Goal: Task Accomplishment & Management: Manage account settings

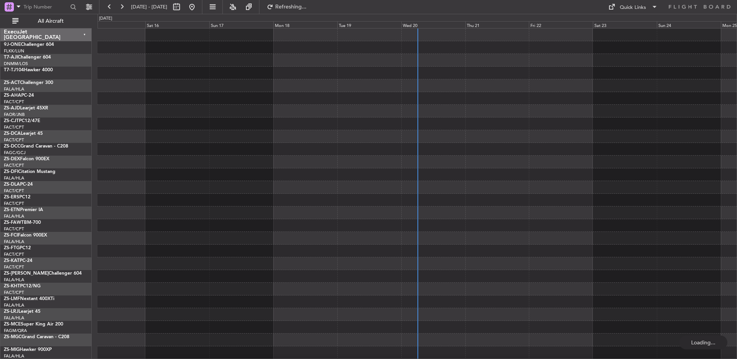
click at [72, 21] on span "All Aircraft" at bounding box center [50, 20] width 61 height 5
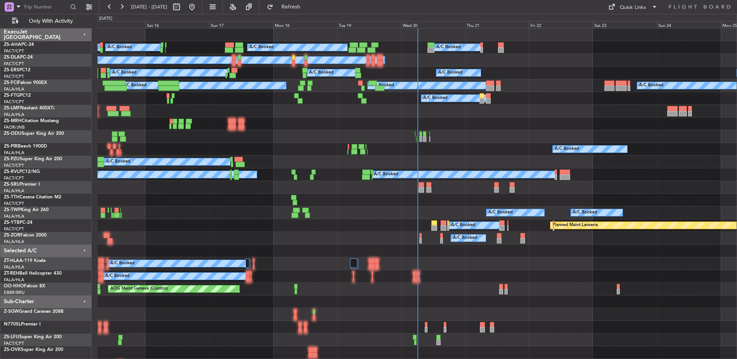
click at [413, 25] on div "Wed 20" at bounding box center [433, 24] width 64 height 7
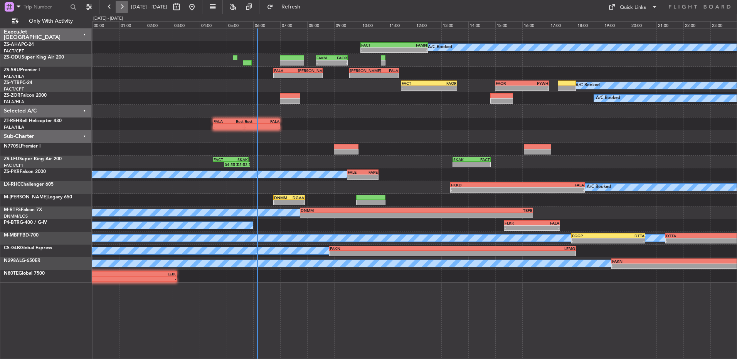
click at [123, 4] on button at bounding box center [122, 7] width 12 height 12
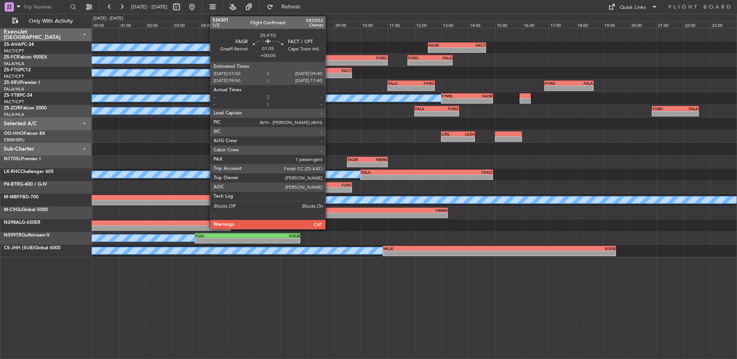
click at [329, 76] on div "-" at bounding box center [339, 75] width 24 height 5
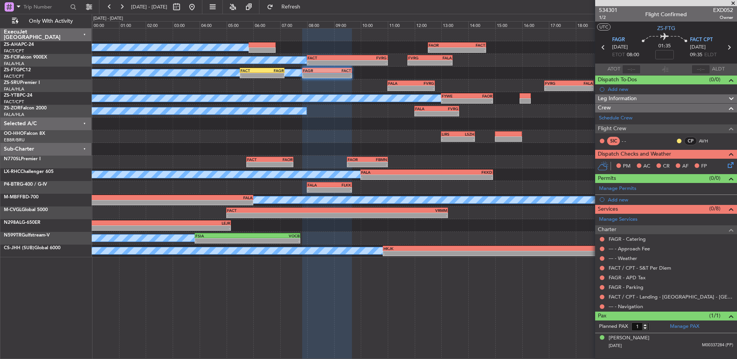
click at [601, 308] on button at bounding box center [602, 306] width 5 height 5
click at [602, 306] on button at bounding box center [602, 306] width 5 height 5
click at [603, 306] on button at bounding box center [602, 306] width 5 height 5
click at [603, 307] on button at bounding box center [602, 306] width 5 height 5
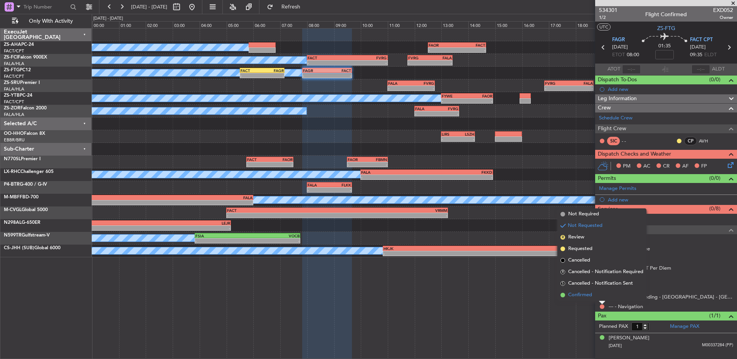
click at [591, 296] on span "Confirmed" at bounding box center [580, 295] width 24 height 8
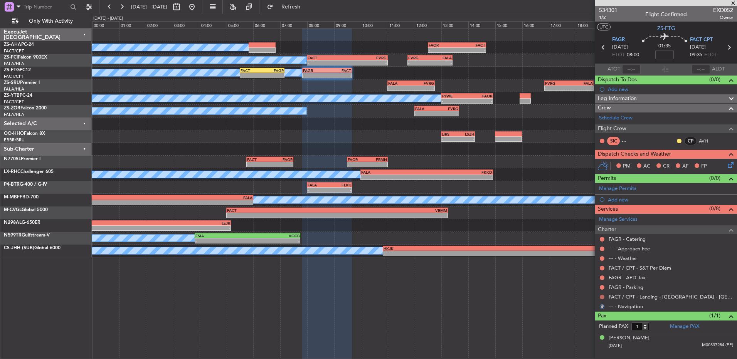
click at [602, 297] on button at bounding box center [602, 297] width 5 height 5
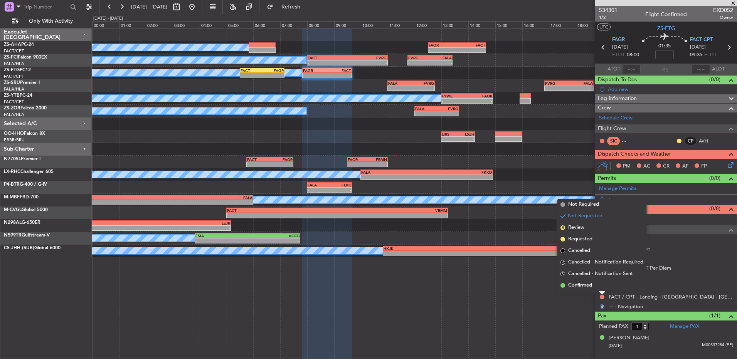
click at [601, 287] on li "Confirmed" at bounding box center [601, 286] width 89 height 12
click at [600, 288] on button at bounding box center [602, 287] width 5 height 5
click at [600, 277] on li "Confirmed" at bounding box center [601, 276] width 89 height 12
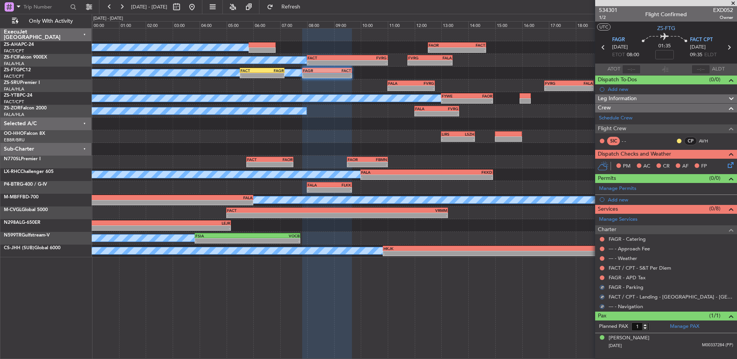
click at [600, 277] on button at bounding box center [602, 278] width 5 height 5
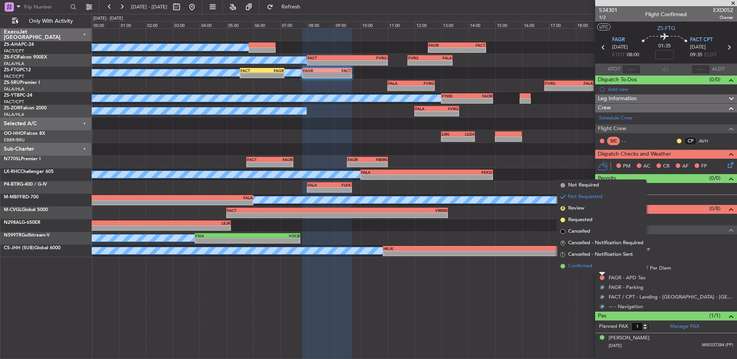
click at [600, 269] on li "Confirmed" at bounding box center [601, 266] width 89 height 12
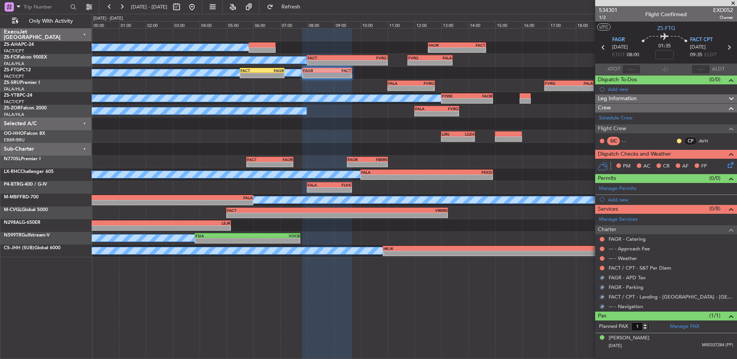
click at [600, 269] on button at bounding box center [602, 268] width 5 height 5
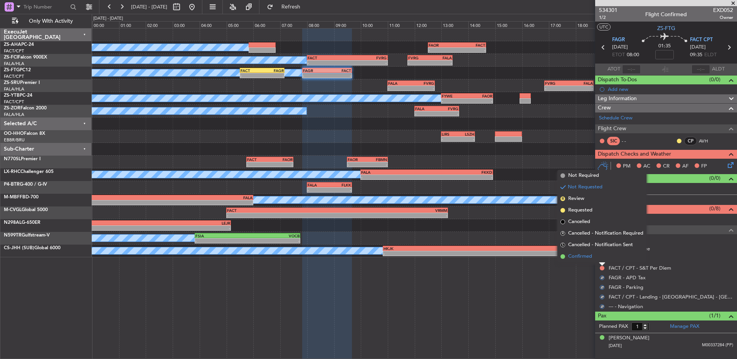
click at [600, 261] on li "Confirmed" at bounding box center [601, 257] width 89 height 12
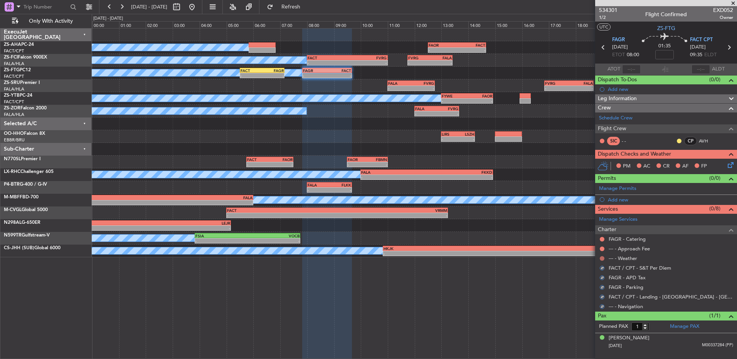
click at [602, 257] on button at bounding box center [602, 258] width 5 height 5
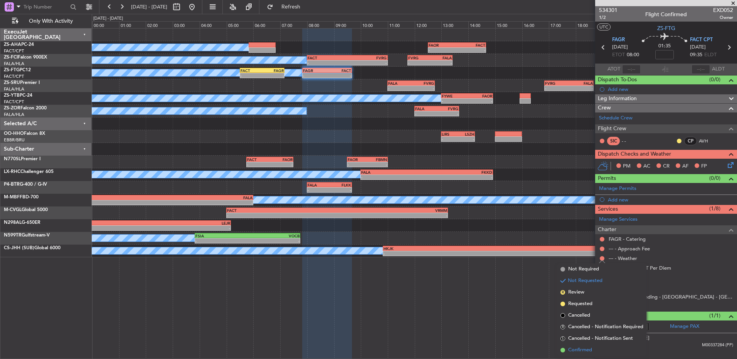
click at [603, 352] on li "Confirmed" at bounding box center [601, 350] width 89 height 12
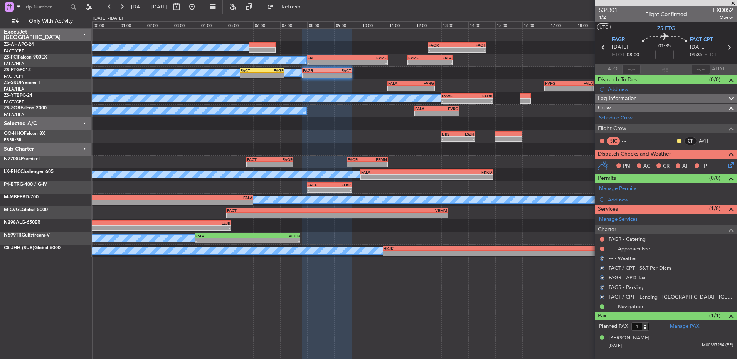
click at [604, 248] on div at bounding box center [602, 249] width 6 height 6
click at [601, 247] on button at bounding box center [602, 249] width 5 height 5
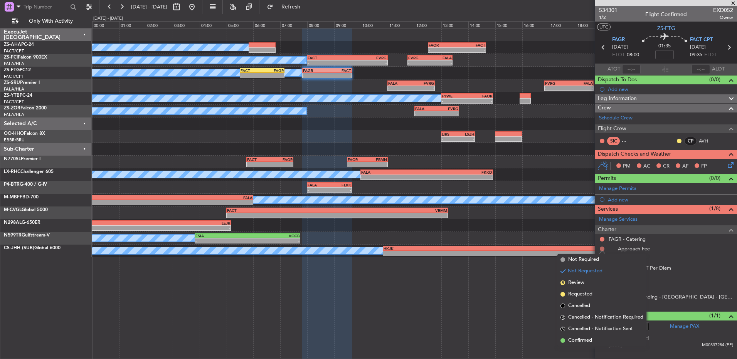
click at [601, 249] on button at bounding box center [602, 249] width 5 height 5
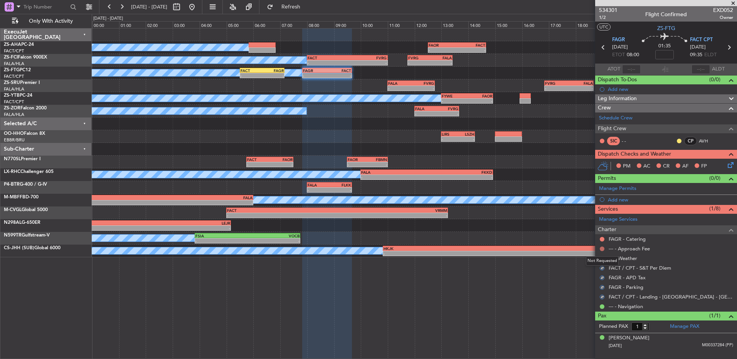
click at [601, 247] on button at bounding box center [602, 249] width 5 height 5
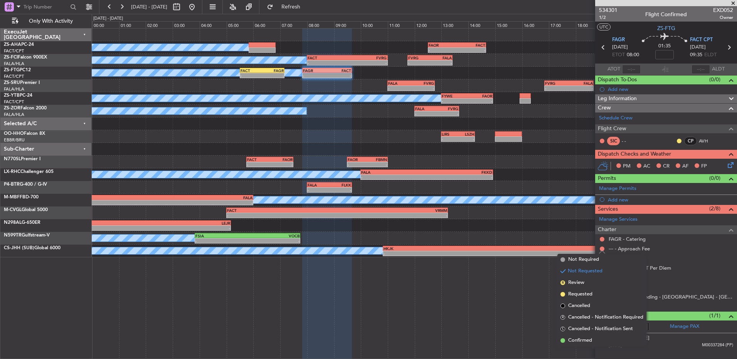
drag, startPoint x: 589, startPoint y: 341, endPoint x: 590, endPoint y: 333, distance: 7.7
click at [589, 341] on span "Confirmed" at bounding box center [580, 341] width 24 height 8
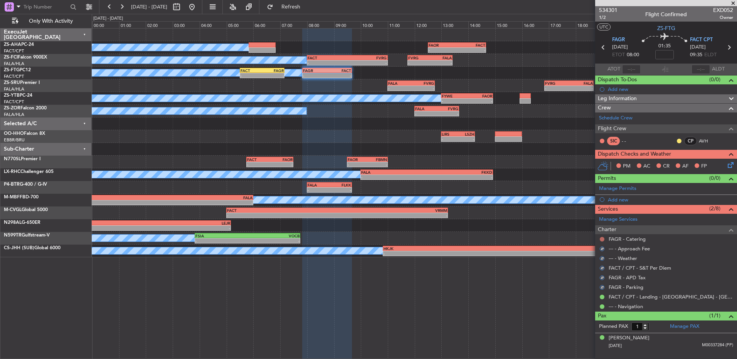
click at [600, 239] on button at bounding box center [602, 239] width 5 height 5
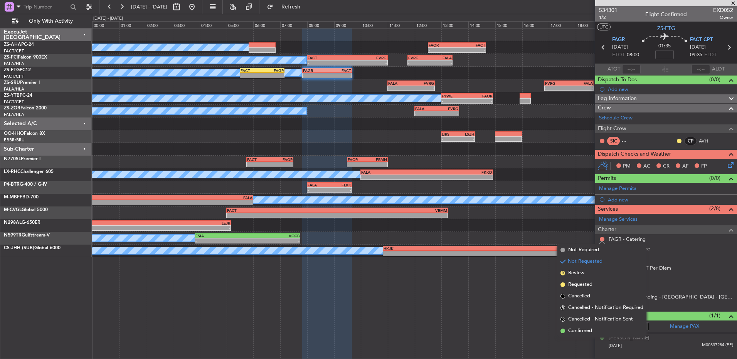
drag, startPoint x: 598, startPoint y: 332, endPoint x: 694, endPoint y: 148, distance: 207.5
click at [598, 331] on li "Confirmed" at bounding box center [601, 331] width 89 height 12
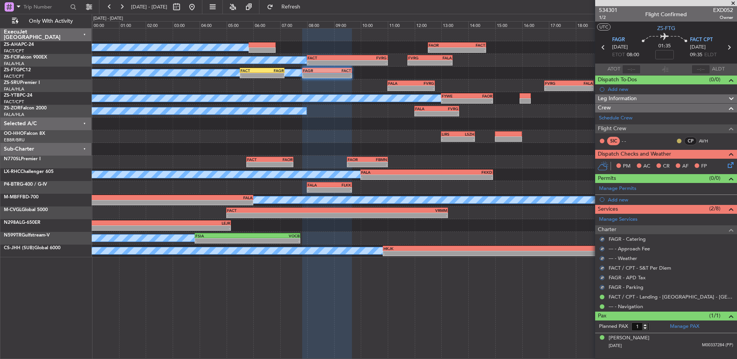
click at [679, 139] on button at bounding box center [679, 141] width 5 height 5
click at [669, 164] on span "Acknowledged" at bounding box center [681, 164] width 34 height 8
click at [729, 162] on icon at bounding box center [729, 164] width 6 height 6
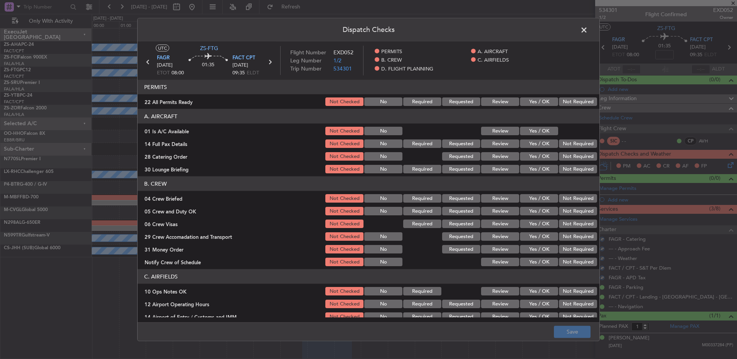
click at [576, 100] on button "Not Required" at bounding box center [578, 101] width 38 height 8
drag, startPoint x: 548, startPoint y: 127, endPoint x: 544, endPoint y: 132, distance: 6.9
click at [547, 128] on button "Yes / OK" at bounding box center [539, 131] width 38 height 8
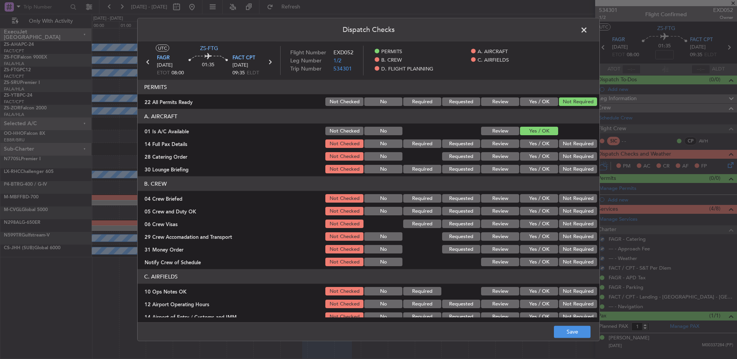
drag, startPoint x: 545, startPoint y: 134, endPoint x: 568, endPoint y: 147, distance: 26.9
click at [550, 137] on section "A. AIRCRAFT 01 Is A/C Available Not Checked No Review Yes / OK 14 Full Pax Deta…" at bounding box center [369, 142] width 462 height 66
click at [568, 147] on button "Not Required" at bounding box center [578, 143] width 38 height 8
click at [566, 151] on section "A. AIRCRAFT 01 Is A/C Available Not Checked No Review Yes / OK 14 Full Pax Deta…" at bounding box center [369, 142] width 462 height 66
click at [565, 159] on button "Not Required" at bounding box center [578, 156] width 38 height 8
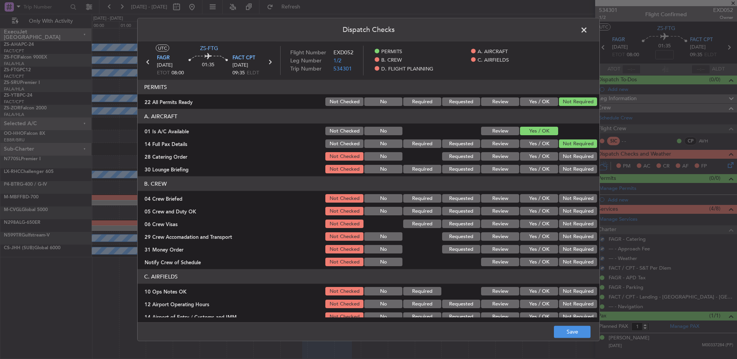
click at [565, 162] on section "A. AIRCRAFT 01 Is A/C Available Not Checked No Review Yes / OK 14 Full Pax Deta…" at bounding box center [369, 142] width 462 height 66
click at [564, 170] on button "Not Required" at bounding box center [578, 169] width 38 height 8
click at [564, 171] on button "Not Required" at bounding box center [578, 169] width 38 height 8
click at [563, 209] on button "Not Required" at bounding box center [578, 211] width 38 height 8
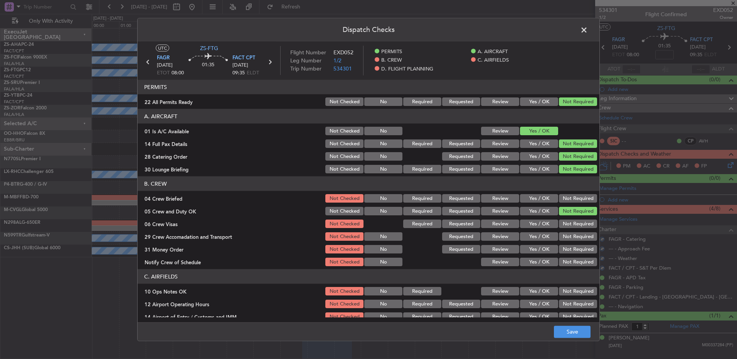
click at [567, 201] on button "Not Required" at bounding box center [578, 198] width 38 height 8
click at [564, 236] on section "B. CREW 04 Crew Briefed Not Checked No Required Requested Review Yes / OK Not R…" at bounding box center [369, 221] width 462 height 91
drag, startPoint x: 565, startPoint y: 223, endPoint x: 565, endPoint y: 230, distance: 6.2
click at [565, 224] on button "Not Required" at bounding box center [578, 224] width 38 height 8
drag, startPoint x: 565, startPoint y: 230, endPoint x: 563, endPoint y: 239, distance: 9.4
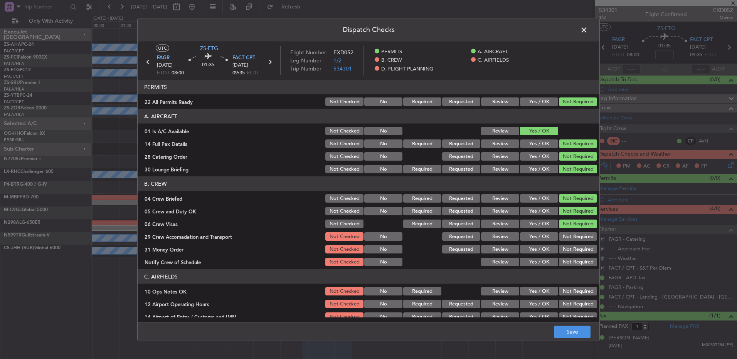
click at [565, 233] on section "B. CREW 04 Crew Briefed Not Checked No Required Requested Review Yes / OK Not R…" at bounding box center [369, 221] width 462 height 91
click at [563, 239] on button "Not Required" at bounding box center [578, 236] width 38 height 8
drag, startPoint x: 563, startPoint y: 239, endPoint x: 561, endPoint y: 247, distance: 8.6
click at [563, 240] on button "Not Required" at bounding box center [578, 236] width 38 height 8
click at [561, 248] on section "B. CREW 04 Crew Briefed Not Checked No Required Requested Review Yes / OK Not R…" at bounding box center [369, 221] width 462 height 91
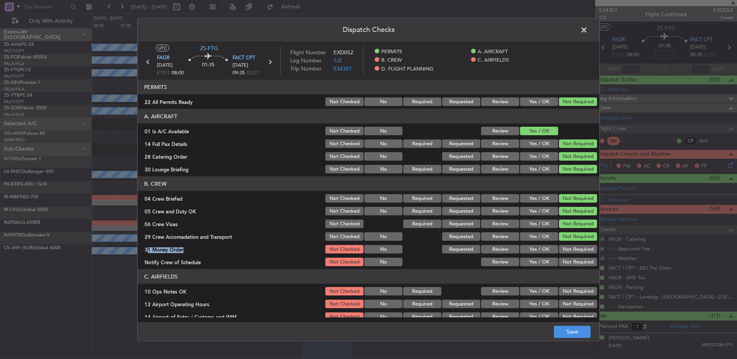
click at [562, 252] on button "Not Required" at bounding box center [578, 249] width 38 height 8
click at [563, 259] on button "Not Required" at bounding box center [578, 262] width 38 height 8
click at [563, 260] on button "Not Required" at bounding box center [578, 262] width 38 height 8
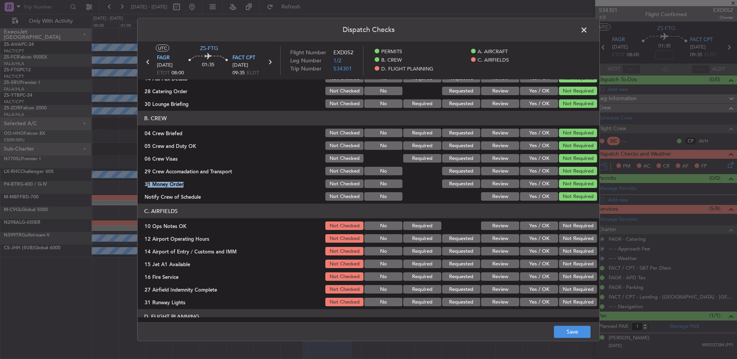
scroll to position [99, 0]
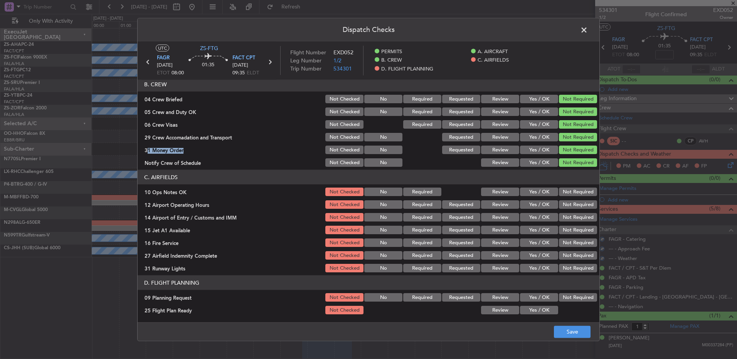
drag, startPoint x: 575, startPoint y: 190, endPoint x: 573, endPoint y: 209, distance: 19.3
click at [573, 192] on button "Not Required" at bounding box center [578, 192] width 38 height 8
click at [573, 203] on button "Not Required" at bounding box center [578, 204] width 38 height 8
click at [573, 209] on div "Not Required" at bounding box center [577, 204] width 39 height 11
click at [573, 215] on button "Not Required" at bounding box center [578, 217] width 38 height 8
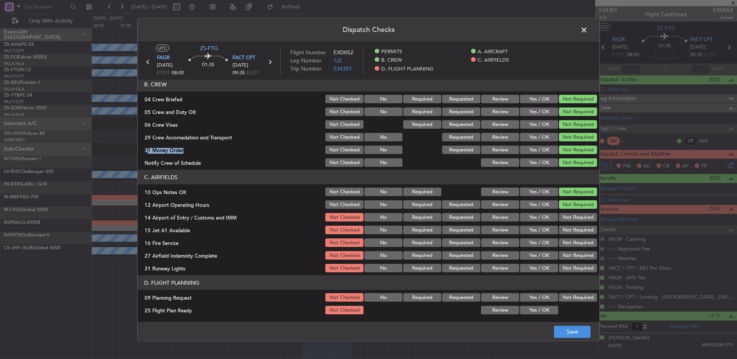
click at [574, 227] on section "C. AIRFIELDS 10 Ops Notes OK Not Checked No Required Review Yes / OK Not Requir…" at bounding box center [369, 222] width 462 height 104
click at [573, 235] on div "Not Required" at bounding box center [577, 230] width 39 height 11
click at [573, 237] on section "C. AIRFIELDS 10 Ops Notes OK Not Checked No Required Review Yes / OK Not Requir…" at bounding box center [369, 222] width 462 height 104
click at [573, 246] on button "Not Required" at bounding box center [578, 243] width 38 height 8
drag, startPoint x: 573, startPoint y: 229, endPoint x: 573, endPoint y: 240, distance: 11.9
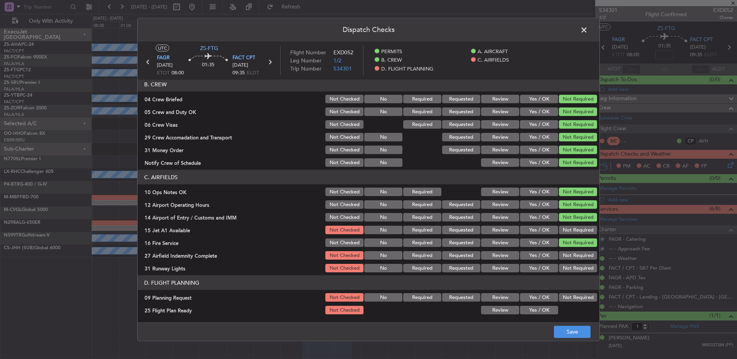
click at [573, 229] on button "Not Required" at bounding box center [578, 230] width 38 height 8
click at [573, 259] on button "Not Required" at bounding box center [578, 255] width 38 height 8
click at [573, 276] on article "PERMITS 22 All Permits Ready Not Checked No Required Requested Review Yes / OK …" at bounding box center [369, 199] width 462 height 238
drag, startPoint x: 573, startPoint y: 270, endPoint x: 573, endPoint y: 278, distance: 8.1
click at [573, 271] on button "Not Required" at bounding box center [578, 268] width 38 height 8
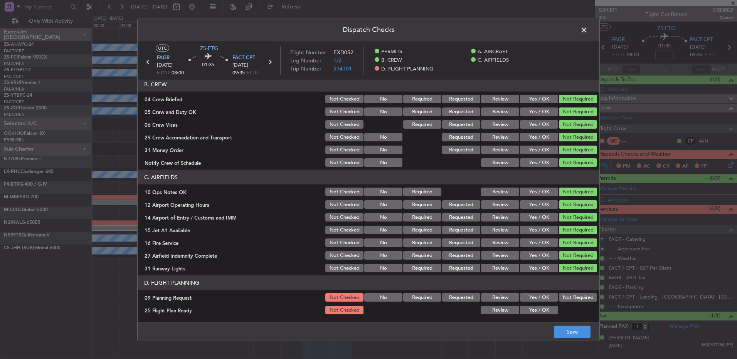
click at [566, 299] on button "Not Required" at bounding box center [578, 297] width 38 height 8
click at [547, 313] on button "Yes / OK" at bounding box center [539, 310] width 38 height 8
click at [567, 328] on button "Save" at bounding box center [572, 332] width 37 height 12
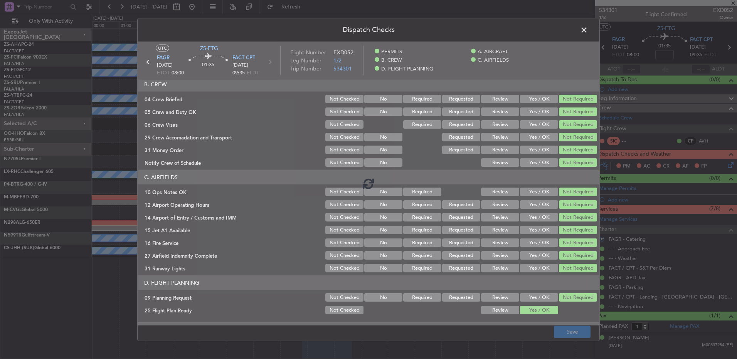
click at [568, 332] on footer "Save" at bounding box center [369, 331] width 462 height 18
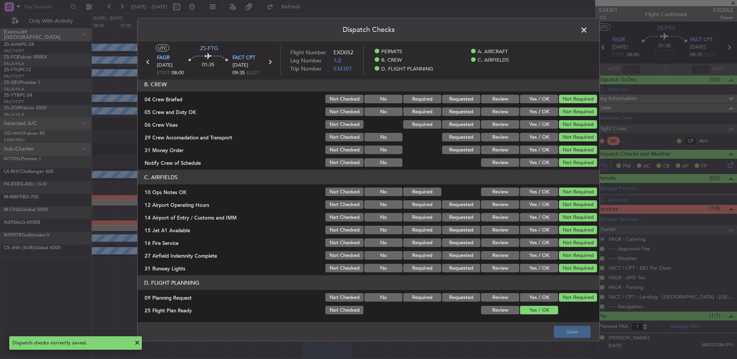
click at [588, 33] on span at bounding box center [588, 31] width 0 height 15
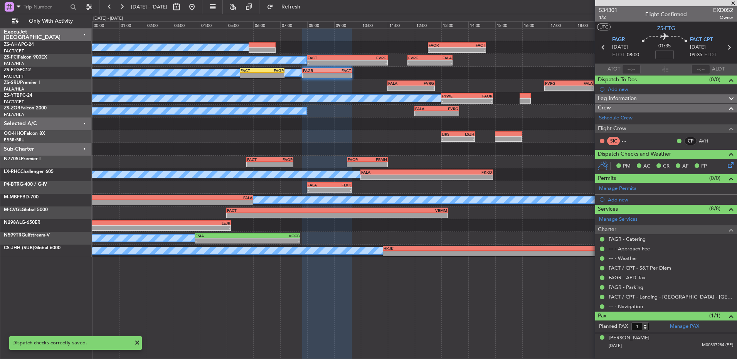
click at [602, 47] on icon at bounding box center [603, 47] width 10 height 10
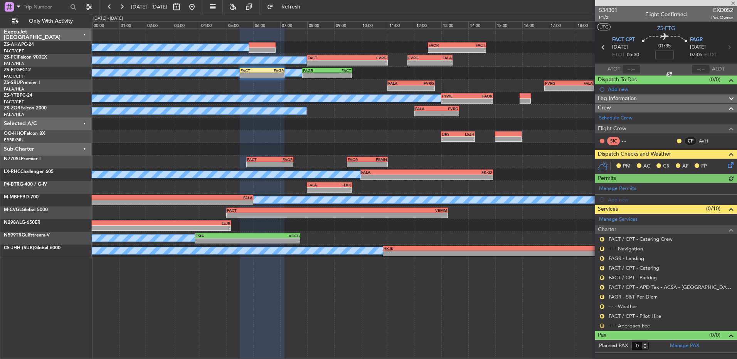
click at [602, 326] on button "R" at bounding box center [602, 326] width 5 height 5
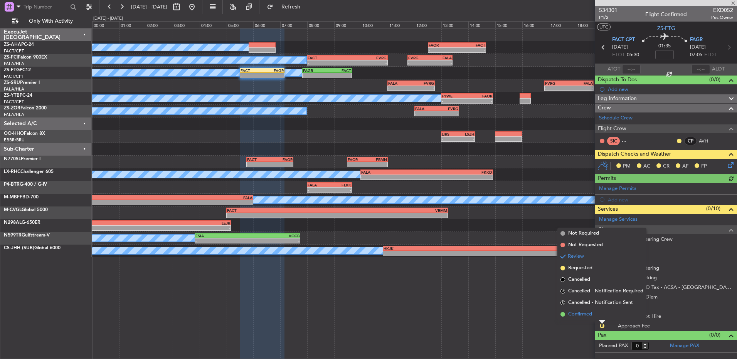
click at [598, 316] on li "Confirmed" at bounding box center [601, 315] width 89 height 12
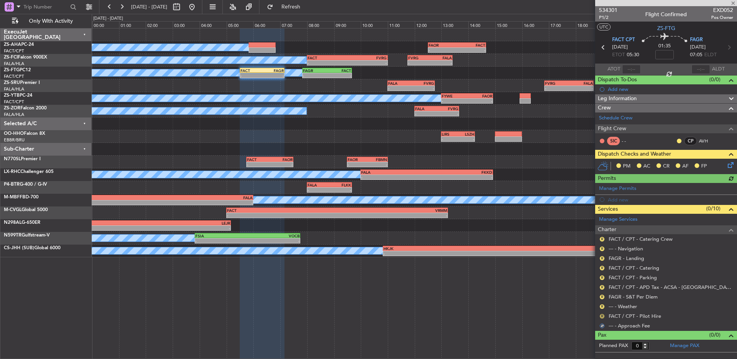
click at [601, 316] on button "R" at bounding box center [602, 316] width 5 height 5
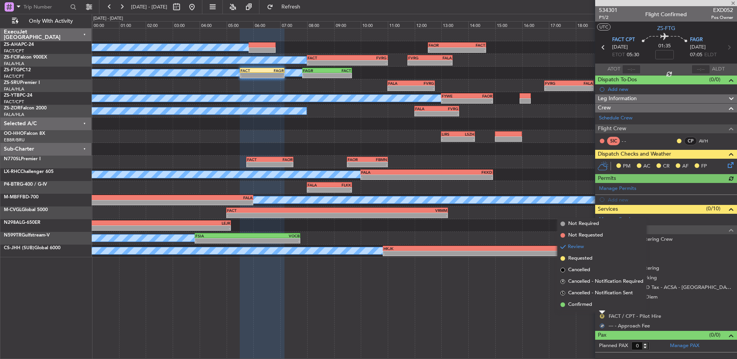
click at [601, 307] on li "Confirmed" at bounding box center [601, 305] width 89 height 12
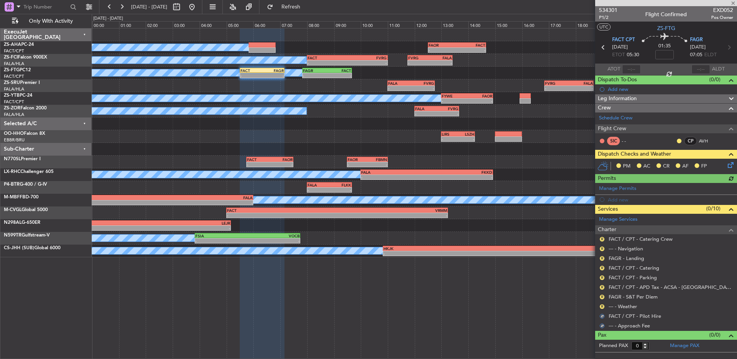
click at [601, 307] on button "R" at bounding box center [602, 306] width 5 height 5
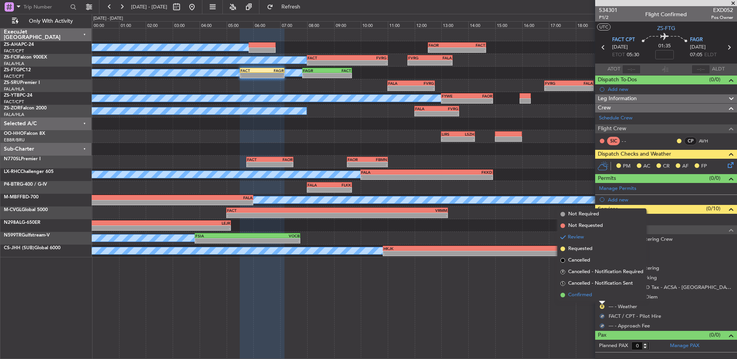
click at [600, 299] on li "Confirmed" at bounding box center [601, 295] width 89 height 12
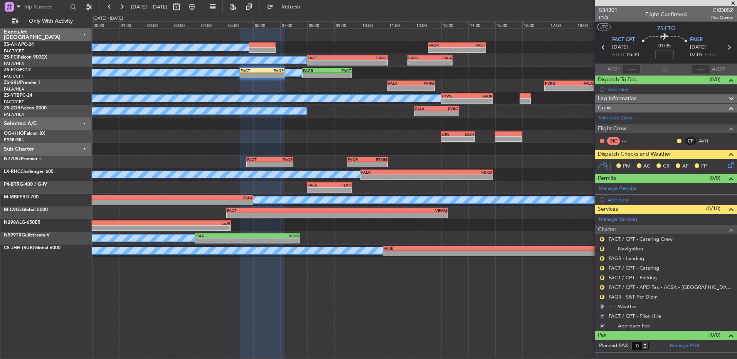
click at [601, 299] on div "R" at bounding box center [602, 297] width 6 height 6
click at [603, 297] on button "R" at bounding box center [602, 297] width 5 height 5
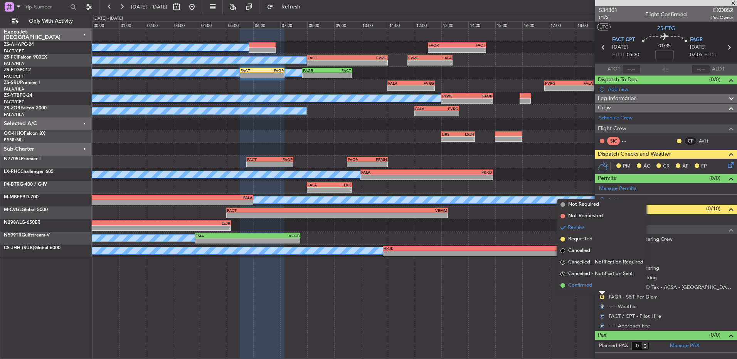
click at [599, 287] on li "Confirmed" at bounding box center [601, 286] width 89 height 12
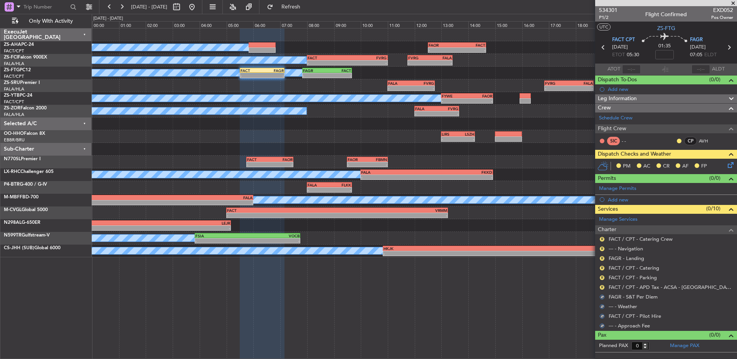
click at [599, 287] on div "R" at bounding box center [602, 287] width 6 height 6
click at [601, 287] on button "R" at bounding box center [602, 287] width 5 height 5
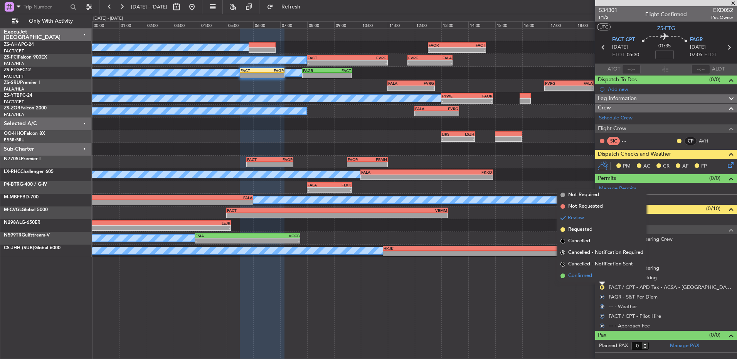
click at [603, 276] on li "Confirmed" at bounding box center [601, 276] width 89 height 12
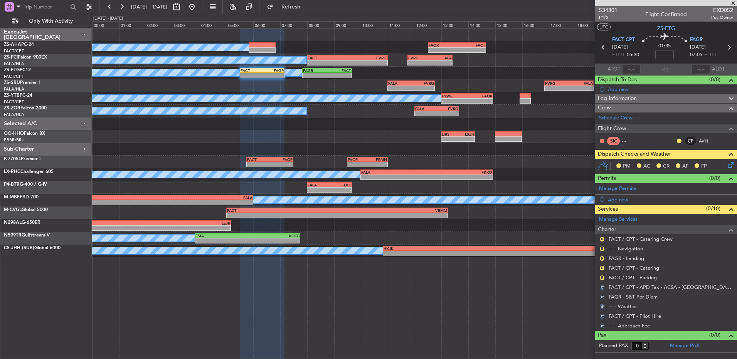
click at [603, 276] on button "R" at bounding box center [602, 278] width 5 height 5
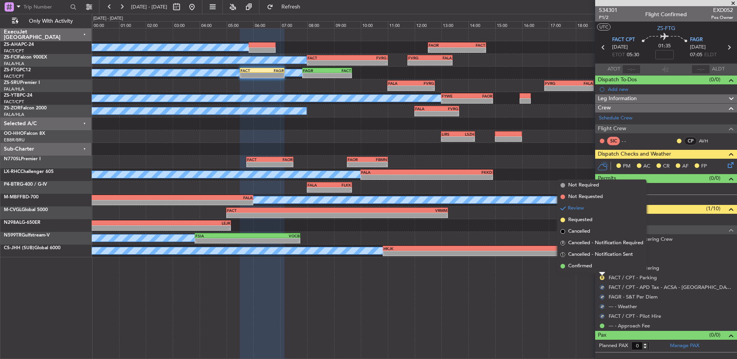
click at [601, 269] on li "Confirmed" at bounding box center [601, 266] width 89 height 12
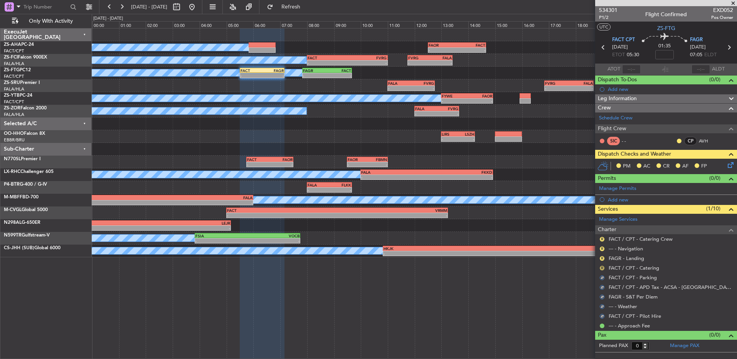
click at [601, 269] on button "R" at bounding box center [602, 268] width 5 height 5
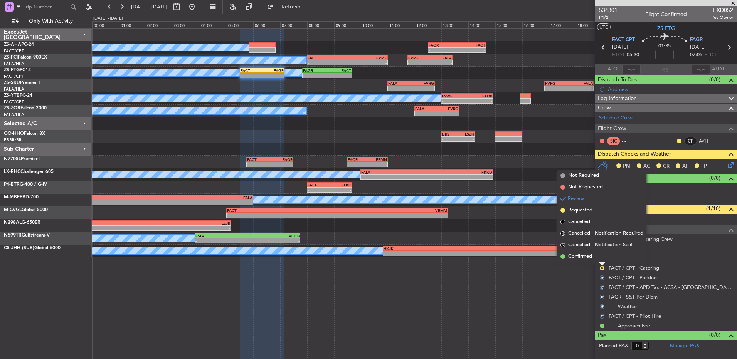
click at [600, 259] on li "Confirmed" at bounding box center [601, 257] width 89 height 12
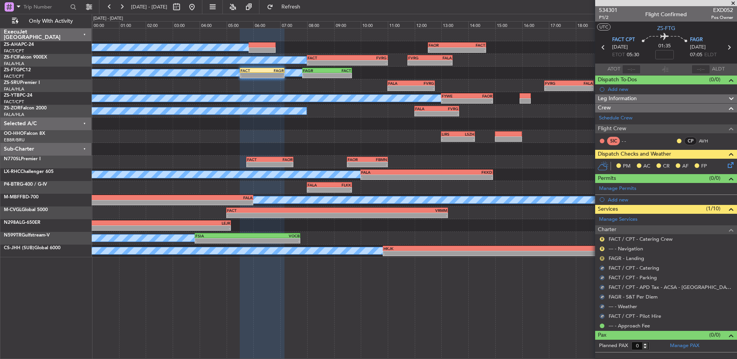
click at [600, 259] on button "R" at bounding box center [602, 258] width 5 height 5
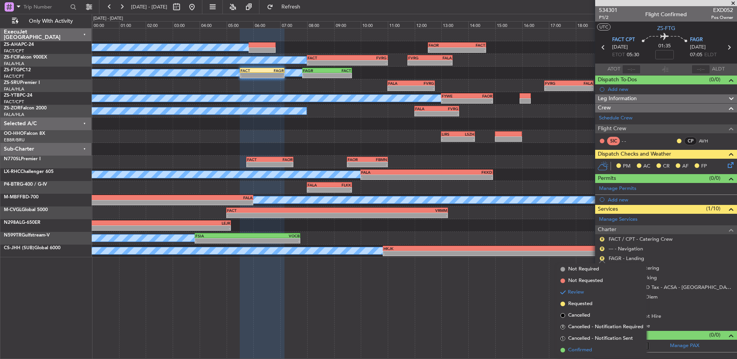
click at [597, 348] on li "Confirmed" at bounding box center [601, 350] width 89 height 12
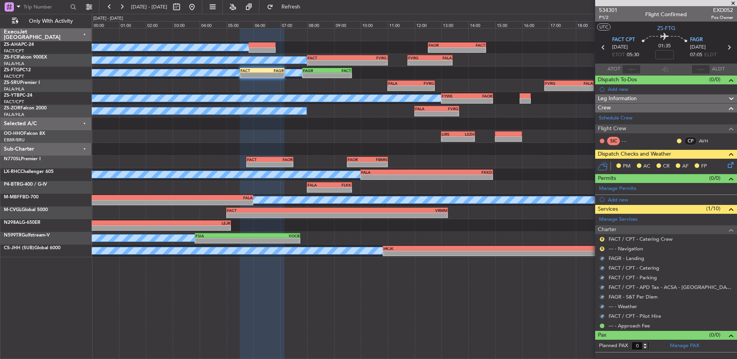
click at [605, 249] on div "R --- - Navigation" at bounding box center [666, 249] width 142 height 10
click at [604, 247] on button "R" at bounding box center [602, 249] width 5 height 5
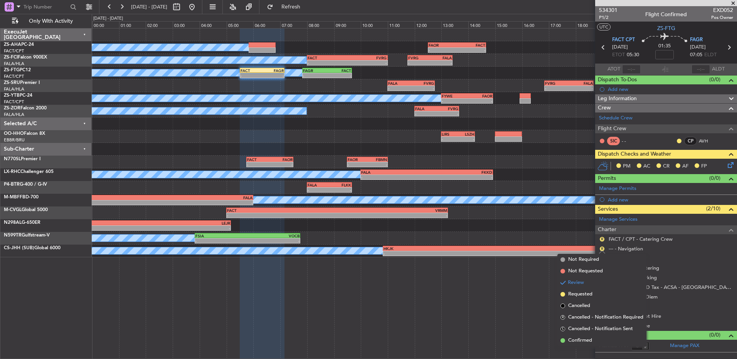
drag, startPoint x: 595, startPoint y: 342, endPoint x: 608, endPoint y: 296, distance: 48.0
click at [594, 339] on li "Confirmed" at bounding box center [601, 341] width 89 height 12
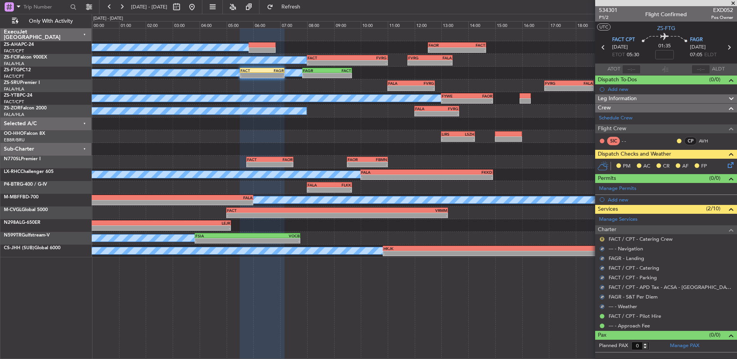
click at [602, 239] on button "R" at bounding box center [602, 239] width 5 height 5
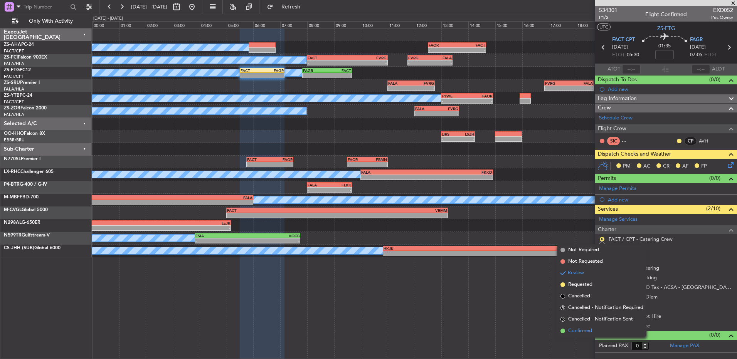
click at [585, 326] on ul "Not Required Not Requested Review Requested Cancelled R Cancelled - Notificatio…" at bounding box center [601, 290] width 89 height 92
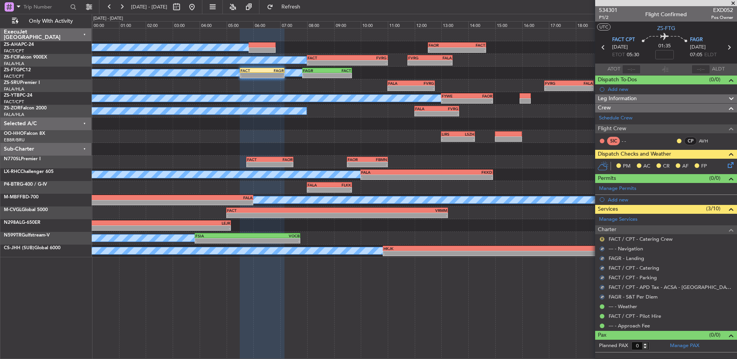
click at [601, 240] on button "R" at bounding box center [602, 239] width 5 height 5
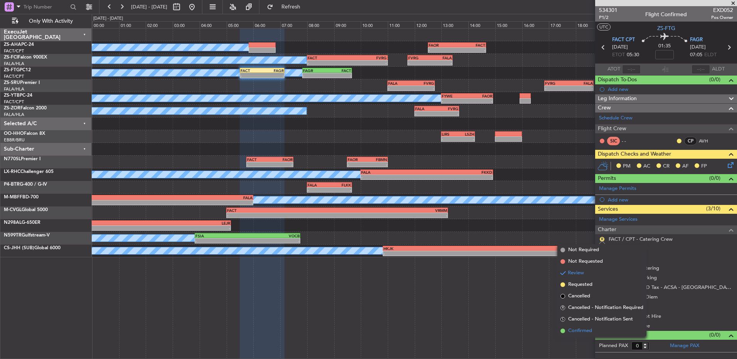
click at [583, 331] on span "Confirmed" at bounding box center [580, 331] width 24 height 8
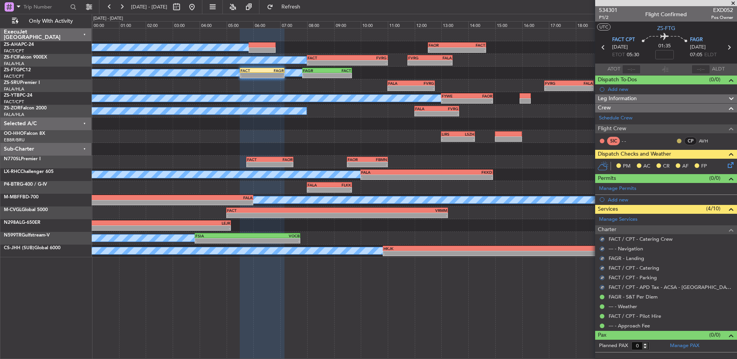
click at [679, 140] on button at bounding box center [679, 141] width 5 height 5
click at [671, 162] on span "Acknowledged" at bounding box center [681, 164] width 34 height 8
click at [723, 163] on mat-tooltip-component "[PERSON_NAME] (AVH)" at bounding box center [692, 154] width 61 height 20
click at [731, 166] on icon at bounding box center [729, 164] width 6 height 6
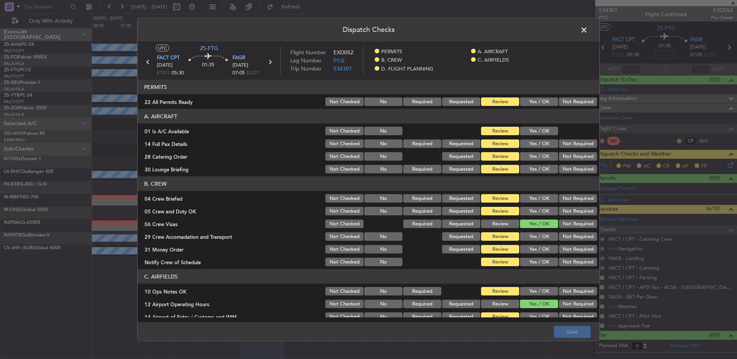
click at [565, 102] on button "Not Required" at bounding box center [578, 101] width 38 height 8
click at [535, 135] on div "Yes / OK" at bounding box center [538, 131] width 39 height 11
click at [544, 133] on button "Yes / OK" at bounding box center [539, 131] width 38 height 8
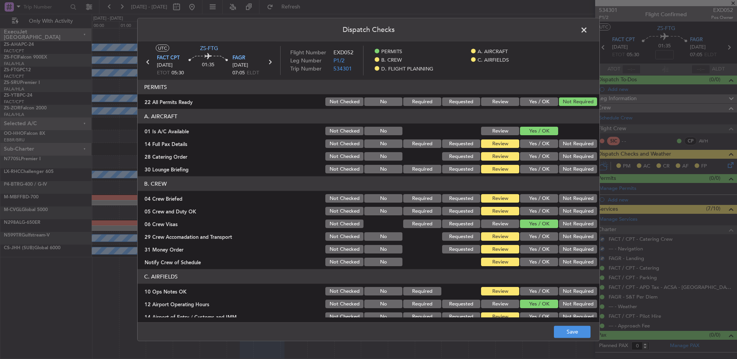
click at [543, 143] on button "Yes / OK" at bounding box center [539, 143] width 38 height 8
click at [570, 156] on button "Not Required" at bounding box center [578, 156] width 38 height 8
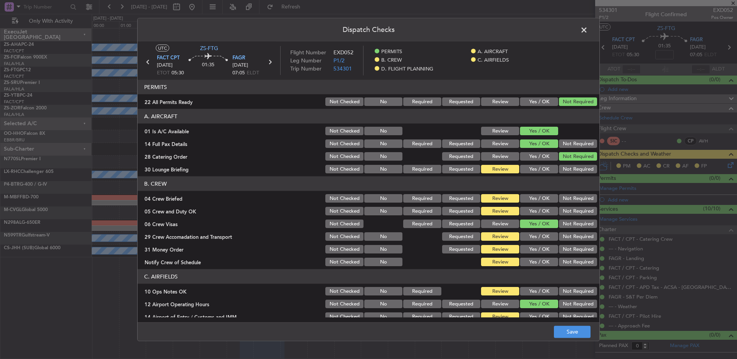
click at [573, 170] on button "Not Required" at bounding box center [578, 169] width 38 height 8
click at [528, 217] on section "B. CREW 04 Crew Briefed Not Checked No Required Requested Review Yes / OK Not R…" at bounding box center [369, 221] width 462 height 91
click at [535, 210] on button "Yes / OK" at bounding box center [539, 211] width 38 height 8
click at [567, 240] on button "Not Required" at bounding box center [578, 236] width 38 height 8
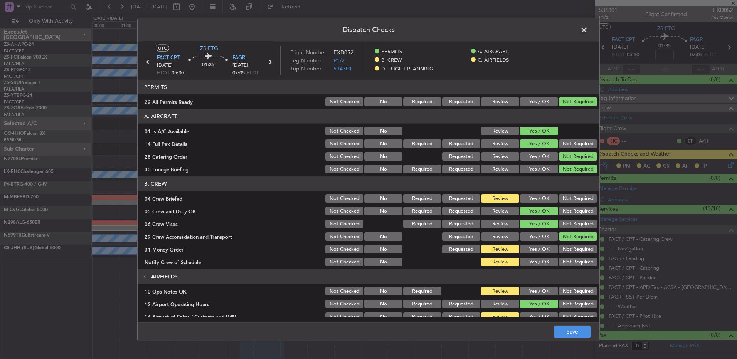
click at [562, 251] on button "Not Required" at bounding box center [578, 249] width 38 height 8
click at [568, 270] on header "C. AIRFIELDS" at bounding box center [369, 276] width 462 height 15
click at [542, 265] on button "Yes / OK" at bounding box center [539, 262] width 38 height 8
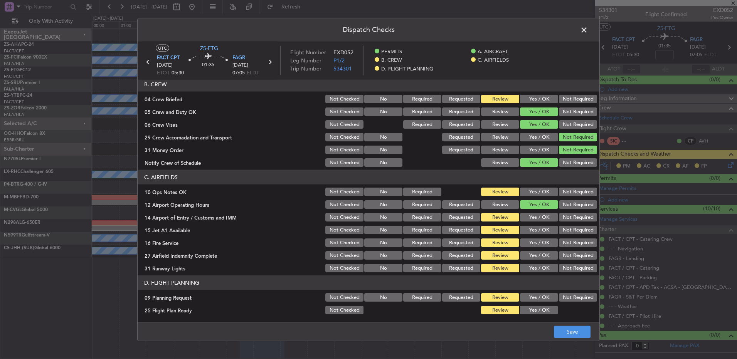
click at [533, 198] on section "C. AIRFIELDS 10 Ops Notes OK Not Checked No Required Review Yes / OK Not Requir…" at bounding box center [369, 222] width 462 height 104
click at [540, 190] on button "Yes / OK" at bounding box center [539, 192] width 38 height 8
click at [568, 220] on button "Not Required" at bounding box center [578, 217] width 38 height 8
click at [541, 231] on button "Yes / OK" at bounding box center [539, 230] width 38 height 8
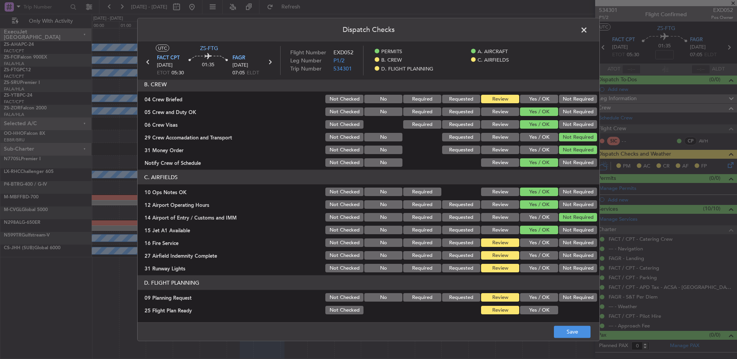
click at [542, 237] on section "C. AIRFIELDS 10 Ops Notes OK Not Checked No Required Review Yes / OK Not Requir…" at bounding box center [369, 222] width 462 height 104
click at [540, 240] on button "Yes / OK" at bounding box center [539, 243] width 38 height 8
click at [541, 270] on button "Yes / OK" at bounding box center [539, 268] width 38 height 8
click at [566, 297] on button "Not Required" at bounding box center [578, 297] width 38 height 8
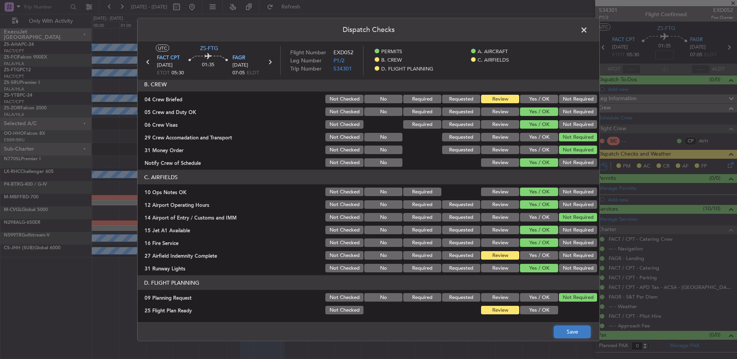
click at [558, 330] on button "Save" at bounding box center [572, 332] width 37 height 12
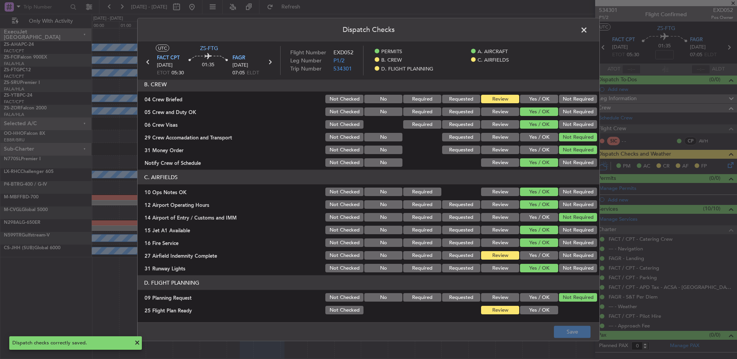
click at [588, 30] on span at bounding box center [588, 31] width 0 height 15
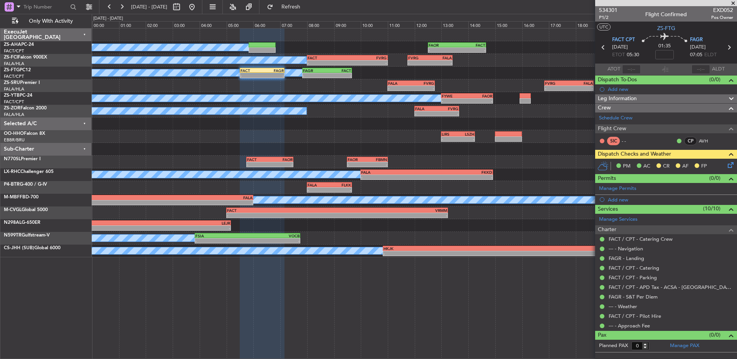
click at [728, 165] on icon at bounding box center [729, 164] width 6 height 6
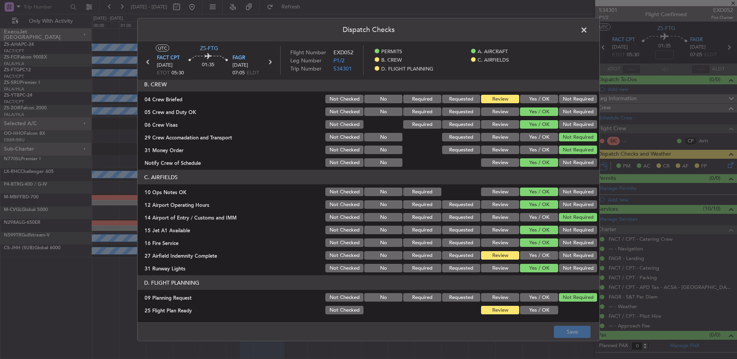
click at [537, 259] on button "Yes / OK" at bounding box center [539, 255] width 38 height 8
click at [565, 333] on button "Save" at bounding box center [572, 332] width 37 height 12
click at [588, 32] on span at bounding box center [588, 31] width 0 height 15
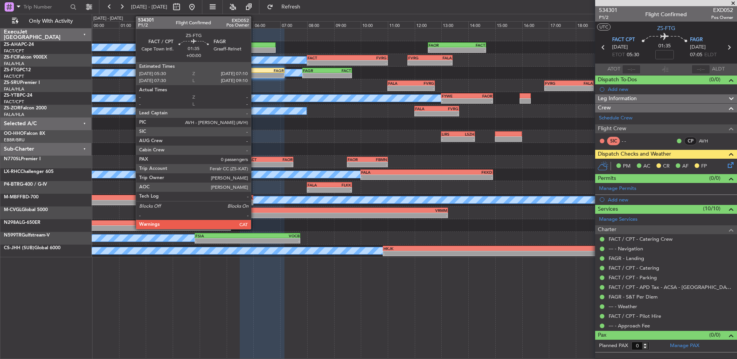
click at [254, 70] on div "FACT" at bounding box center [251, 70] width 22 height 5
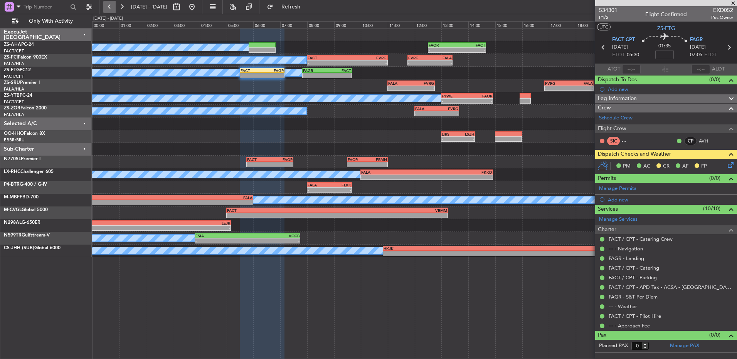
click at [104, 9] on button at bounding box center [109, 7] width 12 height 12
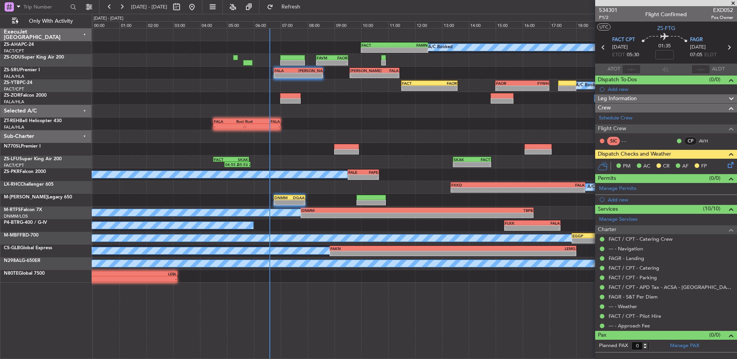
click at [731, 166] on icon at bounding box center [729, 164] width 6 height 6
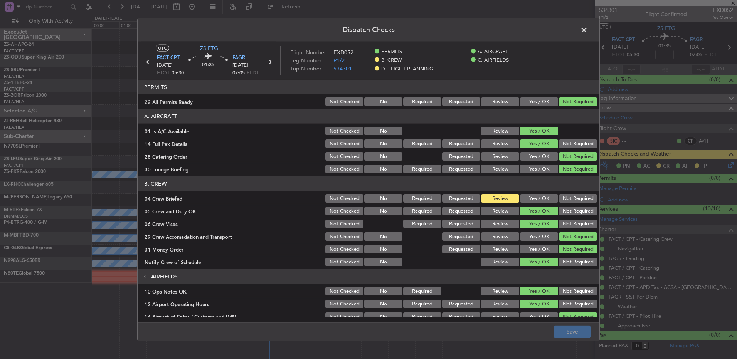
click at [543, 195] on button "Yes / OK" at bounding box center [539, 198] width 38 height 8
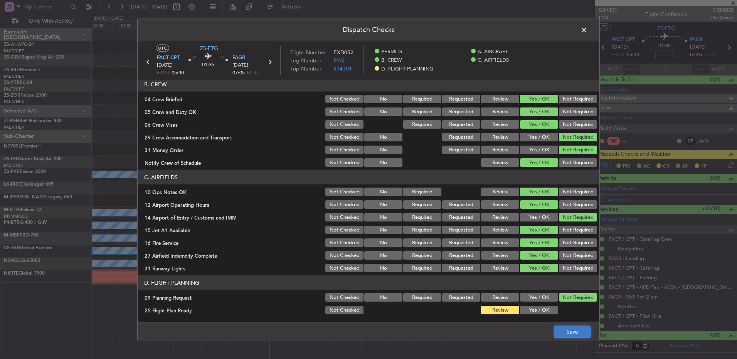
click at [570, 331] on button "Save" at bounding box center [572, 332] width 37 height 12
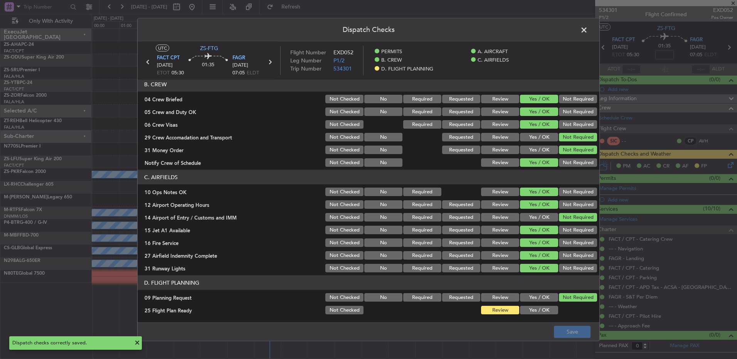
click at [588, 32] on span at bounding box center [588, 31] width 0 height 15
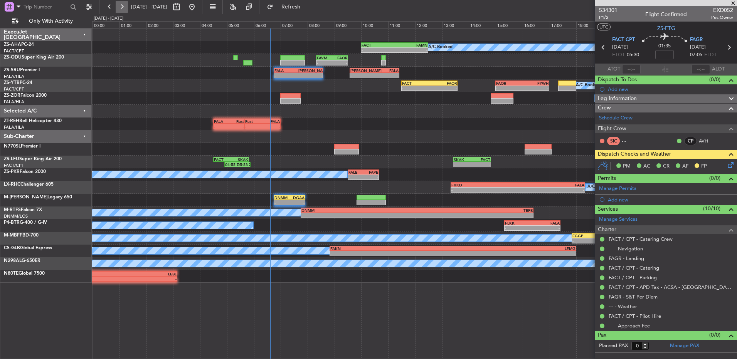
click at [119, 9] on button at bounding box center [122, 7] width 12 height 12
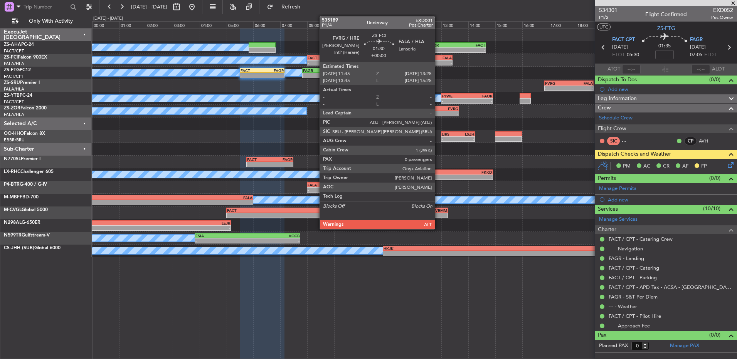
click at [438, 61] on div "-" at bounding box center [441, 62] width 22 height 5
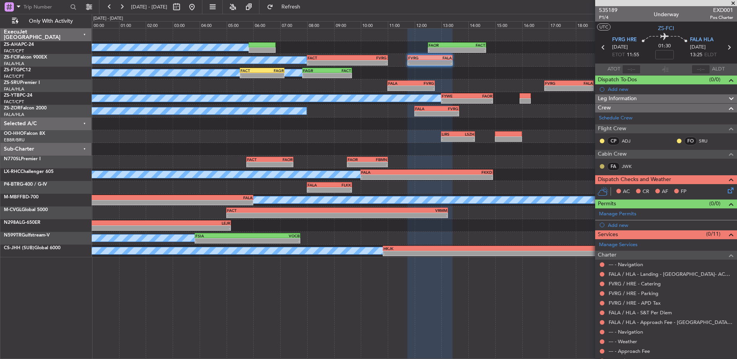
click at [601, 166] on button at bounding box center [602, 166] width 5 height 5
click at [588, 190] on span "Acknowledged" at bounding box center [604, 189] width 34 height 8
click at [601, 141] on button at bounding box center [602, 141] width 5 height 5
click at [603, 163] on span "Acknowledged" at bounding box center [604, 164] width 34 height 8
click at [676, 138] on div at bounding box center [679, 141] width 6 height 6
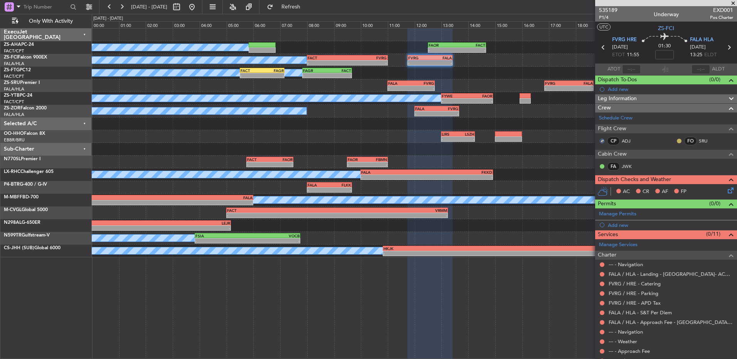
click at [677, 140] on button at bounding box center [679, 141] width 5 height 5
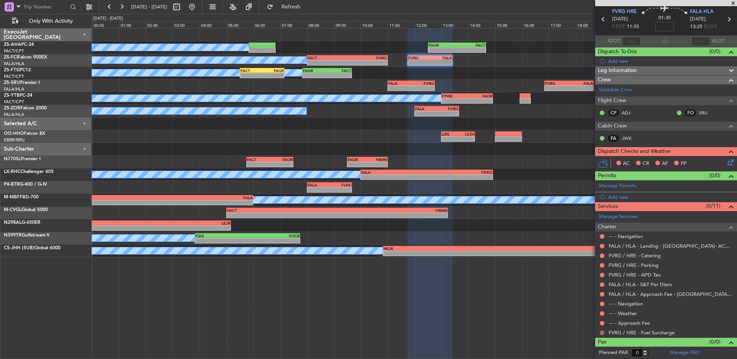
click at [602, 333] on button at bounding box center [602, 333] width 5 height 5
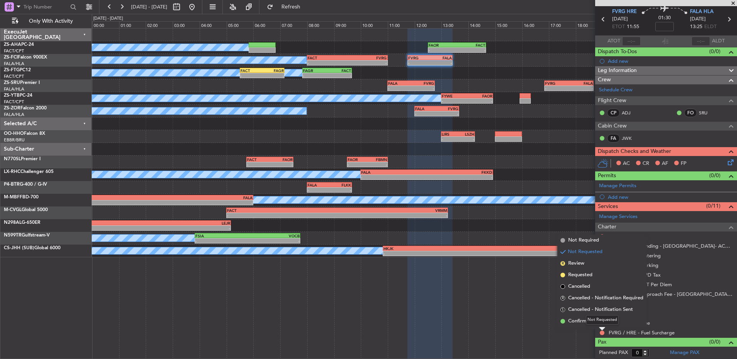
click at [602, 325] on mat-tooltip-component "Not Requested" at bounding box center [602, 320] width 44 height 20
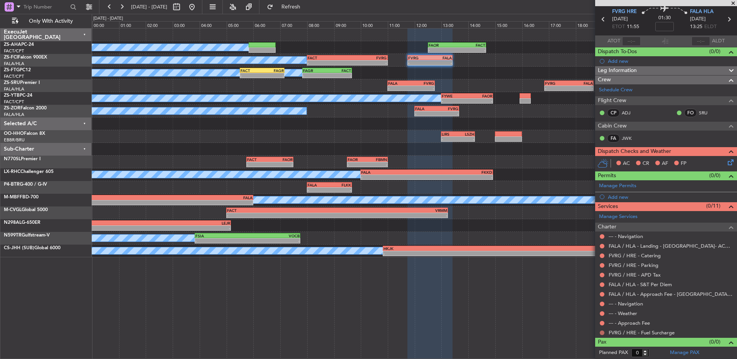
click at [601, 332] on button at bounding box center [602, 333] width 5 height 5
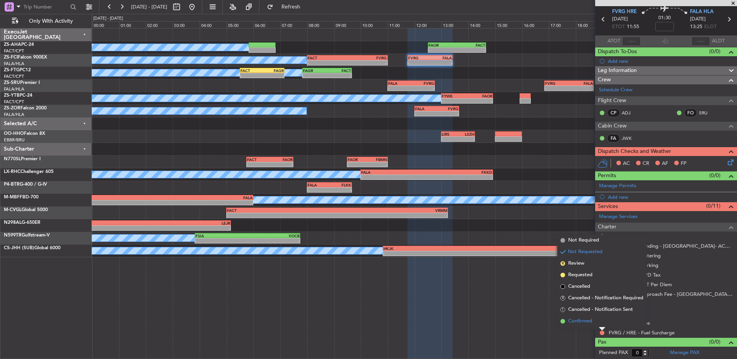
click at [573, 319] on span "Confirmed" at bounding box center [580, 322] width 24 height 8
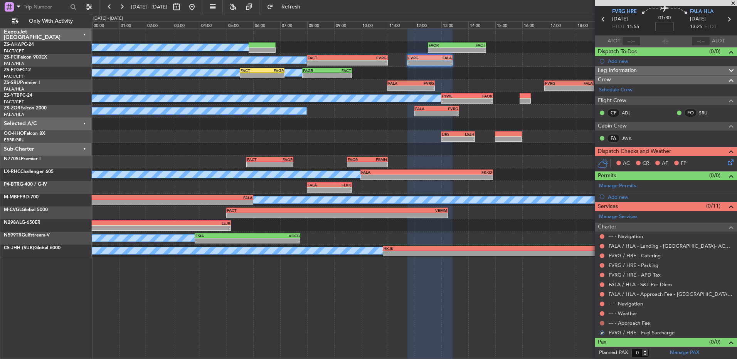
click at [601, 323] on button at bounding box center [602, 323] width 5 height 5
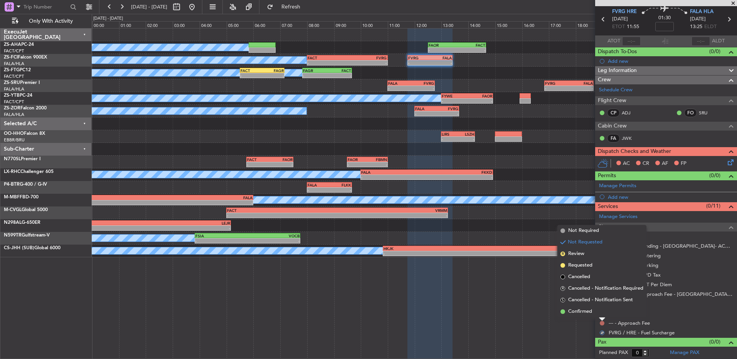
click at [600, 320] on div at bounding box center [602, 319] width 6 height 3
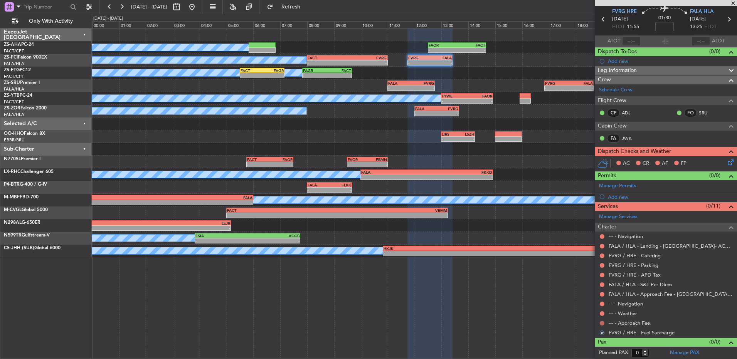
click at [601, 323] on button at bounding box center [602, 323] width 5 height 5
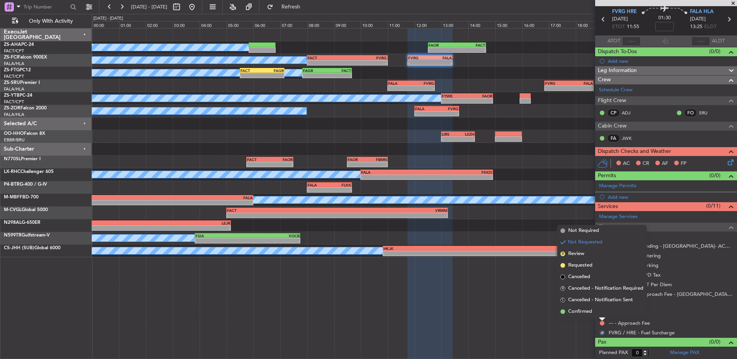
click at [596, 310] on li "Confirmed" at bounding box center [601, 312] width 89 height 12
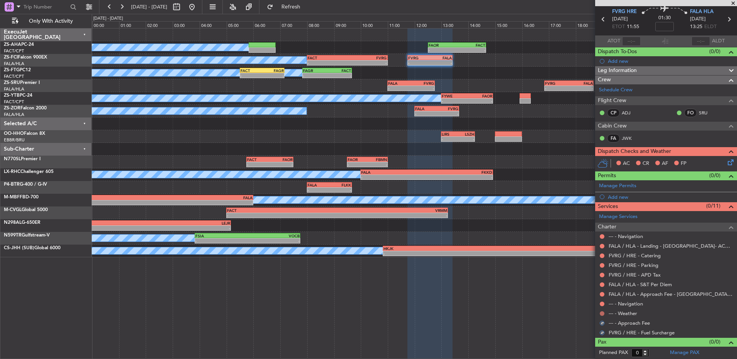
click at [601, 313] on button at bounding box center [602, 313] width 5 height 5
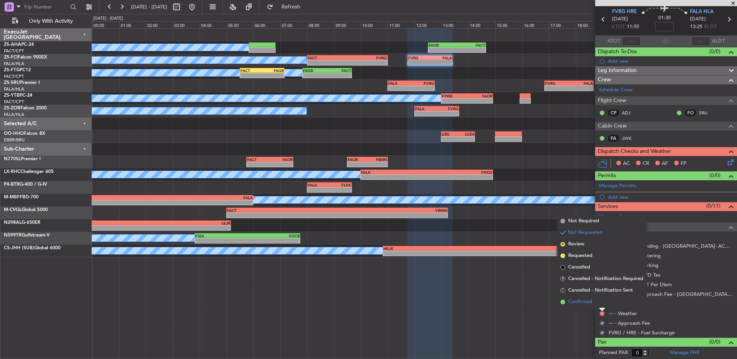
click at [598, 304] on li "Confirmed" at bounding box center [601, 302] width 89 height 12
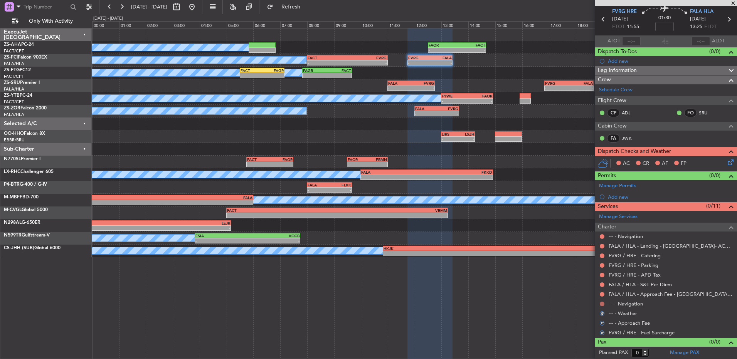
click at [601, 302] on button at bounding box center [602, 304] width 5 height 5
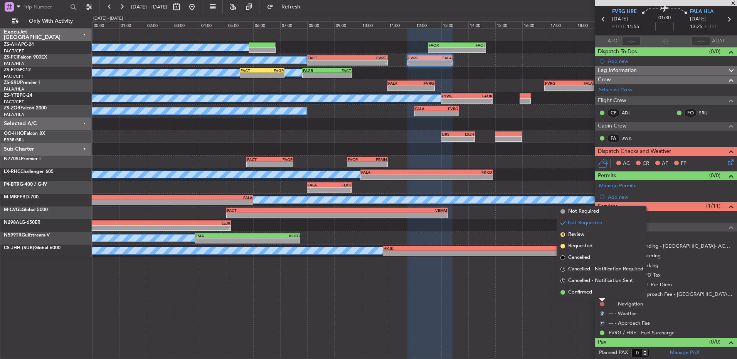
click at [600, 294] on li "Confirmed" at bounding box center [601, 293] width 89 height 12
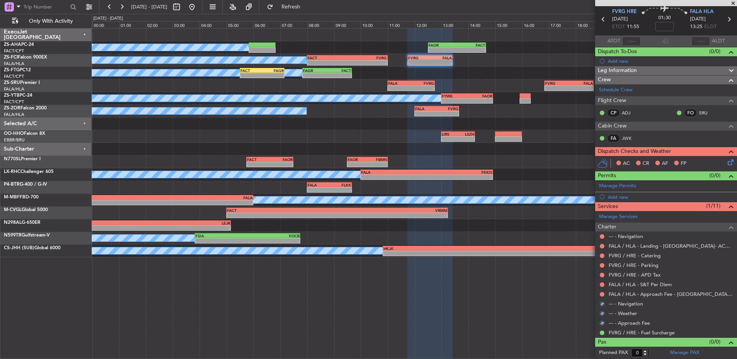
click at [600, 294] on button at bounding box center [602, 294] width 5 height 5
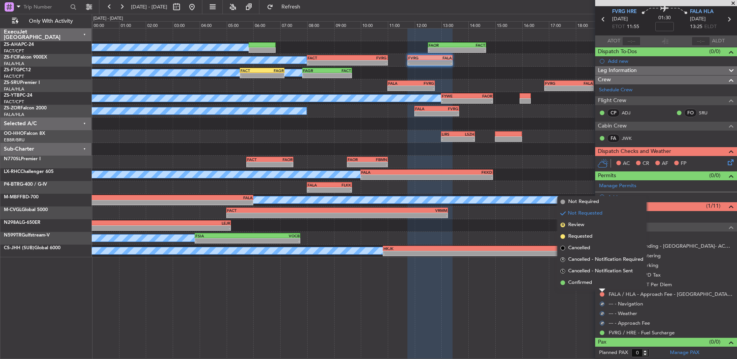
click at [599, 283] on li "Confirmed" at bounding box center [601, 283] width 89 height 12
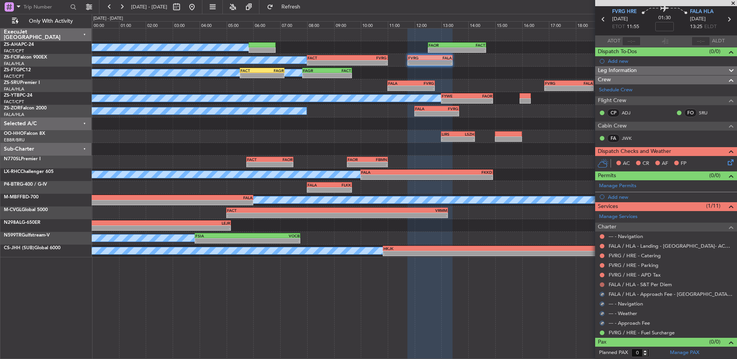
click at [602, 287] on mat-tooltip-component "Not Requested" at bounding box center [602, 297] width 44 height 20
click at [602, 284] on button at bounding box center [602, 284] width 5 height 5
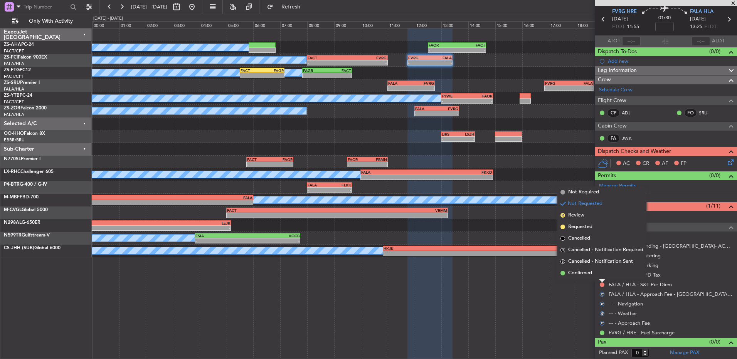
click at [601, 277] on li "Confirmed" at bounding box center [601, 273] width 89 height 12
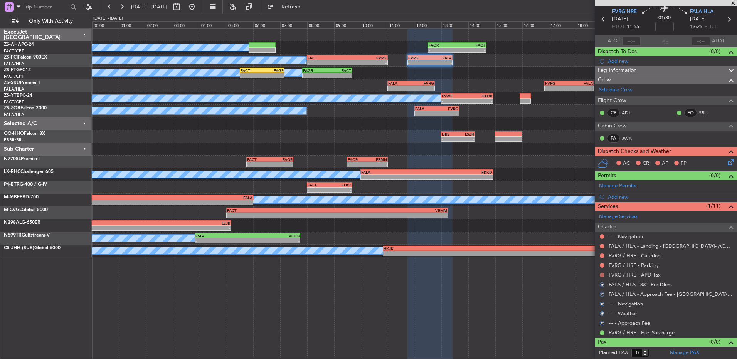
click at [601, 277] on mat-tooltip-component "Not Requested" at bounding box center [602, 287] width 44 height 20
click at [601, 277] on body "[DATE] - [DATE] Refresh Quick Links Only With Activity A/C Booked - - FAOR 12:3…" at bounding box center [368, 179] width 737 height 359
click at [601, 274] on button at bounding box center [602, 275] width 5 height 5
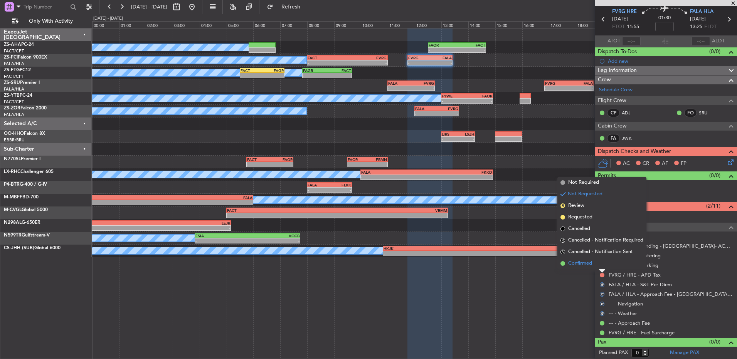
click at [600, 264] on li "Confirmed" at bounding box center [601, 264] width 89 height 12
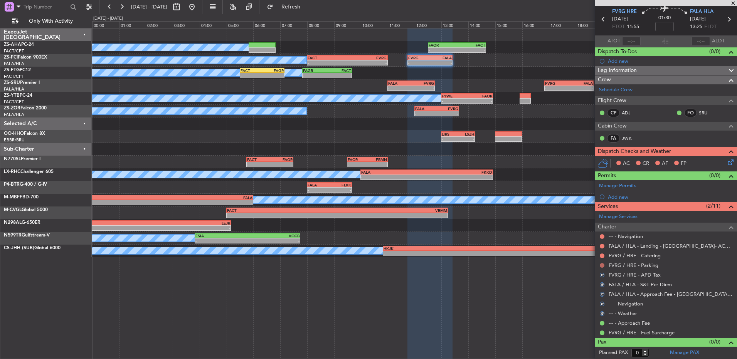
click at [601, 264] on button at bounding box center [602, 265] width 5 height 5
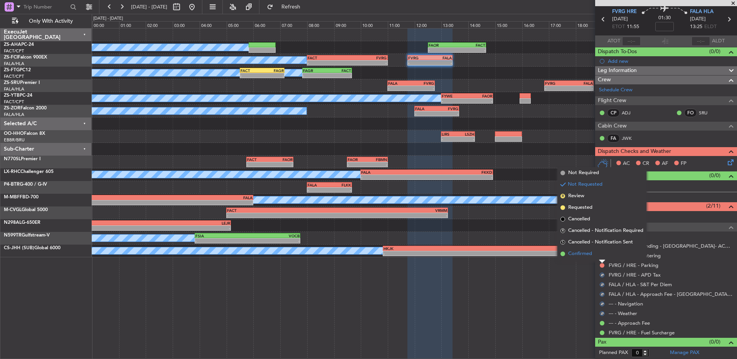
click at [601, 257] on li "Confirmed" at bounding box center [601, 254] width 89 height 12
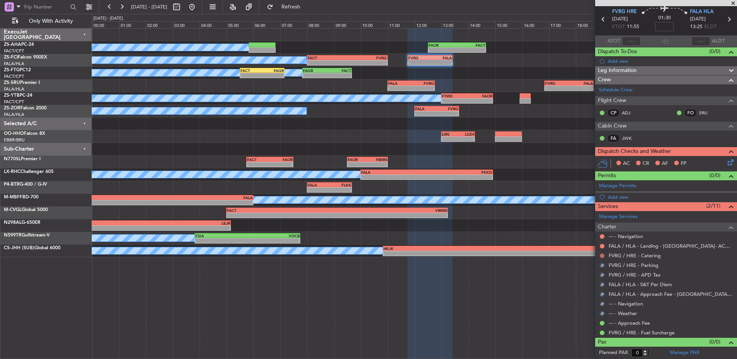
click at [602, 257] on button at bounding box center [602, 256] width 5 height 5
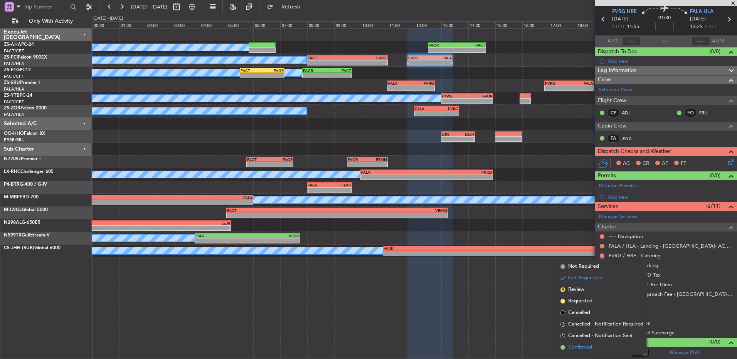
click at [606, 346] on li "Confirmed" at bounding box center [601, 348] width 89 height 12
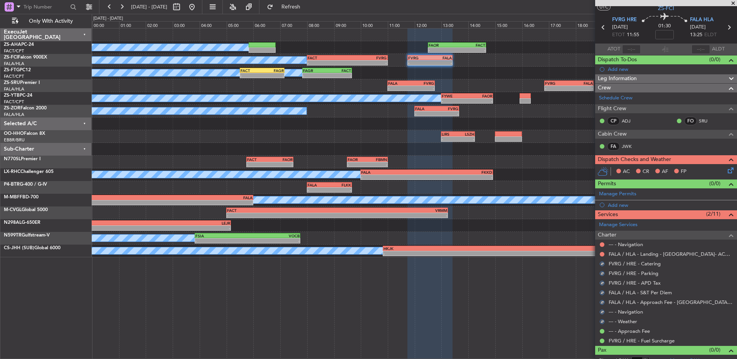
scroll to position [0, 0]
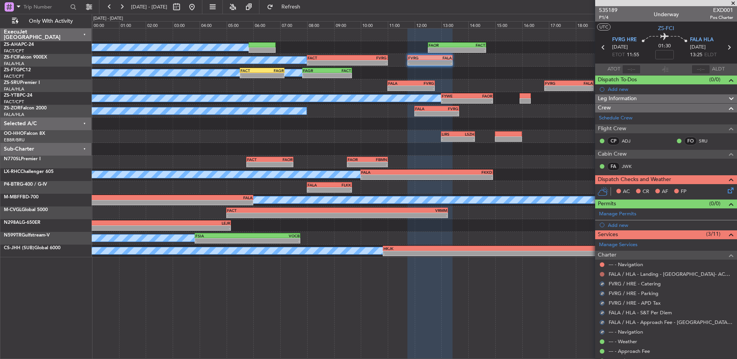
click at [600, 273] on button at bounding box center [602, 274] width 5 height 5
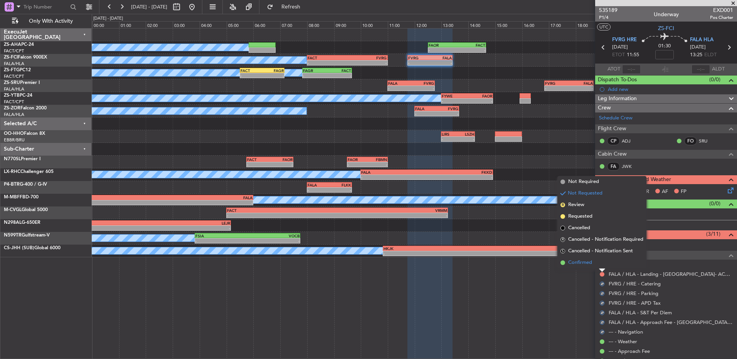
click at [600, 262] on li "Confirmed" at bounding box center [601, 263] width 89 height 12
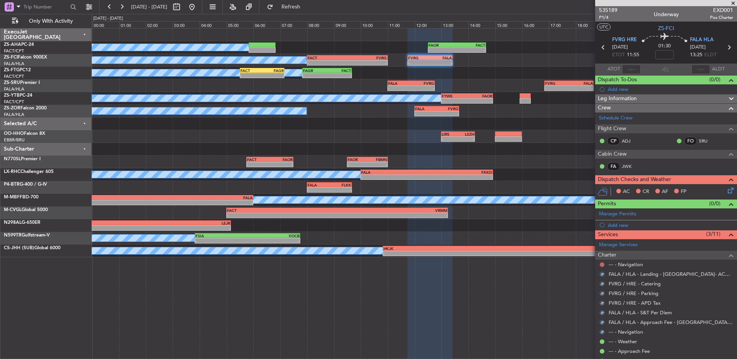
click at [603, 265] on button at bounding box center [602, 264] width 5 height 5
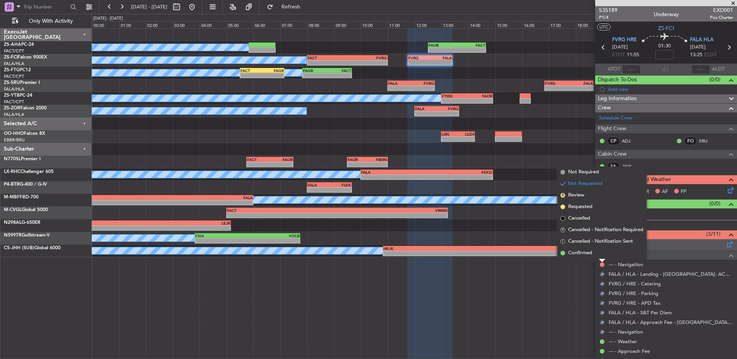
drag, startPoint x: 603, startPoint y: 253, endPoint x: 603, endPoint y: 248, distance: 5.0
click at [603, 253] on li "Confirmed" at bounding box center [601, 253] width 89 height 12
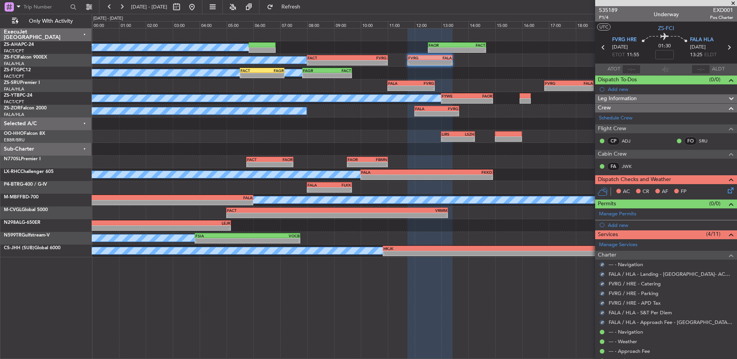
click at [726, 189] on icon at bounding box center [729, 189] width 6 height 6
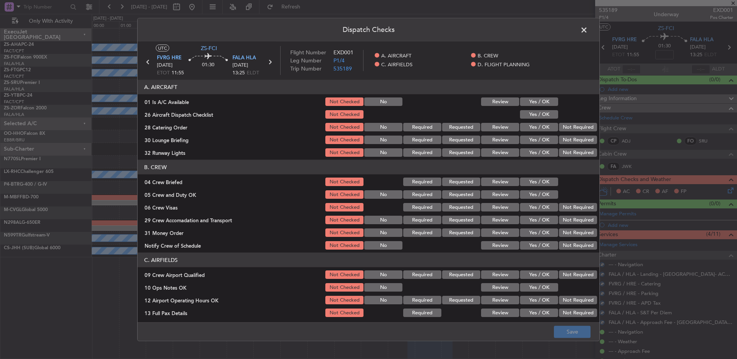
drag, startPoint x: 538, startPoint y: 102, endPoint x: 545, endPoint y: 111, distance: 10.7
click at [539, 102] on button "Yes / OK" at bounding box center [539, 101] width 38 height 8
drag, startPoint x: 545, startPoint y: 111, endPoint x: 561, endPoint y: 121, distance: 18.7
click at [545, 111] on button "Yes / OK" at bounding box center [539, 114] width 38 height 8
click at [552, 116] on button "Yes / OK" at bounding box center [539, 114] width 38 height 8
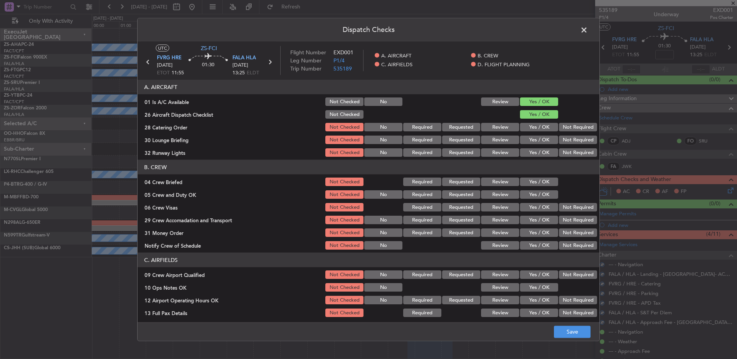
click at [564, 123] on section "A. AIRCRAFT 01 Is A/C Available Not Checked No Review Yes / OK 26 Aircraft Disp…" at bounding box center [369, 119] width 462 height 78
click at [566, 128] on button "Not Required" at bounding box center [578, 127] width 38 height 8
click at [566, 132] on div "Not Required" at bounding box center [577, 127] width 39 height 11
click at [566, 134] on section "A. AIRCRAFT 01 Is A/C Available Not Checked No Review Yes / OK 26 Aircraft Disp…" at bounding box center [369, 119] width 462 height 78
click at [566, 139] on button "Not Required" at bounding box center [578, 140] width 38 height 8
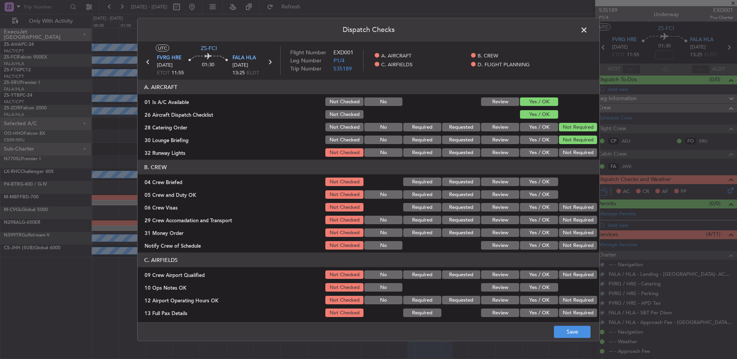
click at [565, 149] on div "Not Required" at bounding box center [577, 152] width 39 height 11
drag, startPoint x: 565, startPoint y: 150, endPoint x: 565, endPoint y: 162, distance: 12.0
click at [566, 153] on button "Not Required" at bounding box center [578, 152] width 38 height 8
click at [533, 186] on button "Yes / OK" at bounding box center [539, 182] width 38 height 8
click at [537, 192] on button "Yes / OK" at bounding box center [539, 194] width 38 height 8
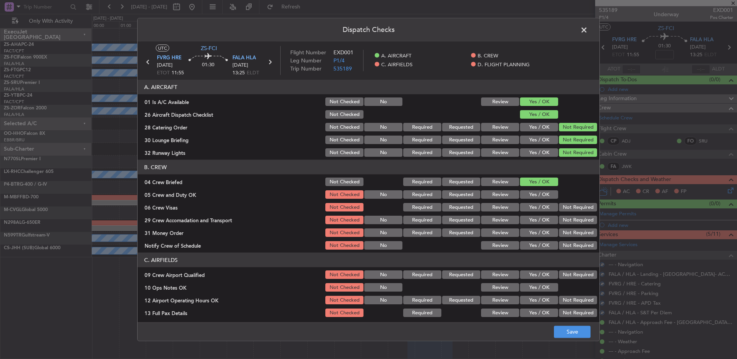
click at [537, 192] on button "Yes / OK" at bounding box center [539, 194] width 38 height 8
click at [547, 198] on button "Yes / OK" at bounding box center [539, 194] width 38 height 8
click at [565, 207] on button "Not Required" at bounding box center [578, 207] width 38 height 8
click at [566, 213] on section "B. CREW 04 Crew Briefed Not Checked Required Requested Review Yes / OK 05 Crew …" at bounding box center [369, 205] width 462 height 91
click at [566, 222] on button "Not Required" at bounding box center [578, 220] width 38 height 8
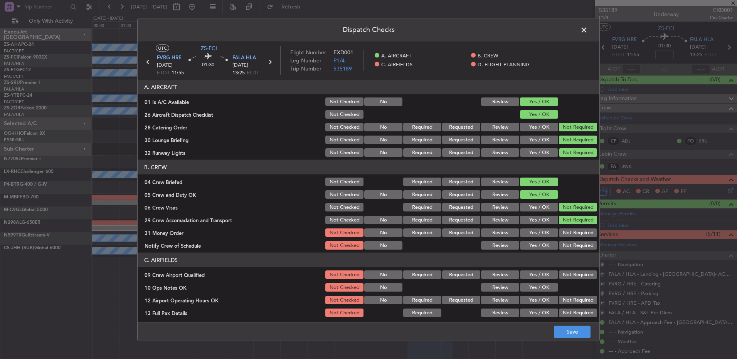
click at [566, 230] on div "Not Required" at bounding box center [577, 232] width 39 height 11
click at [566, 239] on section "B. CREW 04 Crew Briefed Not Checked Required Requested Review Yes / OK 05 Crew …" at bounding box center [369, 205] width 462 height 91
click at [567, 243] on button "Not Required" at bounding box center [578, 245] width 38 height 8
drag, startPoint x: 564, startPoint y: 234, endPoint x: 567, endPoint y: 244, distance: 10.1
click at [564, 235] on button "Not Required" at bounding box center [578, 233] width 38 height 8
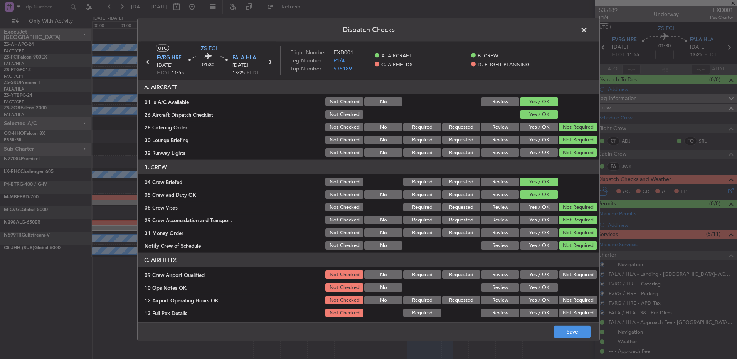
click at [571, 279] on div "Not Required" at bounding box center [577, 274] width 39 height 11
drag, startPoint x: 575, startPoint y: 271, endPoint x: 562, endPoint y: 276, distance: 14.3
click at [575, 271] on button "Not Required" at bounding box center [578, 275] width 38 height 8
click at [559, 277] on button "Not Required" at bounding box center [578, 275] width 38 height 8
drag, startPoint x: 543, startPoint y: 287, endPoint x: 549, endPoint y: 289, distance: 5.9
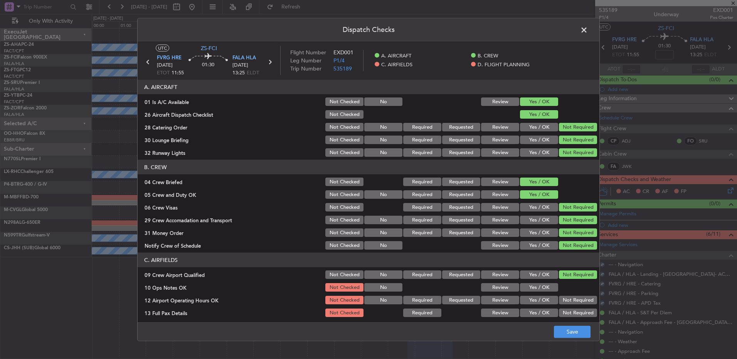
click at [543, 289] on button "Yes / OK" at bounding box center [539, 287] width 38 height 8
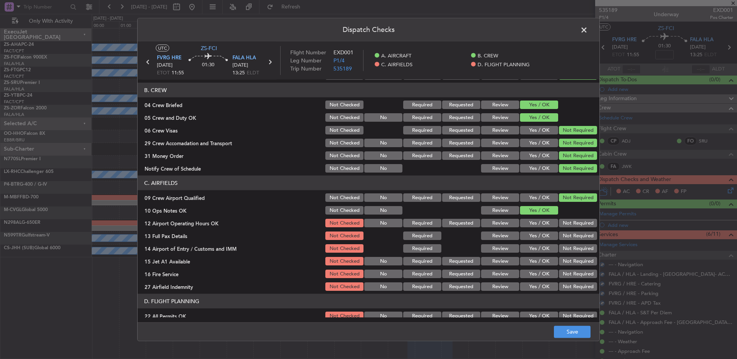
scroll to position [108, 0]
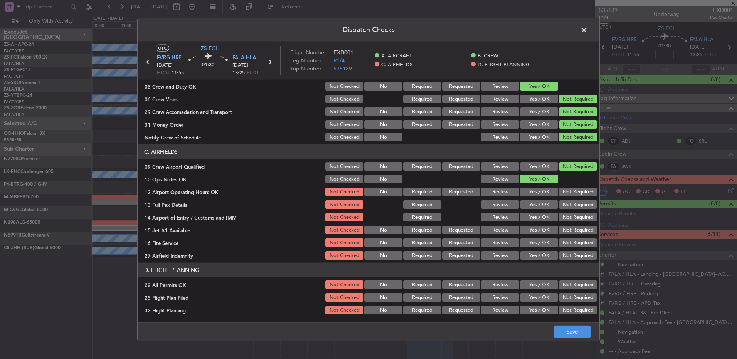
click at [571, 196] on button "Not Required" at bounding box center [578, 192] width 38 height 8
click at [584, 207] on button "Not Required" at bounding box center [578, 204] width 38 height 8
click at [584, 219] on button "Not Required" at bounding box center [578, 217] width 38 height 8
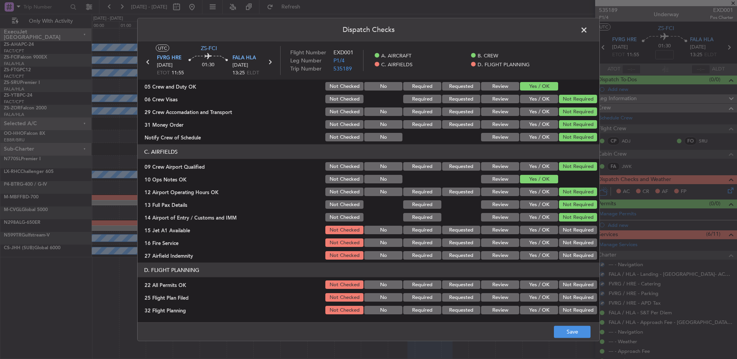
click at [582, 225] on section "C. AIRFIELDS 09 Crew Airport Qualified Not Checked No Required Requested Review…" at bounding box center [369, 202] width 462 height 116
click at [581, 227] on button "Not Required" at bounding box center [578, 230] width 38 height 8
click at [581, 231] on button "Not Required" at bounding box center [578, 230] width 38 height 8
click at [579, 249] on section "C. AIRFIELDS 09 Crew Airport Qualified Not Checked No Required Requested Review…" at bounding box center [369, 202] width 462 height 116
click at [576, 249] on section "C. AIRFIELDS 09 Crew Airport Qualified Not Checked No Required Requested Review…" at bounding box center [369, 202] width 462 height 116
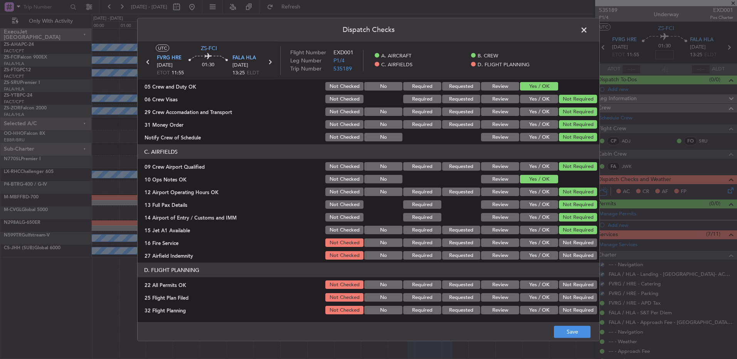
drag, startPoint x: 578, startPoint y: 245, endPoint x: 578, endPoint y: 252, distance: 7.3
click at [578, 246] on button "Not Required" at bounding box center [578, 243] width 38 height 8
drag, startPoint x: 578, startPoint y: 252, endPoint x: 579, endPoint y: 257, distance: 4.6
click at [578, 255] on button "Not Required" at bounding box center [578, 255] width 38 height 8
drag, startPoint x: 573, startPoint y: 289, endPoint x: 568, endPoint y: 293, distance: 6.6
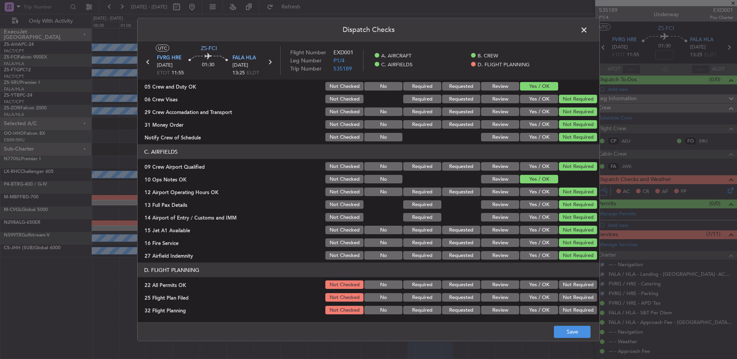
click at [573, 290] on section "D. FLIGHT PLANNING 22 All Permits OK Not Checked No Required Requested Review Y…" at bounding box center [369, 289] width 462 height 53
click at [559, 289] on button "Not Required" at bounding box center [578, 285] width 38 height 8
click at [529, 304] on section "D. FLIGHT PLANNING 22 All Permits OK Not Checked No Required Requested Review Y…" at bounding box center [369, 289] width 462 height 53
drag, startPoint x: 529, startPoint y: 297, endPoint x: 532, endPoint y: 309, distance: 12.2
click at [529, 298] on button "Yes / OK" at bounding box center [539, 297] width 38 height 8
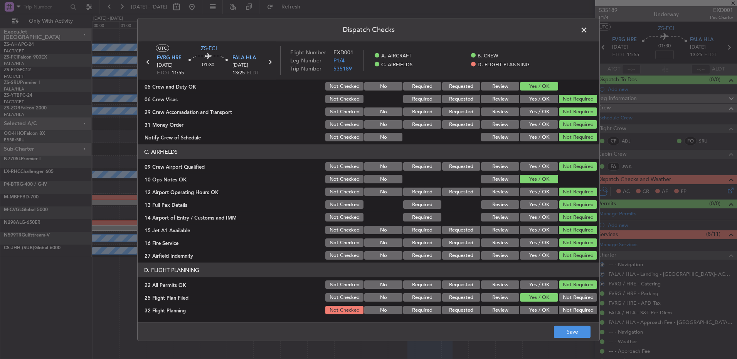
drag, startPoint x: 532, startPoint y: 309, endPoint x: 546, endPoint y: 326, distance: 21.8
click at [537, 315] on div "Yes / OK" at bounding box center [538, 310] width 39 height 11
click at [541, 313] on button "Yes / OK" at bounding box center [539, 310] width 38 height 8
click at [580, 338] on button "Save" at bounding box center [572, 332] width 37 height 12
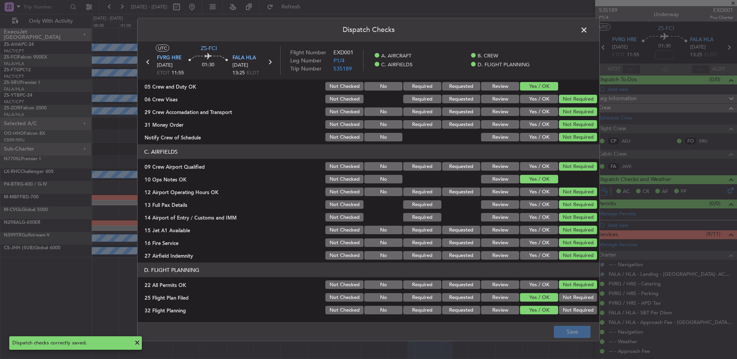
click at [588, 26] on span at bounding box center [588, 31] width 0 height 15
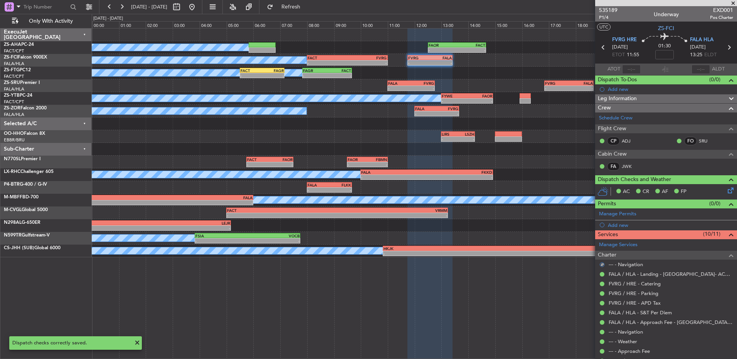
click at [602, 48] on icon at bounding box center [603, 47] width 10 height 10
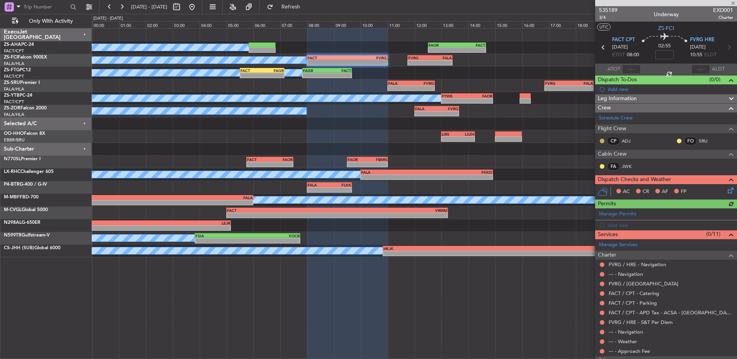
click at [602, 140] on button at bounding box center [602, 141] width 5 height 5
drag, startPoint x: 603, startPoint y: 166, endPoint x: 696, endPoint y: 156, distance: 93.7
click at [604, 166] on span "Acknowledged" at bounding box center [604, 164] width 34 height 8
click at [677, 141] on button at bounding box center [679, 141] width 5 height 5
click at [601, 167] on button at bounding box center [602, 166] width 5 height 5
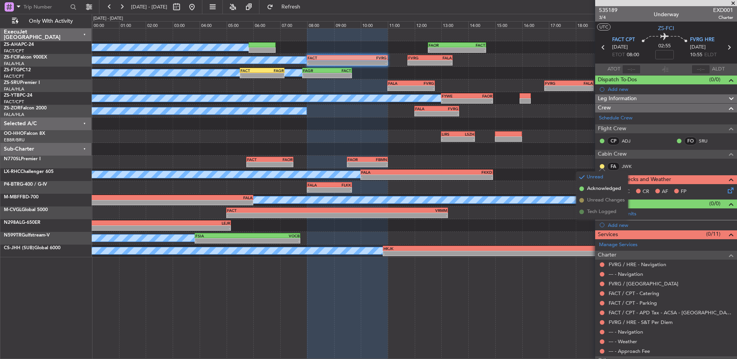
click at [606, 191] on span "Acknowledged" at bounding box center [604, 189] width 34 height 8
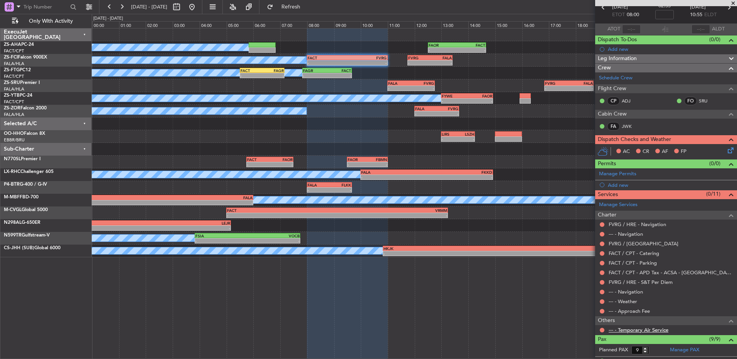
scroll to position [77, 0]
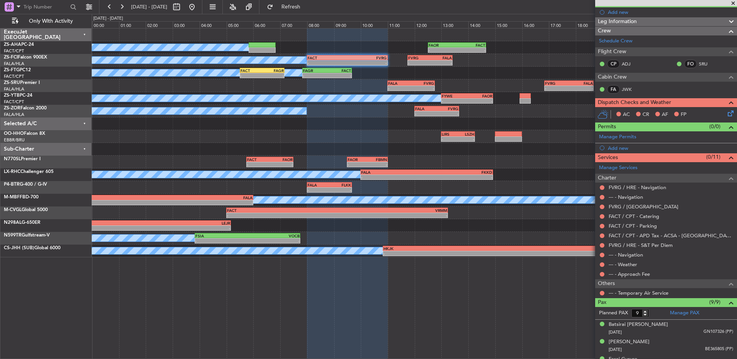
click at [601, 290] on div at bounding box center [602, 293] width 6 height 6
click at [601, 294] on button at bounding box center [602, 293] width 5 height 5
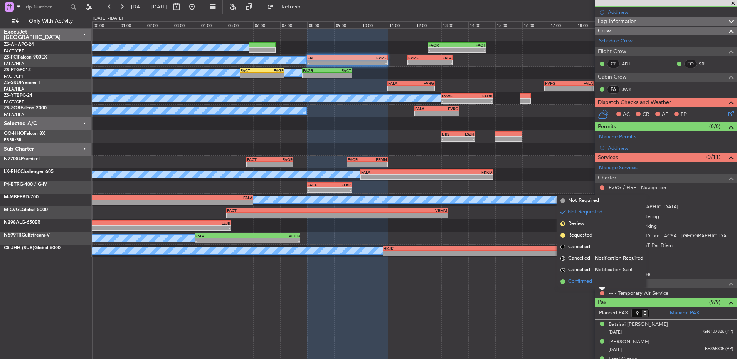
click at [599, 281] on li "Confirmed" at bounding box center [601, 282] width 89 height 12
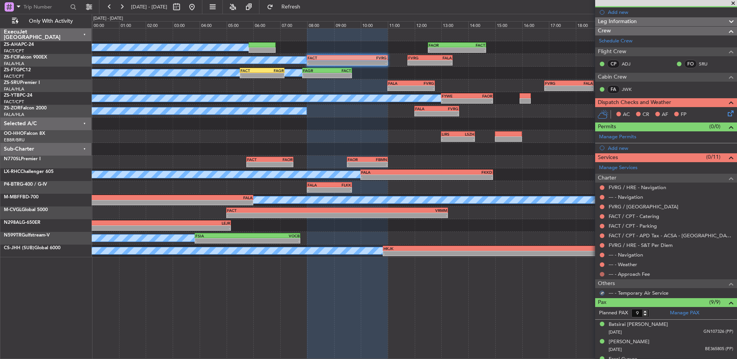
click at [601, 276] on button at bounding box center [602, 274] width 5 height 5
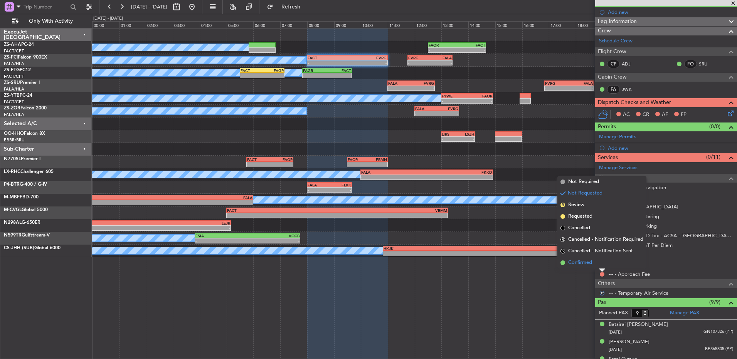
click at [601, 265] on li "Confirmed" at bounding box center [601, 263] width 89 height 12
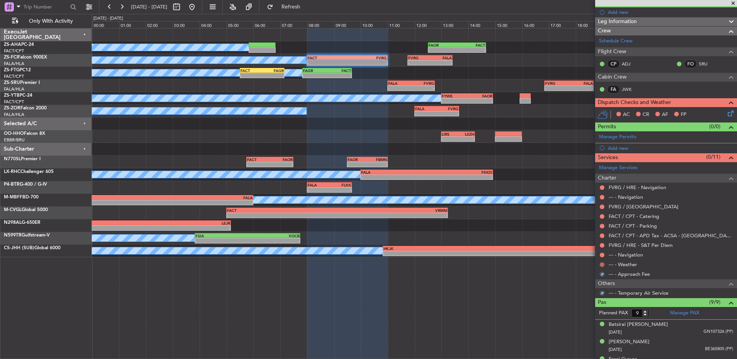
click at [601, 263] on button at bounding box center [602, 264] width 5 height 5
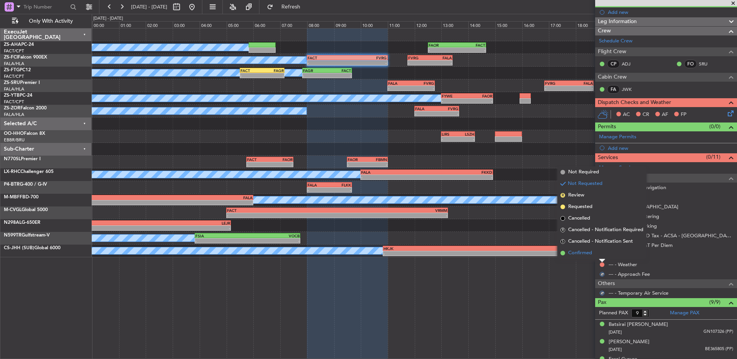
click at [601, 257] on li "Confirmed" at bounding box center [601, 253] width 89 height 12
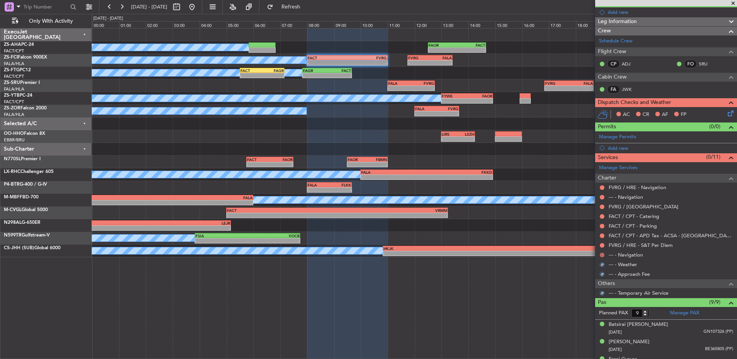
click at [601, 253] on button at bounding box center [602, 255] width 5 height 5
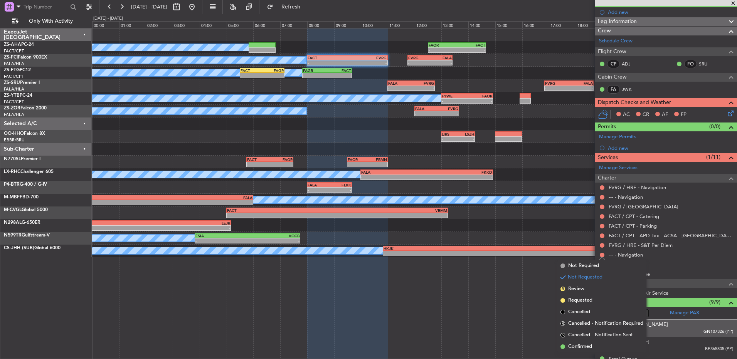
drag, startPoint x: 592, startPoint y: 345, endPoint x: 595, endPoint y: 334, distance: 11.2
click at [593, 343] on li "Confirmed" at bounding box center [601, 347] width 89 height 12
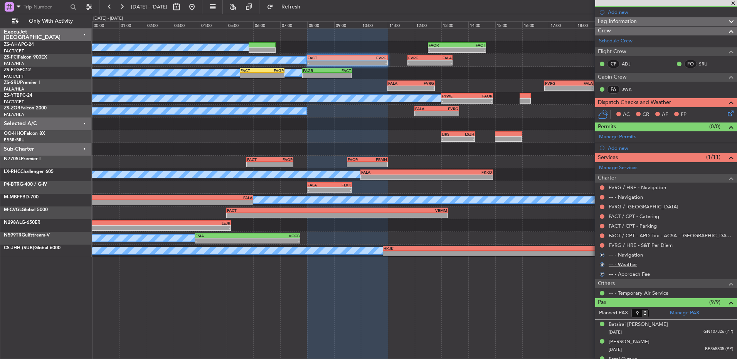
scroll to position [39, 0]
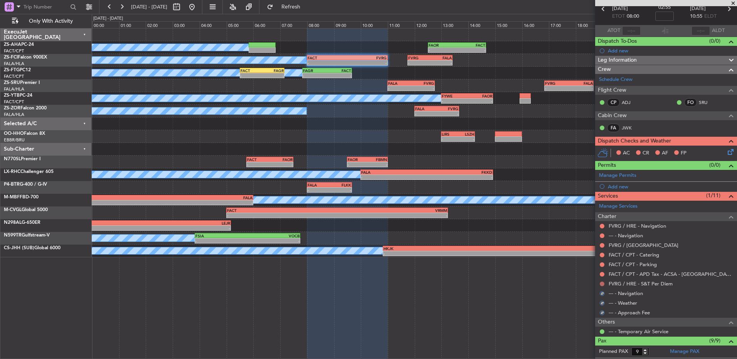
click at [600, 282] on button at bounding box center [602, 284] width 5 height 5
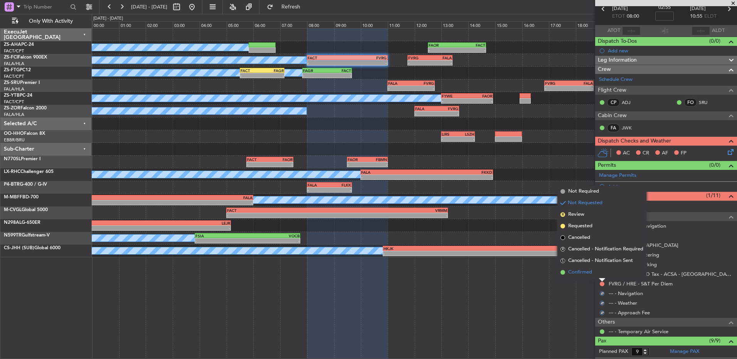
click at [601, 275] on li "Confirmed" at bounding box center [601, 273] width 89 height 12
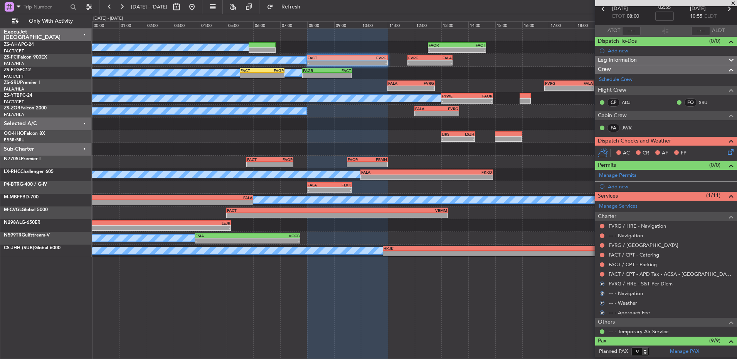
click at [601, 275] on button at bounding box center [602, 274] width 5 height 5
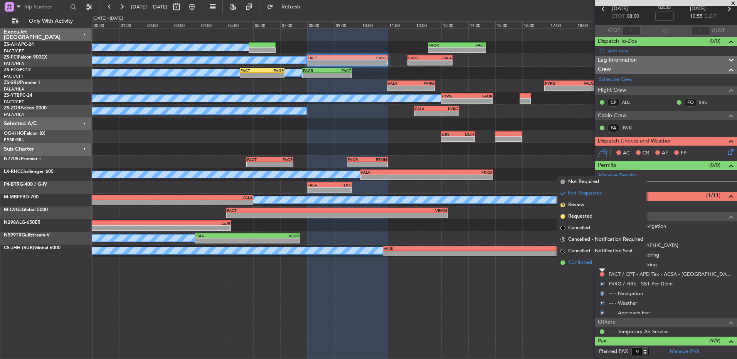
click at [600, 265] on li "Confirmed" at bounding box center [601, 263] width 89 height 12
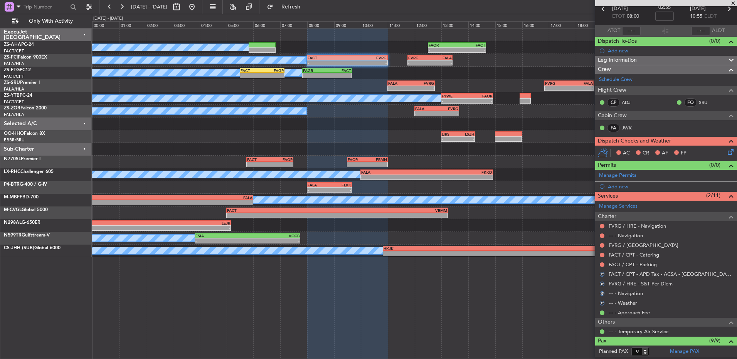
click at [600, 265] on button at bounding box center [602, 264] width 5 height 5
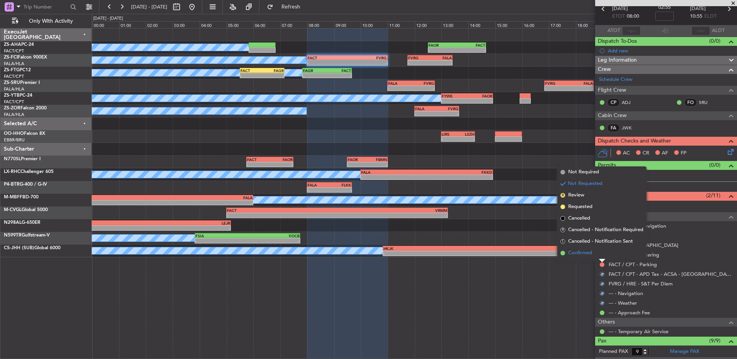
click at [601, 254] on li "Confirmed" at bounding box center [601, 253] width 89 height 12
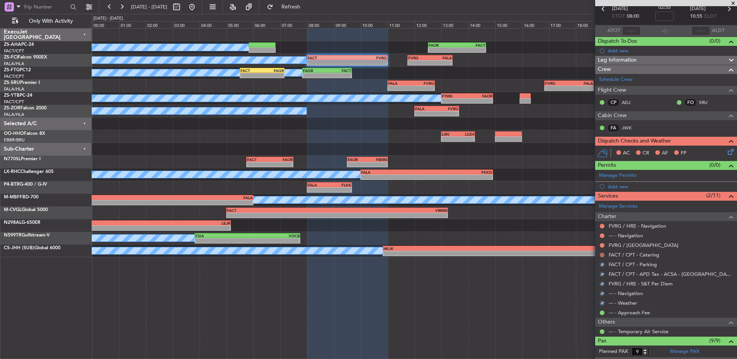
click at [601, 254] on button at bounding box center [602, 255] width 5 height 5
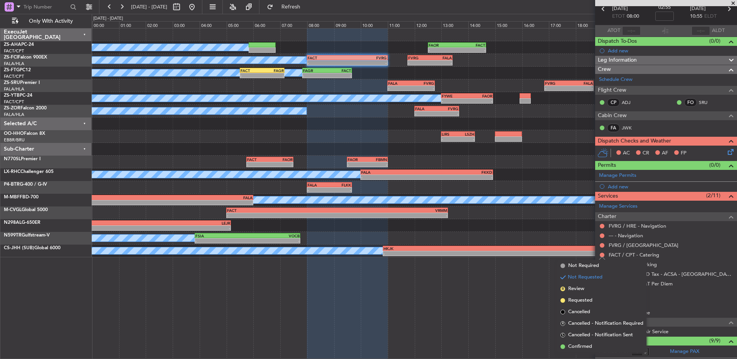
drag, startPoint x: 594, startPoint y: 347, endPoint x: 596, endPoint y: 340, distance: 6.9
click at [593, 346] on li "Confirmed" at bounding box center [601, 347] width 89 height 12
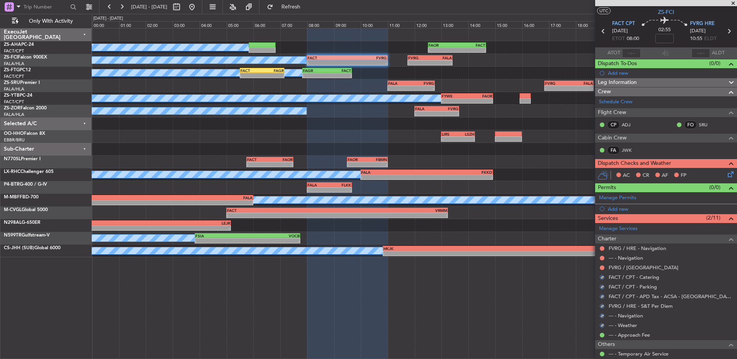
scroll to position [0, 0]
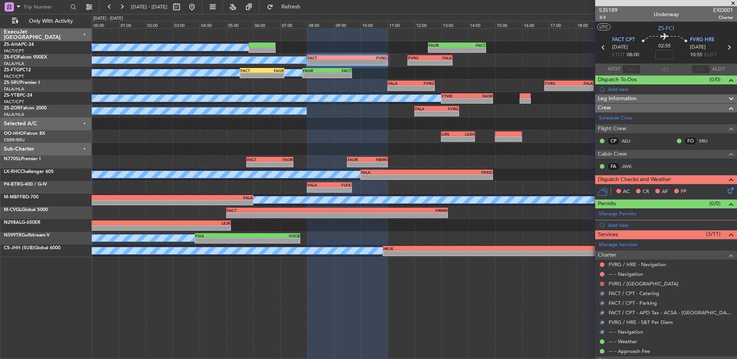
click at [603, 284] on button at bounding box center [602, 284] width 5 height 5
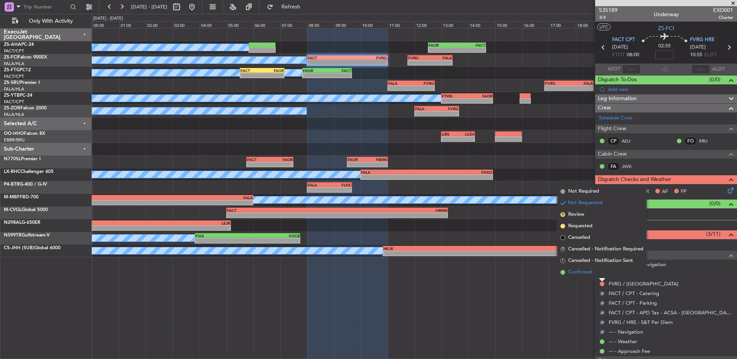
click at [599, 272] on li "Confirmed" at bounding box center [601, 273] width 89 height 12
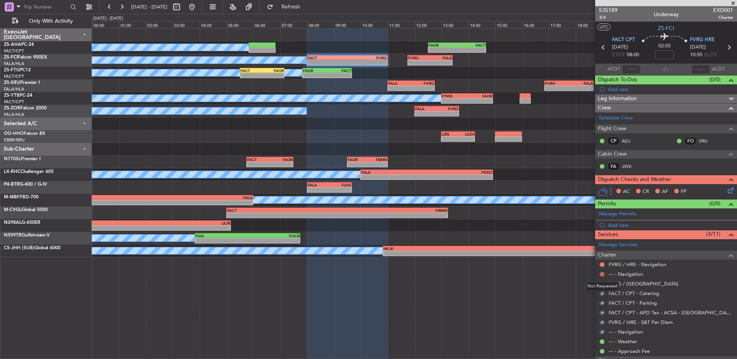
click at [601, 275] on button at bounding box center [602, 274] width 5 height 5
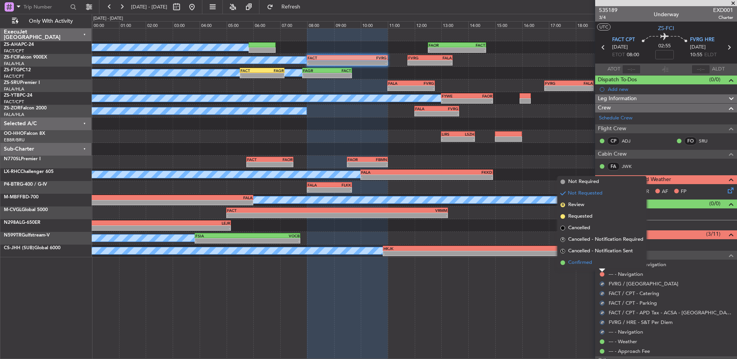
click at [595, 265] on li "Confirmed" at bounding box center [601, 263] width 89 height 12
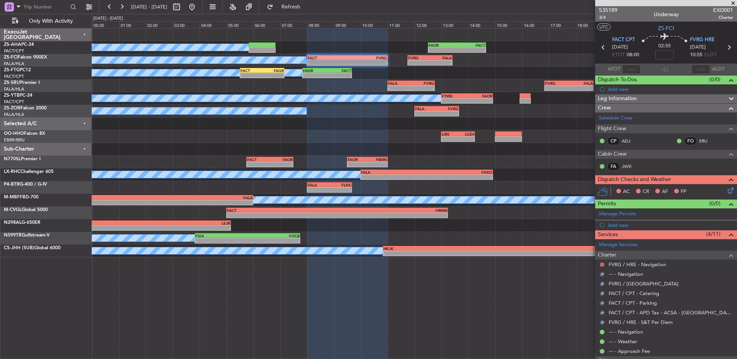
click at [601, 266] on button at bounding box center [602, 264] width 5 height 5
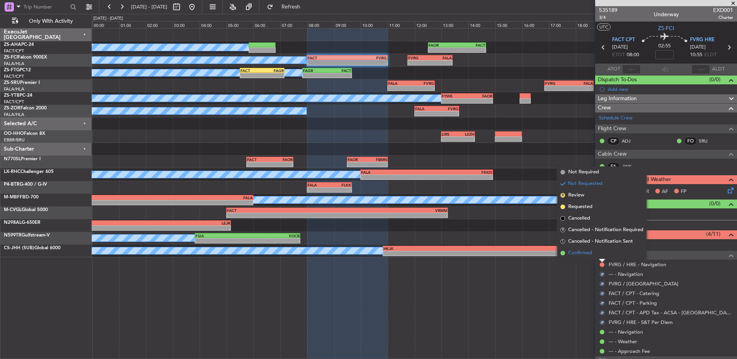
click at [598, 256] on li "Confirmed" at bounding box center [601, 253] width 89 height 12
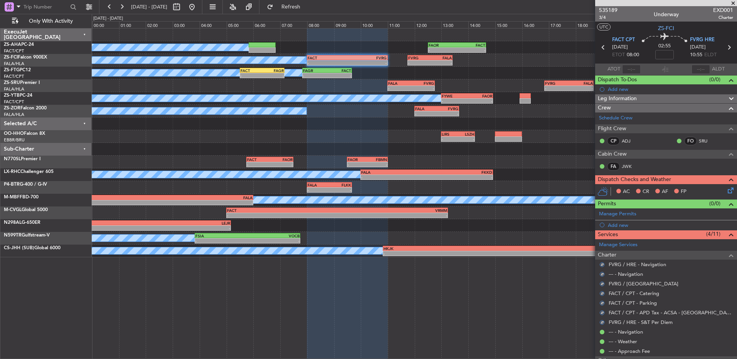
click at [726, 192] on icon at bounding box center [729, 189] width 6 height 6
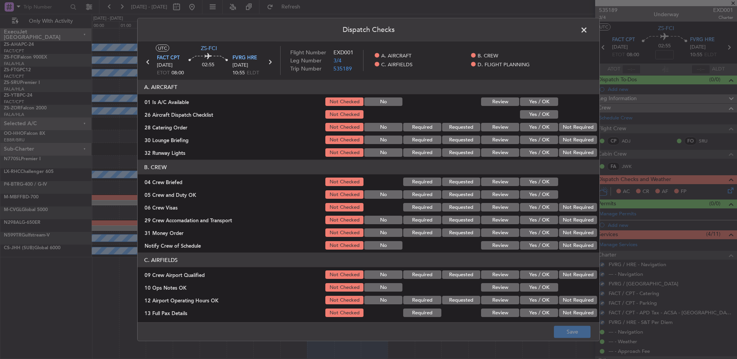
click at [547, 106] on div "Yes / OK" at bounding box center [538, 101] width 39 height 11
click at [547, 104] on button "Yes / OK" at bounding box center [539, 101] width 38 height 8
click at [546, 111] on div "Yes / OK" at bounding box center [538, 114] width 39 height 11
drag, startPoint x: 537, startPoint y: 114, endPoint x: 543, endPoint y: 116, distance: 6.2
click at [538, 114] on button "Yes / OK" at bounding box center [539, 114] width 38 height 8
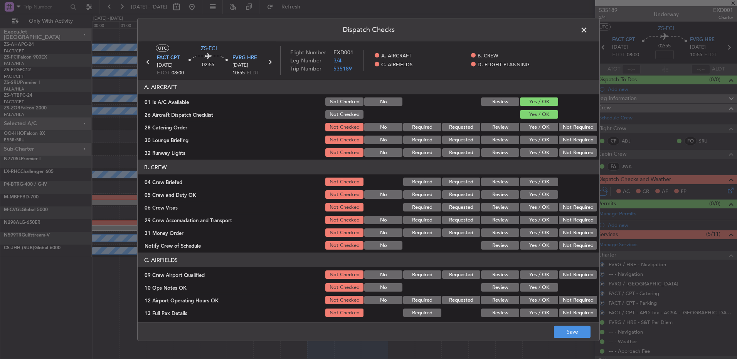
click at [559, 124] on button "Not Required" at bounding box center [578, 127] width 38 height 8
click at [559, 129] on button "Not Required" at bounding box center [578, 127] width 38 height 8
click at [559, 138] on button "Not Required" at bounding box center [578, 140] width 38 height 8
drag, startPoint x: 559, startPoint y: 139, endPoint x: 564, endPoint y: 157, distance: 18.3
click at [560, 139] on button "Not Required" at bounding box center [578, 140] width 38 height 8
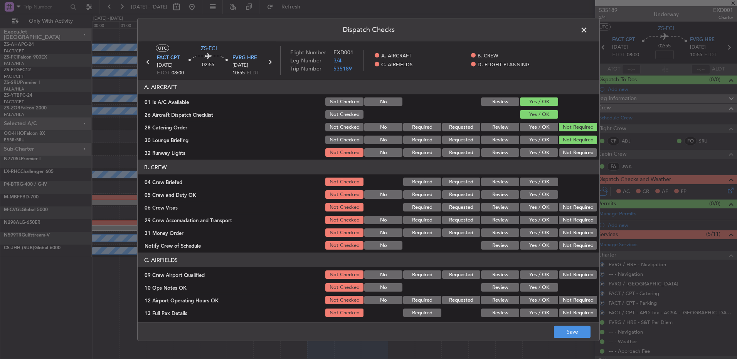
click at [564, 157] on div "Not Required" at bounding box center [577, 152] width 39 height 11
drag, startPoint x: 560, startPoint y: 155, endPoint x: 544, endPoint y: 173, distance: 24.9
click at [560, 155] on button "Not Required" at bounding box center [578, 152] width 38 height 8
click at [535, 179] on button "Yes / OK" at bounding box center [539, 182] width 38 height 8
click at [536, 186] on button "Yes / OK" at bounding box center [539, 182] width 38 height 8
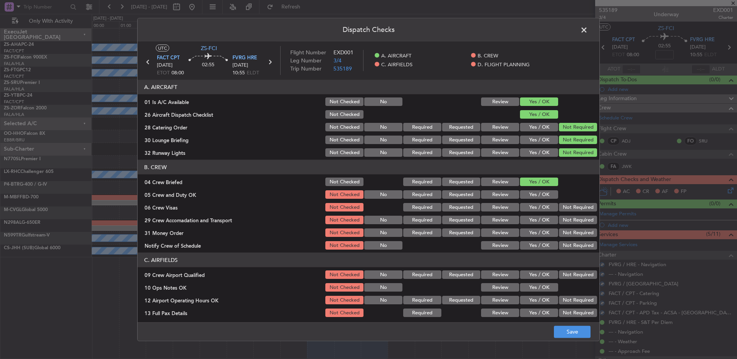
click at [536, 190] on div "Yes / OK" at bounding box center [538, 194] width 39 height 11
click at [536, 198] on button "Yes / OK" at bounding box center [539, 194] width 38 height 8
click at [578, 217] on button "Not Required" at bounding box center [578, 220] width 38 height 8
click at [572, 208] on button "Not Required" at bounding box center [578, 207] width 38 height 8
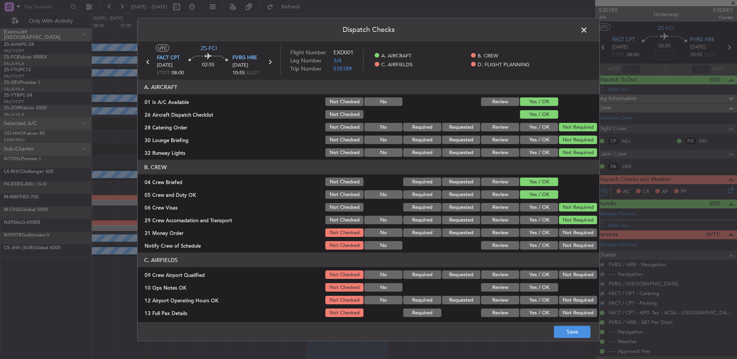
drag, startPoint x: 574, startPoint y: 232, endPoint x: 573, endPoint y: 239, distance: 6.7
click at [574, 232] on button "Not Required" at bounding box center [578, 233] width 38 height 8
drag, startPoint x: 573, startPoint y: 239, endPoint x: 572, endPoint y: 243, distance: 4.6
click at [573, 239] on section "B. CREW 04 Crew Briefed Not Checked Required Requested Review Yes / OK 05 Crew …" at bounding box center [369, 205] width 462 height 91
click at [572, 245] on button "Not Required" at bounding box center [578, 245] width 38 height 8
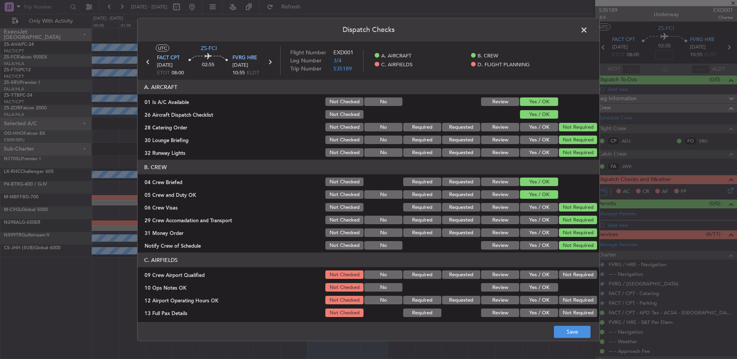
scroll to position [108, 0]
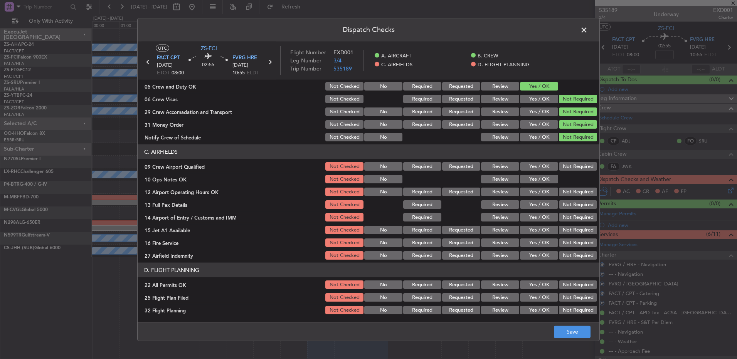
drag, startPoint x: 571, startPoint y: 162, endPoint x: 543, endPoint y: 175, distance: 31.2
click at [570, 164] on button "Not Required" at bounding box center [578, 166] width 38 height 8
click at [540, 175] on button "Yes / OK" at bounding box center [539, 179] width 38 height 8
drag, startPoint x: 553, startPoint y: 191, endPoint x: 560, endPoint y: 195, distance: 7.4
click at [554, 192] on div "12 Airport Operating Hours OK Not Checked No Required Requested Review Yes / OK…" at bounding box center [369, 191] width 462 height 11
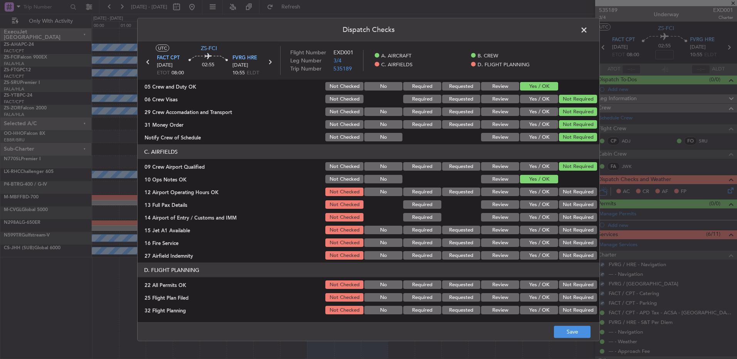
click at [560, 195] on button "Not Required" at bounding box center [578, 192] width 38 height 8
click at [560, 202] on section "C. AIRFIELDS 09 Crew Airport Qualified Not Checked No Required Requested Review…" at bounding box center [369, 202] width 462 height 116
click at [561, 207] on button "Not Required" at bounding box center [578, 204] width 38 height 8
click at [560, 209] on div "Not Required" at bounding box center [577, 204] width 39 height 11
drag, startPoint x: 560, startPoint y: 209, endPoint x: 562, endPoint y: 218, distance: 9.4
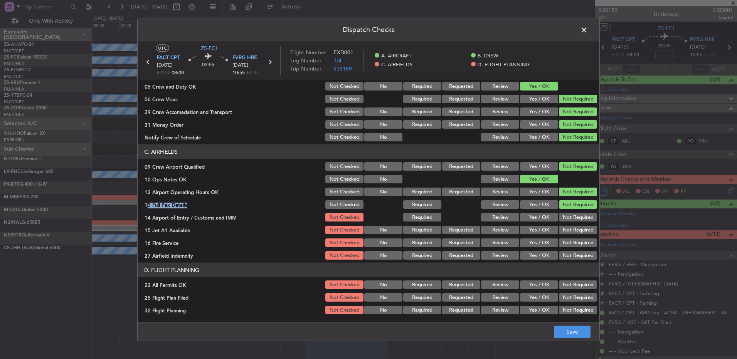
click at [562, 218] on button "Not Required" at bounding box center [578, 217] width 38 height 8
click at [562, 220] on button "Not Required" at bounding box center [578, 217] width 38 height 8
click at [564, 232] on button "Not Required" at bounding box center [578, 230] width 38 height 8
drag, startPoint x: 563, startPoint y: 235, endPoint x: 563, endPoint y: 244, distance: 8.9
click at [563, 244] on section "C. AIRFIELDS 09 Crew Airport Qualified Not Checked No Required Requested Review…" at bounding box center [369, 202] width 462 height 116
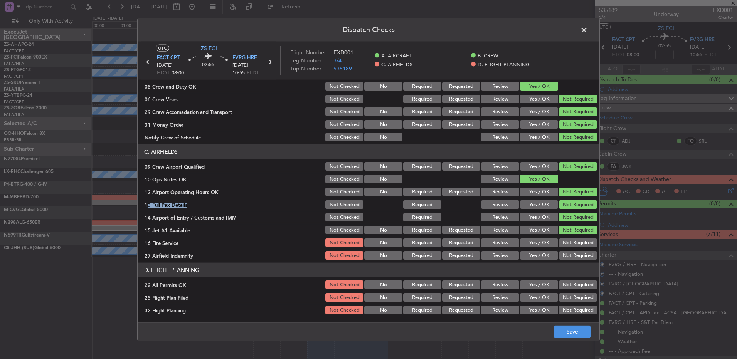
drag, startPoint x: 563, startPoint y: 244, endPoint x: 565, endPoint y: 253, distance: 8.9
click at [563, 247] on button "Not Required" at bounding box center [578, 243] width 38 height 8
click at [565, 256] on button "Not Required" at bounding box center [578, 255] width 38 height 8
drag, startPoint x: 565, startPoint y: 289, endPoint x: 541, endPoint y: 298, distance: 25.6
click at [565, 289] on div "Not Required" at bounding box center [577, 284] width 39 height 11
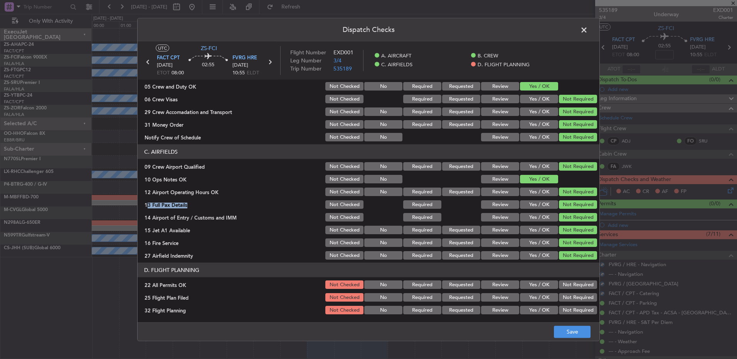
drag, startPoint x: 496, startPoint y: 297, endPoint x: 497, endPoint y: 309, distance: 11.7
click at [496, 298] on button "Review" at bounding box center [500, 297] width 38 height 8
click at [497, 309] on button "Review" at bounding box center [500, 310] width 38 height 8
click at [499, 309] on button "Review" at bounding box center [500, 310] width 38 height 8
drag, startPoint x: 565, startPoint y: 285, endPoint x: 573, endPoint y: 325, distance: 41.4
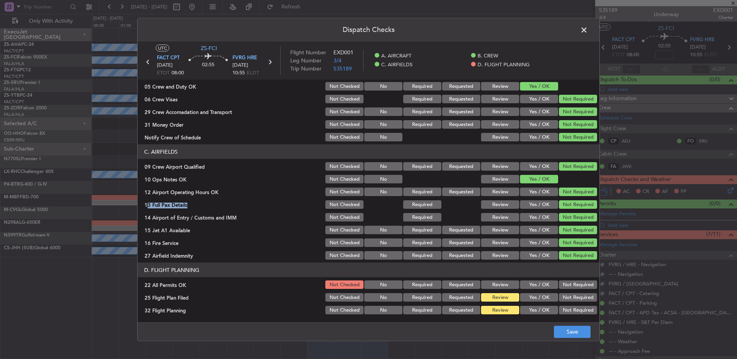
click at [565, 285] on button "Not Required" at bounding box center [578, 285] width 38 height 8
click at [572, 331] on button "Save" at bounding box center [572, 332] width 37 height 12
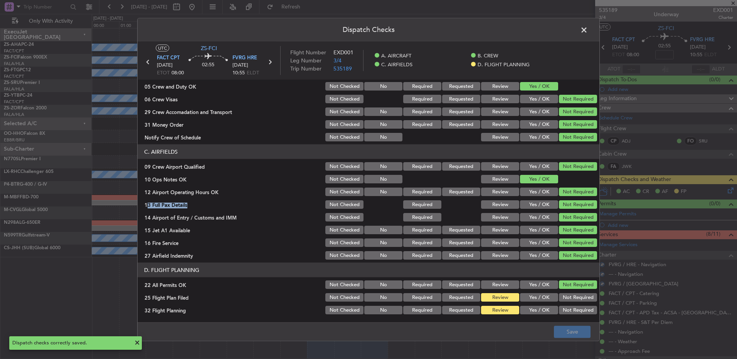
click at [600, 36] on div "Dispatch Checks UTC ZS-FCI FACT CPT [DATE] ETOT 08:00 02:55 FVRG HRE [DATE] 10:…" at bounding box center [368, 179] width 737 height 359
click at [588, 29] on span at bounding box center [588, 31] width 0 height 15
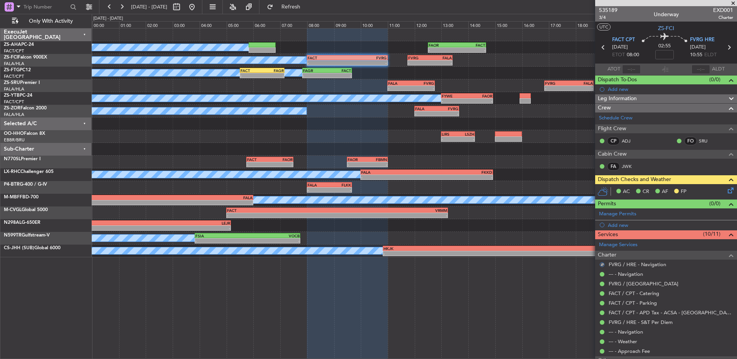
click at [727, 192] on icon at bounding box center [729, 189] width 6 height 6
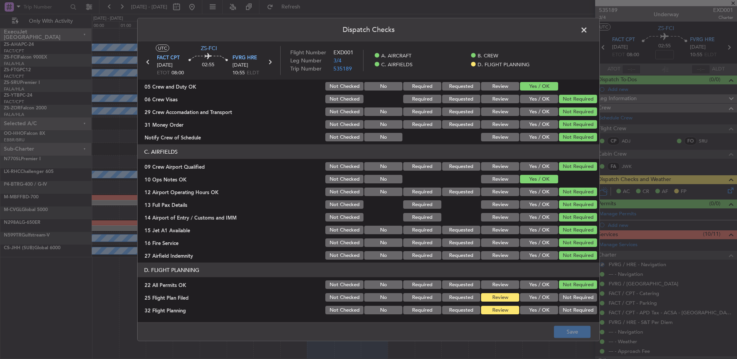
click at [527, 299] on button "Yes / OK" at bounding box center [539, 297] width 38 height 8
click at [543, 328] on footer "Save" at bounding box center [369, 331] width 462 height 18
click at [507, 305] on div "Review" at bounding box center [499, 310] width 39 height 11
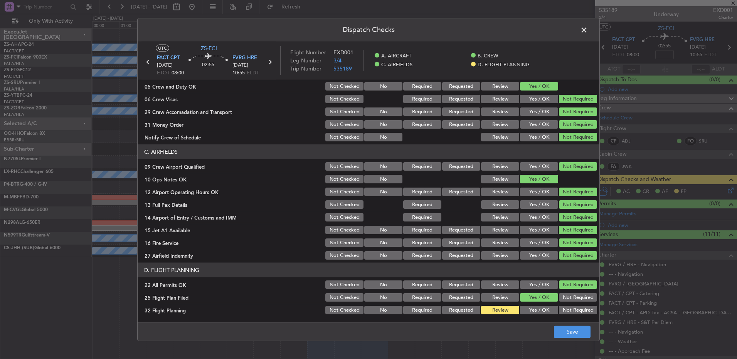
click at [537, 313] on button "Yes / OK" at bounding box center [539, 310] width 38 height 8
click at [563, 329] on button "Save" at bounding box center [572, 332] width 37 height 12
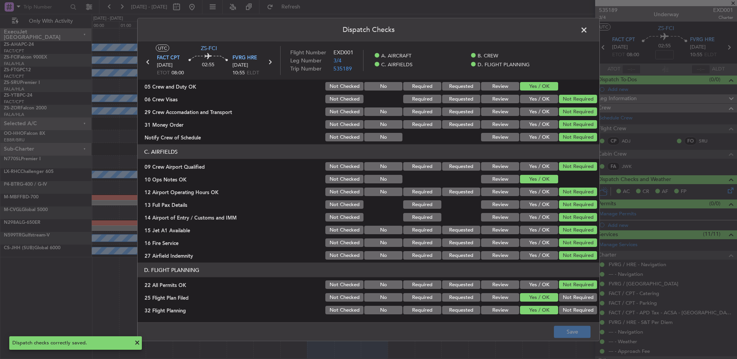
click at [588, 29] on span at bounding box center [588, 31] width 0 height 15
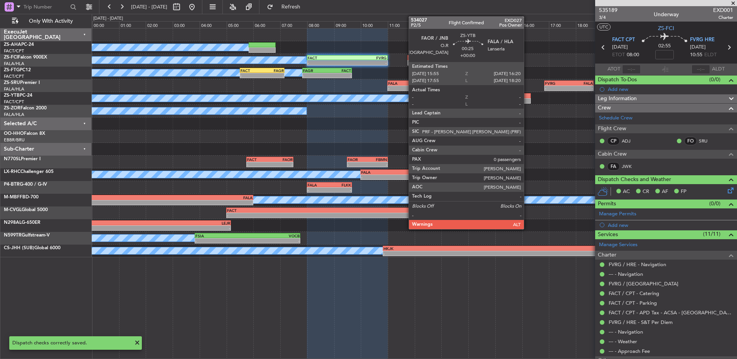
click at [527, 101] on div at bounding box center [525, 100] width 12 height 5
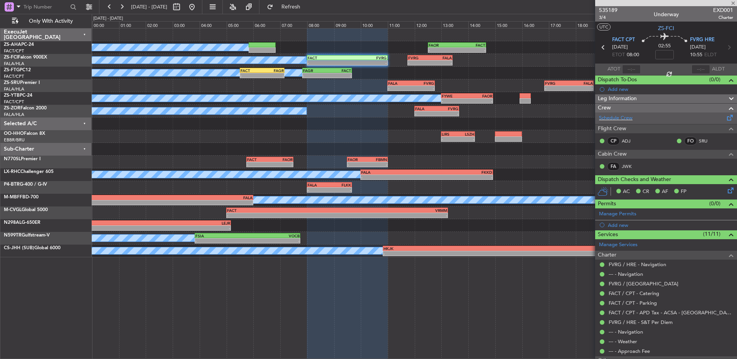
type input "0"
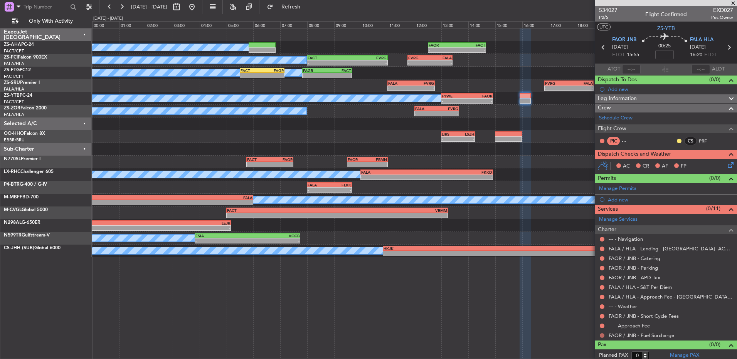
click at [600, 335] on button at bounding box center [602, 335] width 5 height 5
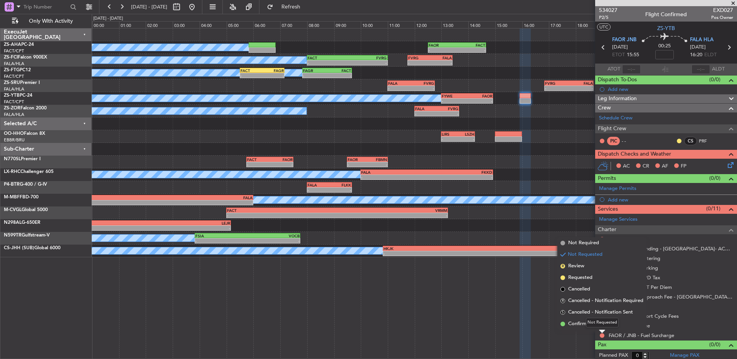
click at [579, 324] on span "Confirmed" at bounding box center [580, 324] width 24 height 8
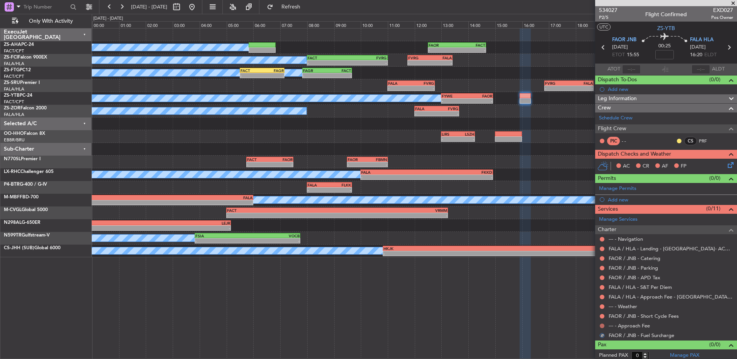
click at [603, 325] on button at bounding box center [602, 326] width 5 height 5
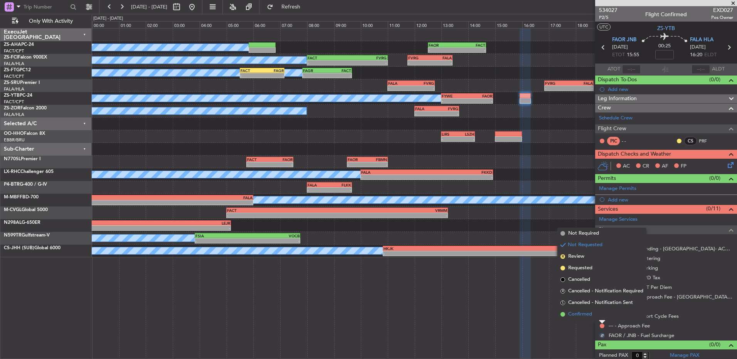
click at [601, 314] on li "Confirmed" at bounding box center [601, 315] width 89 height 12
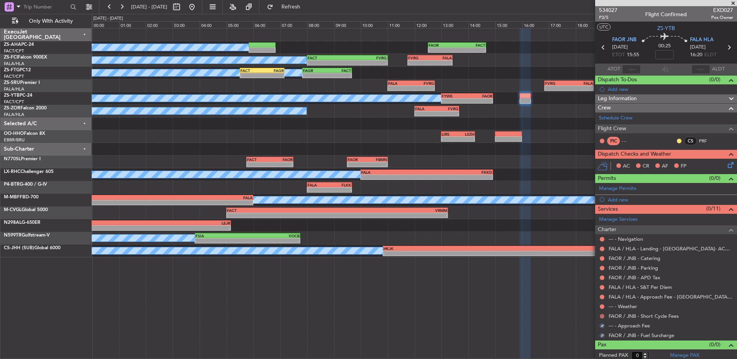
click at [602, 315] on button at bounding box center [602, 316] width 5 height 5
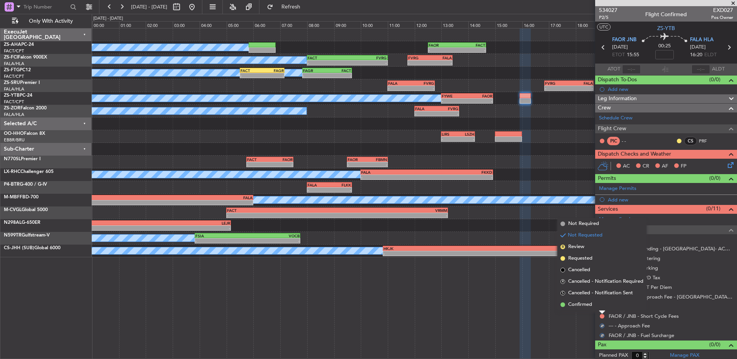
click at [601, 307] on li "Confirmed" at bounding box center [601, 305] width 89 height 12
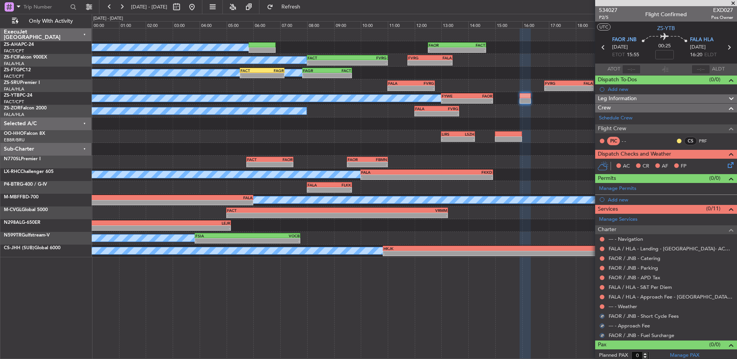
click at [603, 309] on mat-tooltip-component "Not Requested" at bounding box center [602, 319] width 44 height 20
click at [603, 306] on button at bounding box center [602, 306] width 5 height 5
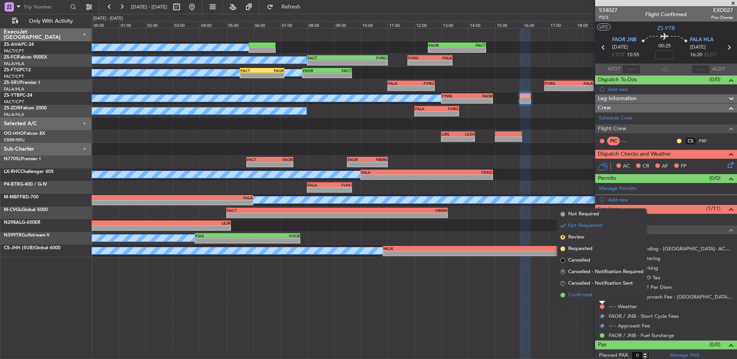
click at [602, 299] on li "Confirmed" at bounding box center [601, 295] width 89 height 12
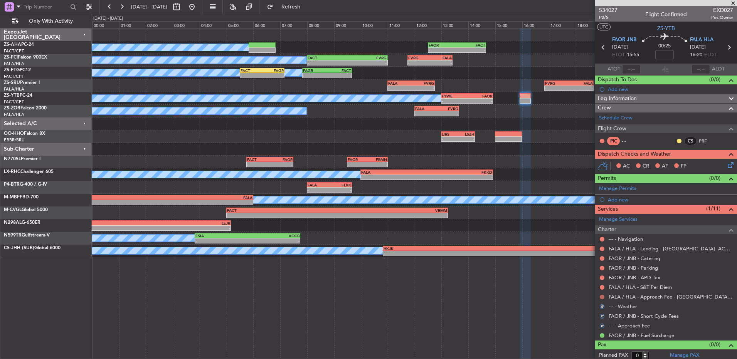
click at [601, 296] on button at bounding box center [602, 297] width 5 height 5
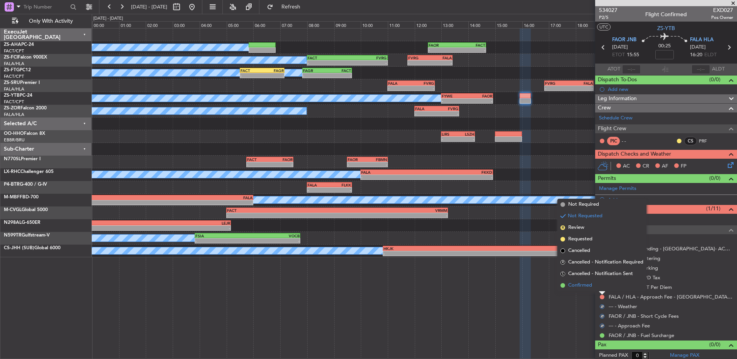
click at [600, 288] on li "Confirmed" at bounding box center [601, 286] width 89 height 12
click at [600, 287] on button at bounding box center [602, 287] width 5 height 5
click at [603, 278] on li "Confirmed" at bounding box center [601, 276] width 89 height 12
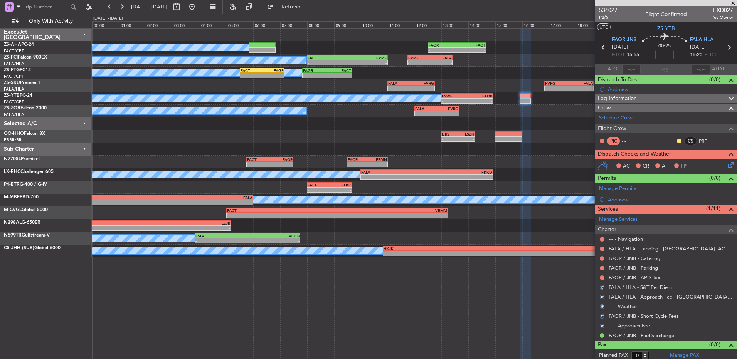
click at [603, 278] on button at bounding box center [602, 278] width 5 height 5
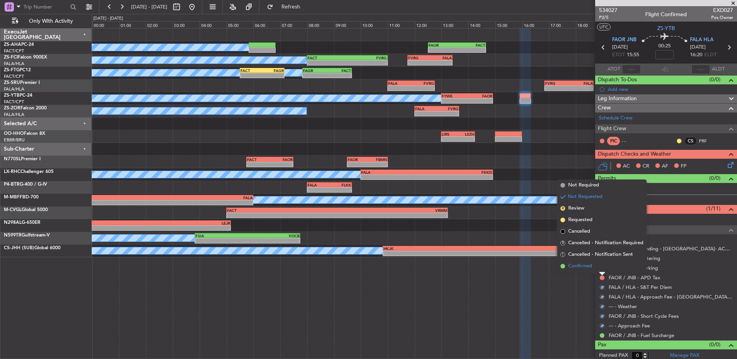
click at [602, 269] on li "Confirmed" at bounding box center [601, 266] width 89 height 12
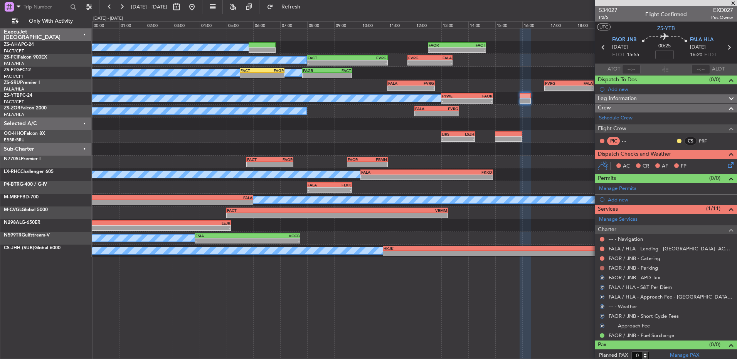
click at [601, 268] on button at bounding box center [602, 268] width 5 height 5
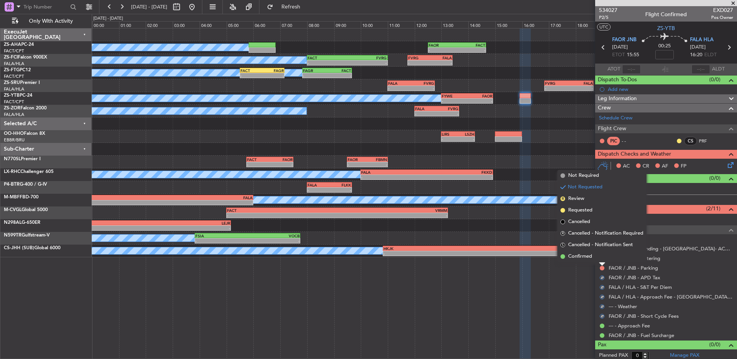
click at [602, 253] on li "Confirmed" at bounding box center [601, 257] width 89 height 12
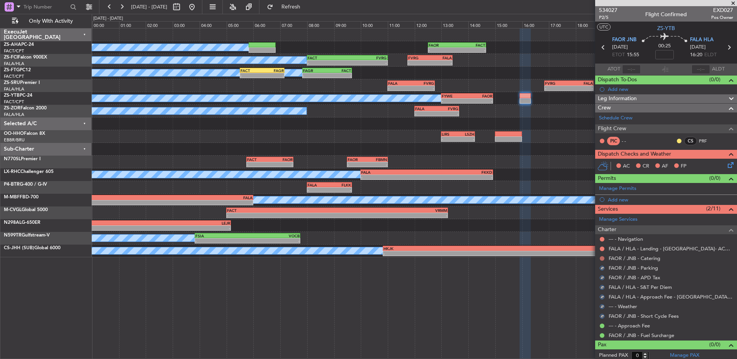
click at [601, 257] on button at bounding box center [602, 258] width 5 height 5
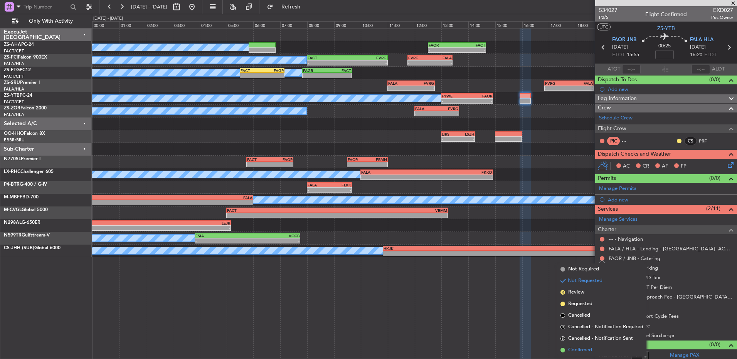
click at [597, 345] on li "Confirmed" at bounding box center [601, 350] width 89 height 12
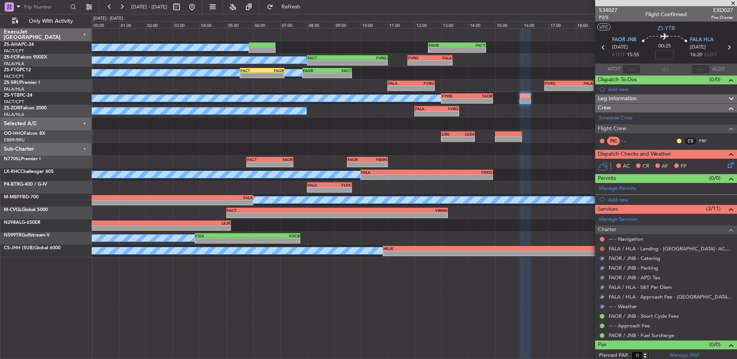
click at [604, 248] on button at bounding box center [602, 249] width 5 height 5
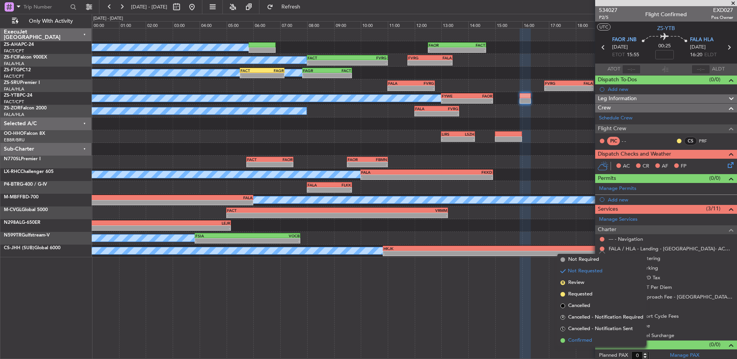
click at [579, 343] on span "Confirmed" at bounding box center [580, 341] width 24 height 8
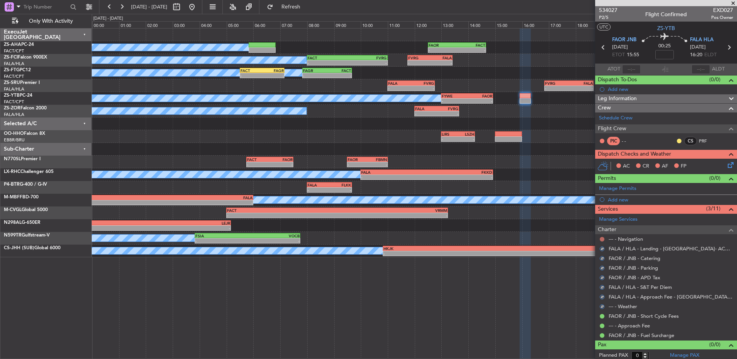
click at [601, 239] on button at bounding box center [602, 239] width 5 height 5
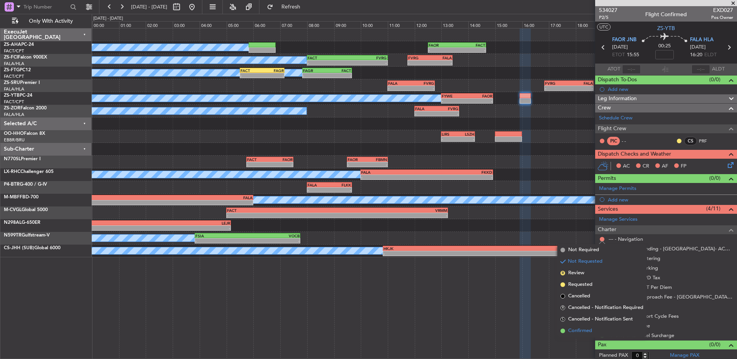
click at [590, 326] on li "Confirmed" at bounding box center [601, 331] width 89 height 12
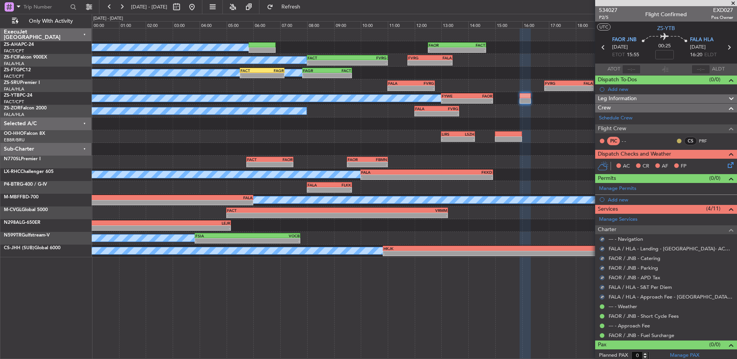
click at [677, 140] on button at bounding box center [679, 141] width 5 height 5
click at [670, 166] on span "Acknowledged" at bounding box center [675, 164] width 34 height 8
click at [726, 165] on icon at bounding box center [729, 164] width 6 height 6
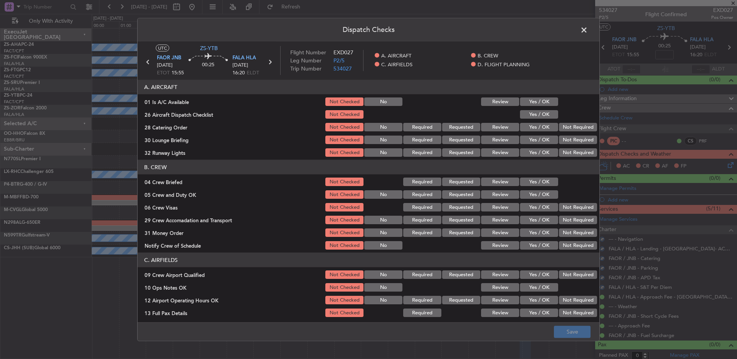
drag, startPoint x: 542, startPoint y: 98, endPoint x: 538, endPoint y: 113, distance: 15.2
click at [543, 98] on button "Yes / OK" at bounding box center [539, 101] width 38 height 8
click at [538, 113] on button "Yes / OK" at bounding box center [539, 114] width 38 height 8
click at [564, 128] on button "Not Required" at bounding box center [578, 127] width 38 height 8
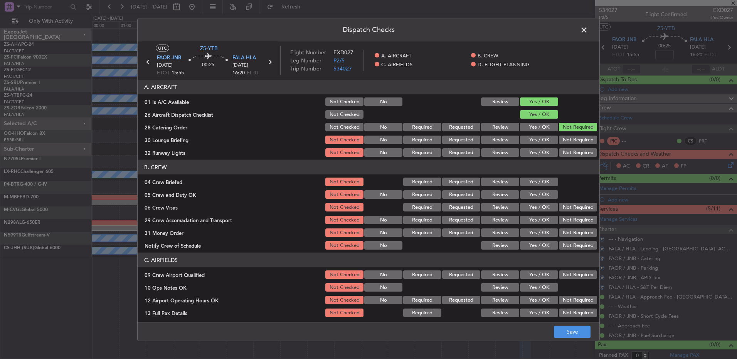
drag, startPoint x: 565, startPoint y: 132, endPoint x: 565, endPoint y: 137, distance: 4.6
click at [565, 133] on section "A. AIRCRAFT 01 Is A/C Available Not Checked No Review Yes / OK 26 Aircraft Disp…" at bounding box center [369, 119] width 462 height 78
click at [565, 139] on button "Not Required" at bounding box center [578, 140] width 38 height 8
click at [565, 144] on div "Not Required" at bounding box center [577, 139] width 39 height 11
click at [565, 159] on article "A. AIRCRAFT 01 Is A/C Available Not Checked No Review Yes / OK 26 Aircraft Disp…" at bounding box center [369, 199] width 462 height 238
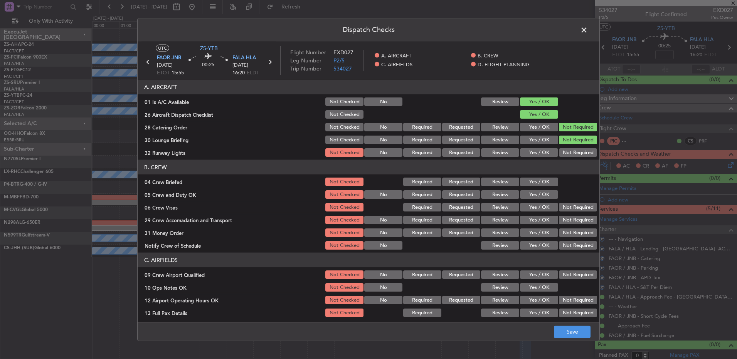
click at [563, 153] on button "Not Required" at bounding box center [578, 152] width 38 height 8
click at [529, 179] on button "Yes / OK" at bounding box center [539, 182] width 38 height 8
click at [530, 190] on div "Yes / OK" at bounding box center [538, 194] width 39 height 11
click at [537, 197] on button "Yes / OK" at bounding box center [539, 194] width 38 height 8
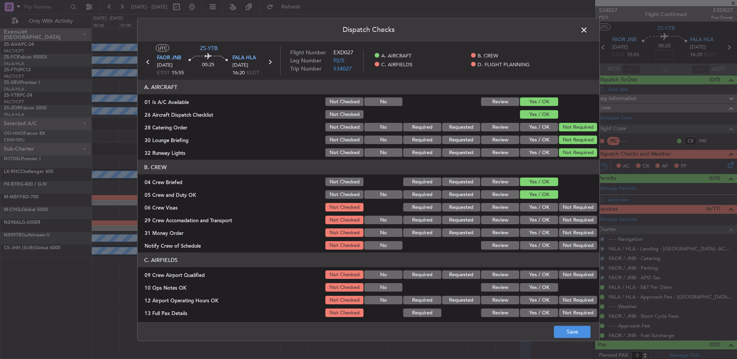
click at [565, 207] on button "Not Required" at bounding box center [578, 207] width 38 height 8
click at [566, 217] on section "B. CREW 04 Crew Briefed Not Checked Required Requested Review Yes / OK 05 Crew …" at bounding box center [369, 205] width 462 height 91
click at [568, 224] on button "Not Required" at bounding box center [578, 220] width 38 height 8
click at [578, 238] on div "Not Required" at bounding box center [577, 232] width 39 height 11
click at [573, 237] on div "Not Required" at bounding box center [577, 232] width 39 height 11
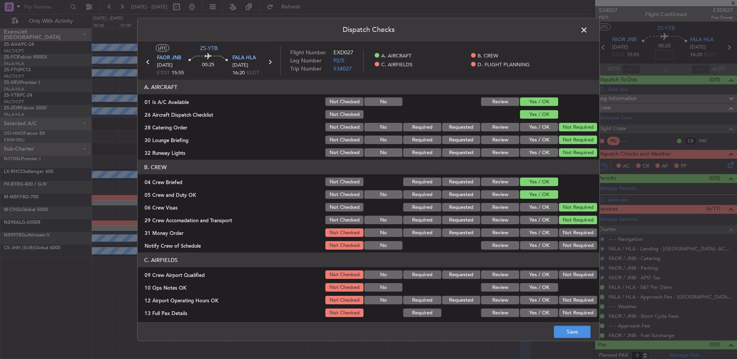
click at [573, 249] on button "Not Required" at bounding box center [578, 245] width 38 height 8
click at [568, 234] on button "Not Required" at bounding box center [578, 233] width 38 height 8
click at [570, 272] on button "Not Required" at bounding box center [578, 275] width 38 height 8
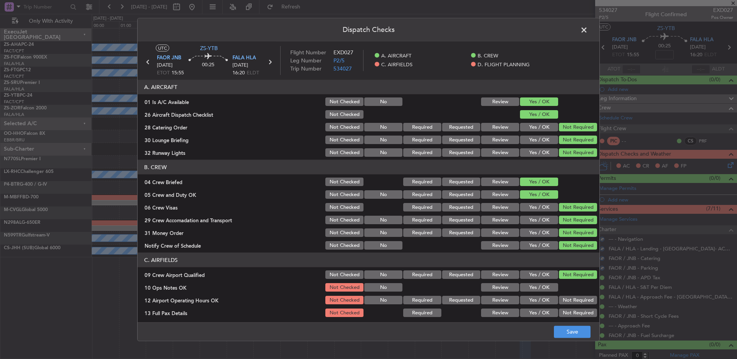
click at [539, 289] on button "Yes / OK" at bounding box center [539, 287] width 38 height 8
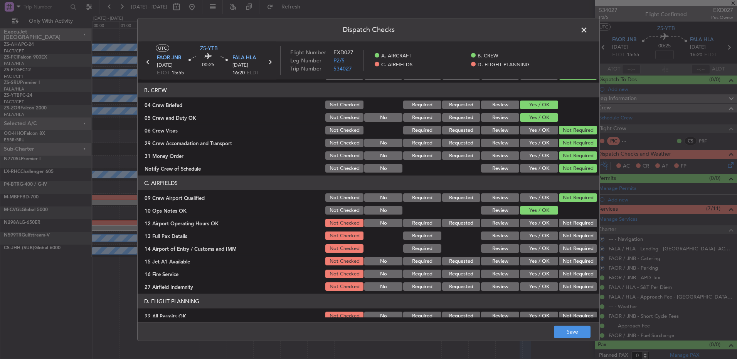
click at [569, 229] on section "C. AIRFIELDS 09 Crew Airport Qualified Not Checked No Required Requested Review…" at bounding box center [369, 234] width 462 height 116
click at [570, 223] on button "Not Required" at bounding box center [578, 223] width 38 height 8
click at [570, 234] on button "Not Required" at bounding box center [578, 236] width 38 height 8
drag, startPoint x: 570, startPoint y: 234, endPoint x: 570, endPoint y: 238, distance: 4.2
click at [570, 234] on button "Not Required" at bounding box center [578, 236] width 38 height 8
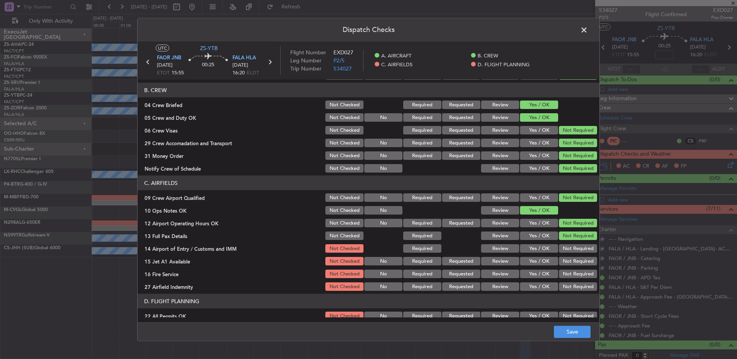
click at [570, 239] on button "Not Required" at bounding box center [578, 236] width 38 height 8
click at [570, 245] on div "Not Required" at bounding box center [577, 248] width 39 height 11
click at [570, 248] on button "Not Required" at bounding box center [578, 248] width 38 height 8
drag, startPoint x: 570, startPoint y: 250, endPoint x: 570, endPoint y: 259, distance: 9.6
click at [570, 250] on button "Not Required" at bounding box center [578, 248] width 38 height 8
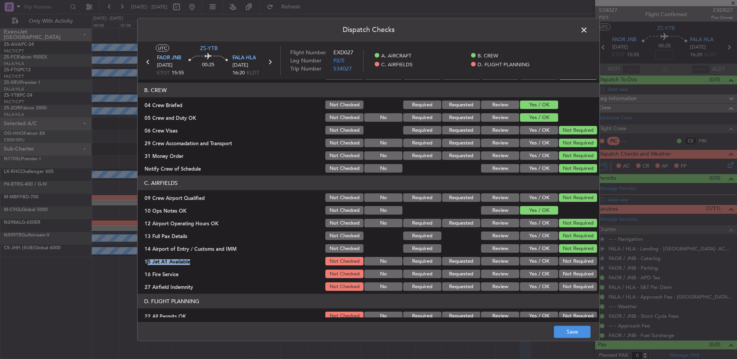
click at [570, 261] on section "C. AIRFIELDS 09 Crew Airport Qualified Not Checked No Required Requested Review…" at bounding box center [369, 234] width 462 height 116
click at [570, 272] on button "Not Required" at bounding box center [578, 274] width 38 height 8
drag, startPoint x: 563, startPoint y: 251, endPoint x: 566, endPoint y: 261, distance: 10.5
click at [565, 252] on button "Not Required" at bounding box center [578, 248] width 38 height 8
click at [566, 261] on button "Not Required" at bounding box center [578, 261] width 38 height 8
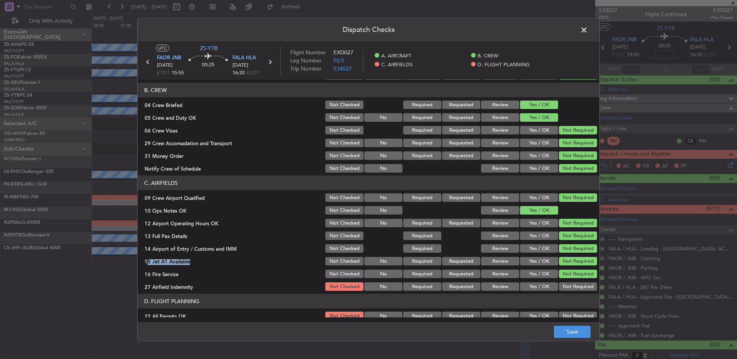
click at [573, 284] on button "Not Required" at bounding box center [578, 286] width 38 height 8
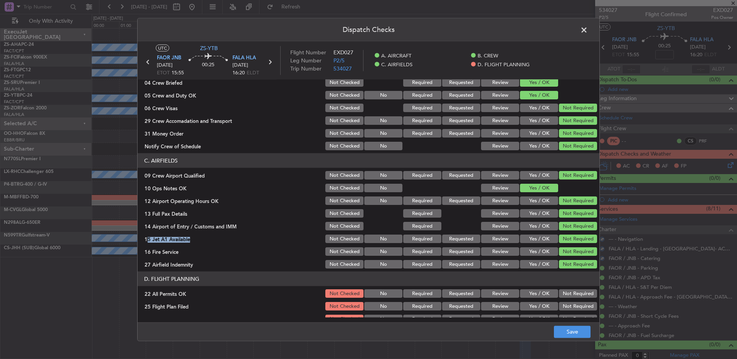
scroll to position [108, 0]
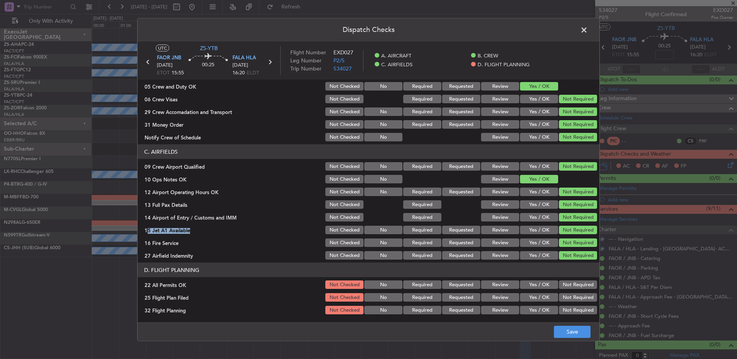
drag, startPoint x: 570, startPoint y: 284, endPoint x: 557, endPoint y: 291, distance: 15.2
click at [570, 284] on button "Not Required" at bounding box center [578, 285] width 38 height 8
click at [530, 296] on button "Yes / OK" at bounding box center [539, 297] width 38 height 8
drag, startPoint x: 531, startPoint y: 306, endPoint x: 531, endPoint y: 312, distance: 5.8
click at [531, 306] on button "Yes / OK" at bounding box center [539, 310] width 38 height 8
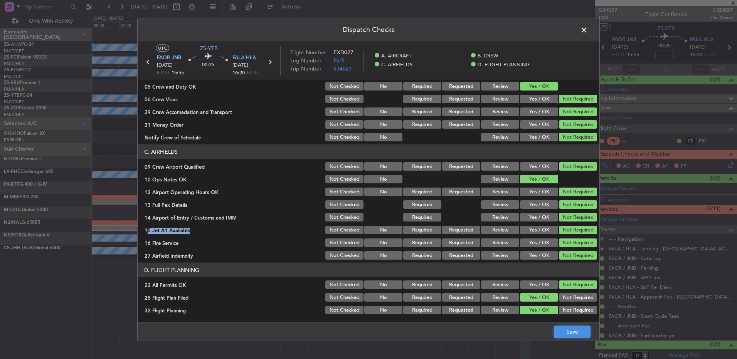
drag, startPoint x: 566, startPoint y: 336, endPoint x: 564, endPoint y: 340, distance: 4.9
click at [565, 340] on footer "Save" at bounding box center [369, 331] width 462 height 18
drag, startPoint x: 569, startPoint y: 334, endPoint x: 565, endPoint y: 333, distance: 4.0
click at [569, 339] on footer "Save" at bounding box center [369, 331] width 462 height 18
click at [563, 329] on button "Save" at bounding box center [572, 332] width 37 height 12
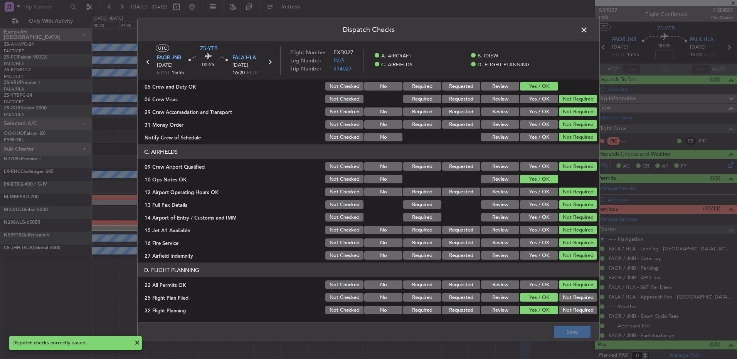
click at [588, 30] on span at bounding box center [588, 31] width 0 height 15
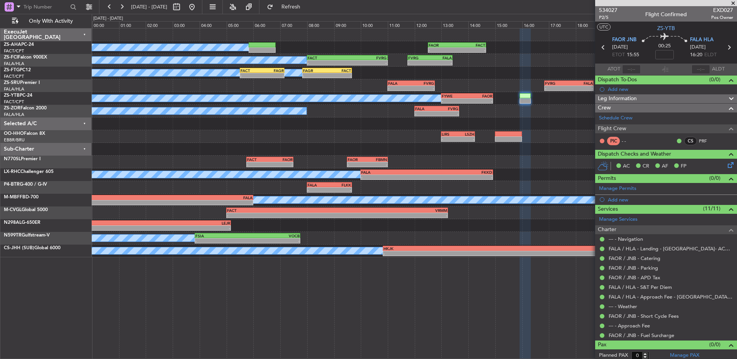
click at [600, 49] on icon at bounding box center [603, 47] width 10 height 10
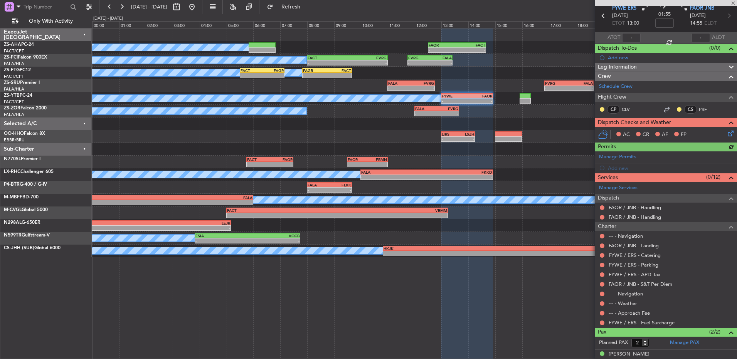
scroll to position [56, 0]
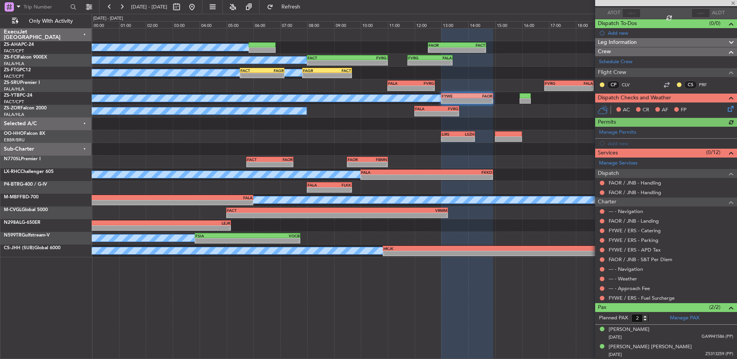
click at [602, 300] on mat-tooltip-component "Not Requested" at bounding box center [602, 310] width 44 height 20
click at [606, 301] on mat-tooltip-component "Not Requested" at bounding box center [602, 310] width 44 height 20
click at [601, 299] on button at bounding box center [602, 298] width 5 height 5
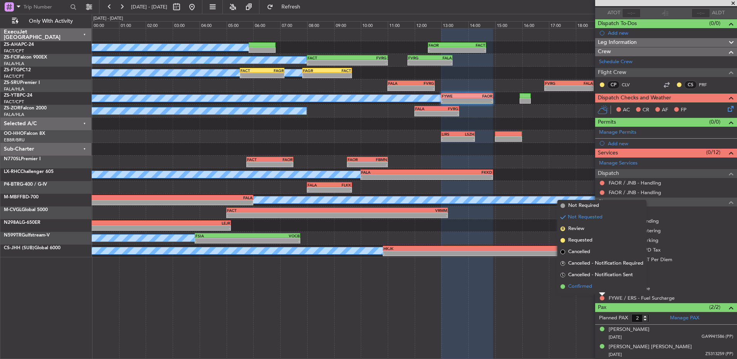
click at [598, 288] on li "Confirmed" at bounding box center [601, 287] width 89 height 12
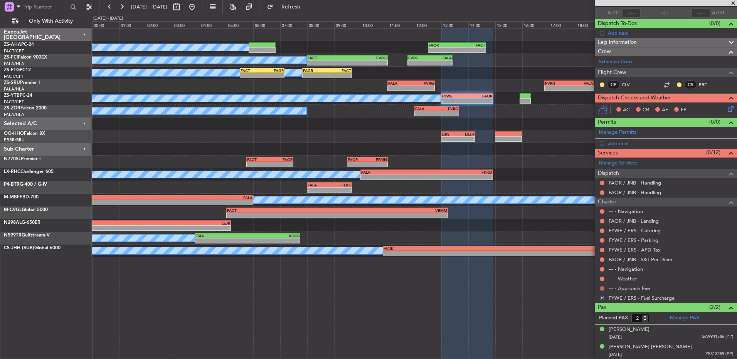
click at [601, 288] on button at bounding box center [602, 288] width 5 height 5
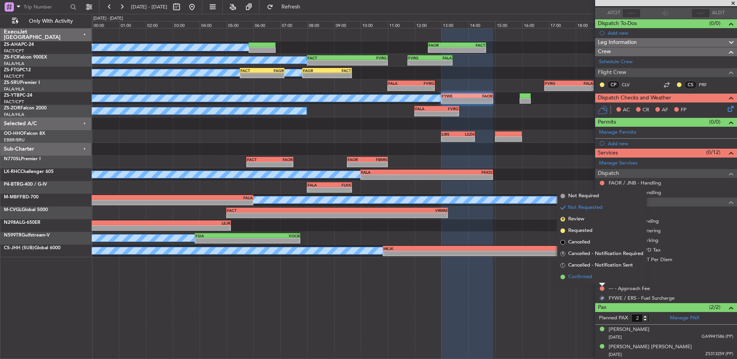
click at [601, 280] on li "Confirmed" at bounding box center [601, 277] width 89 height 12
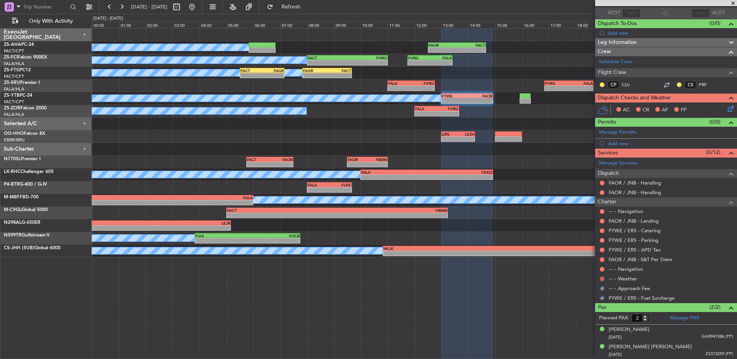
click at [602, 280] on button at bounding box center [602, 279] width 5 height 5
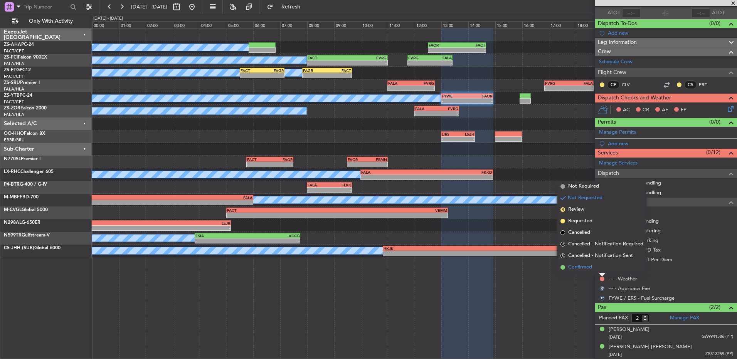
click at [601, 271] on li "Confirmed" at bounding box center [601, 268] width 89 height 12
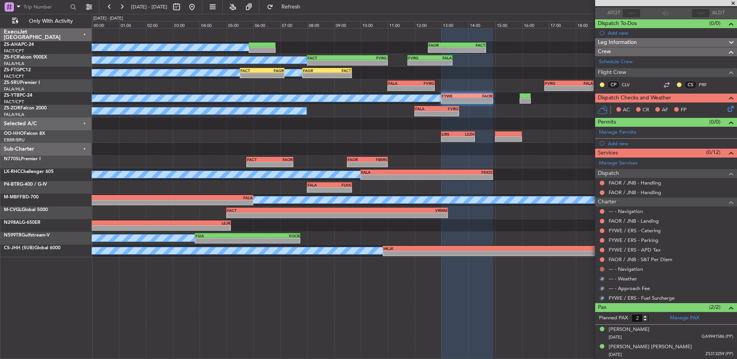
click at [601, 267] on button at bounding box center [602, 269] width 5 height 5
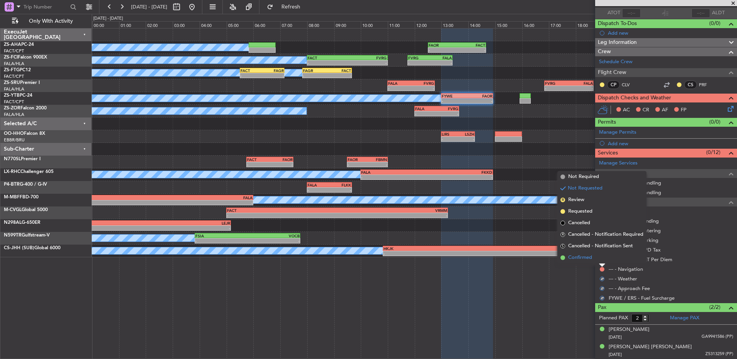
click at [599, 261] on li "Confirmed" at bounding box center [601, 258] width 89 height 12
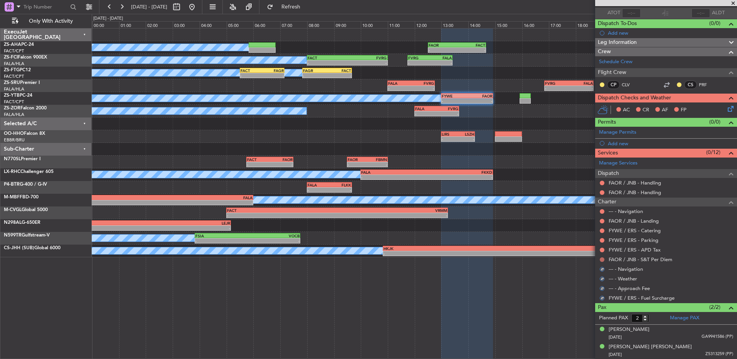
click at [600, 260] on button at bounding box center [602, 259] width 5 height 5
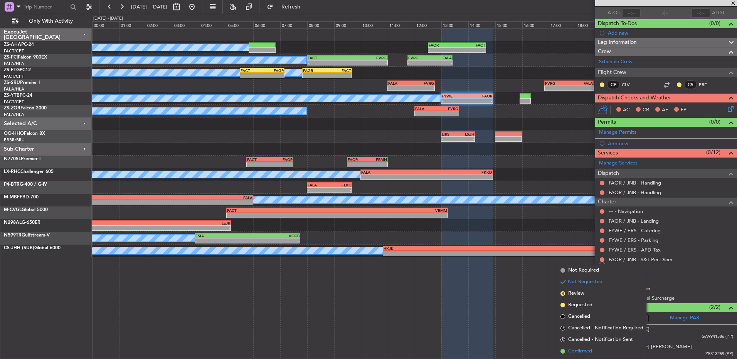
click at [580, 349] on span "Confirmed" at bounding box center [580, 352] width 24 height 8
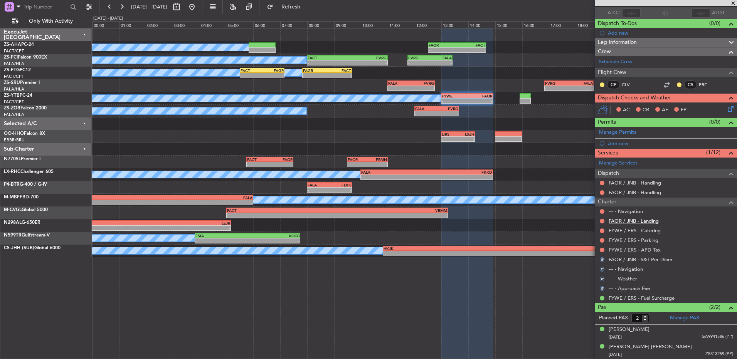
scroll to position [0, 0]
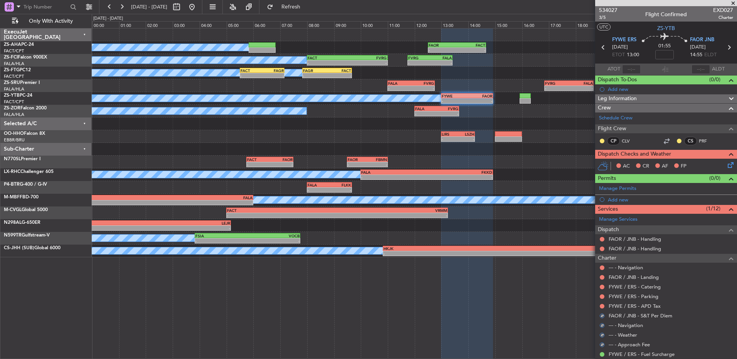
click at [601, 303] on div at bounding box center [602, 306] width 6 height 6
click at [602, 305] on button at bounding box center [602, 306] width 5 height 5
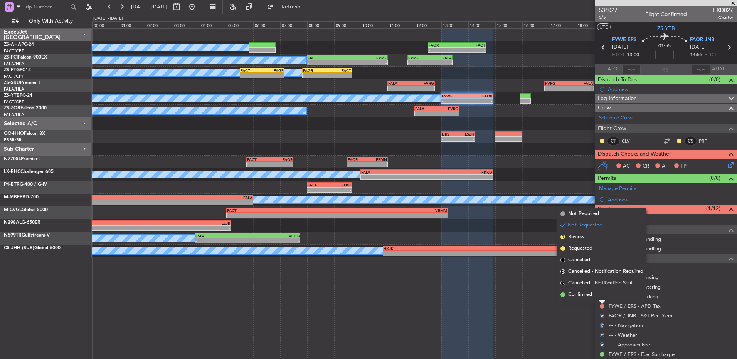
click at [590, 296] on span "Confirmed" at bounding box center [580, 295] width 24 height 8
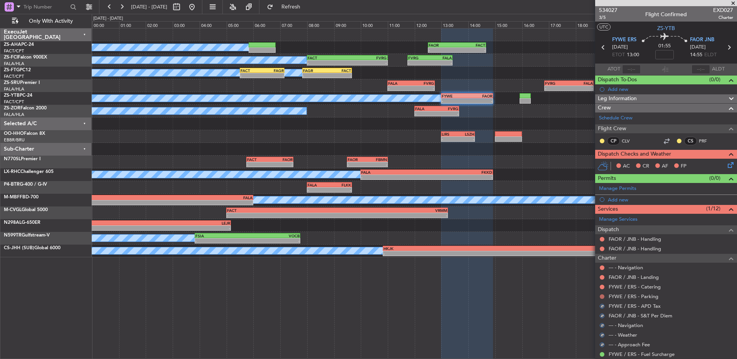
click at [603, 297] on button at bounding box center [602, 296] width 5 height 5
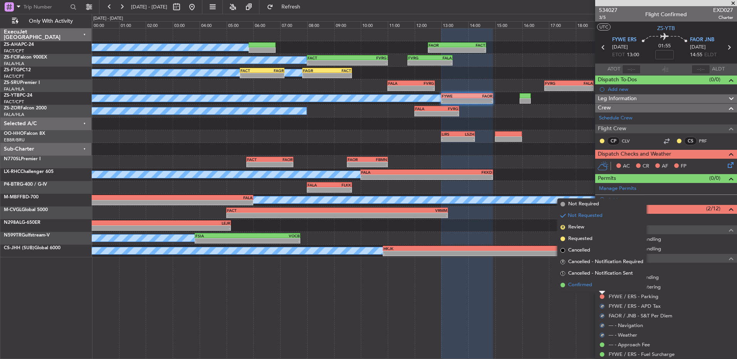
click at [601, 287] on li "Confirmed" at bounding box center [601, 285] width 89 height 12
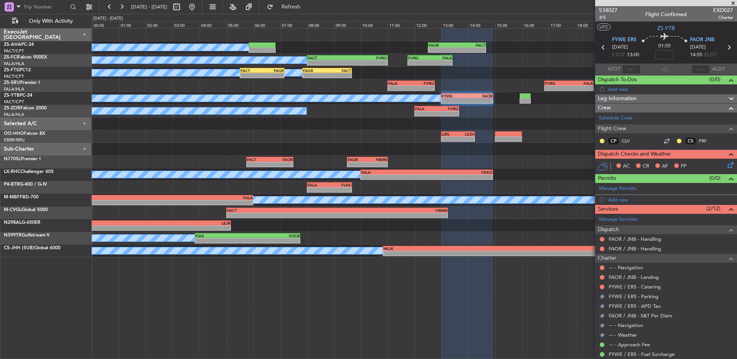
click at [601, 287] on button at bounding box center [602, 287] width 5 height 5
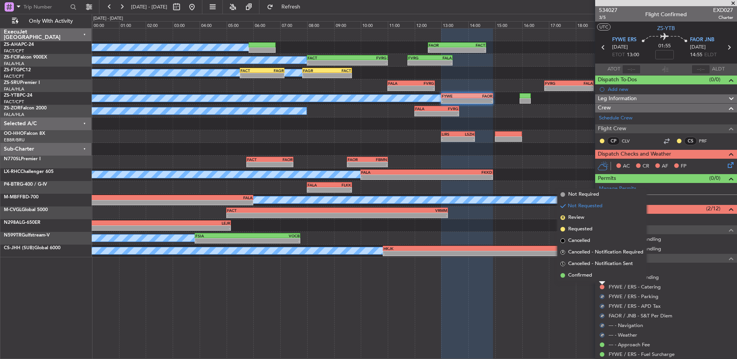
click at [600, 277] on li "Confirmed" at bounding box center [601, 276] width 89 height 12
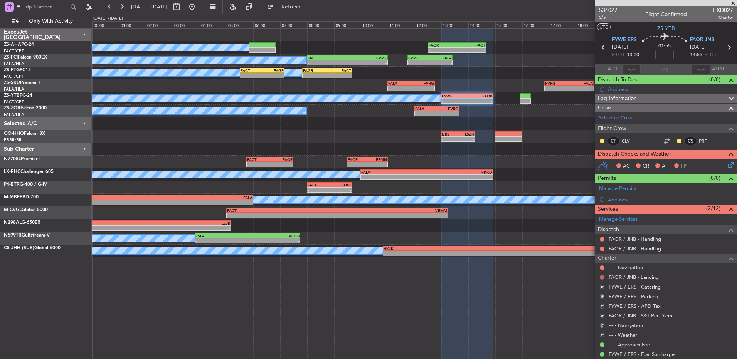
click at [601, 278] on button at bounding box center [602, 277] width 5 height 5
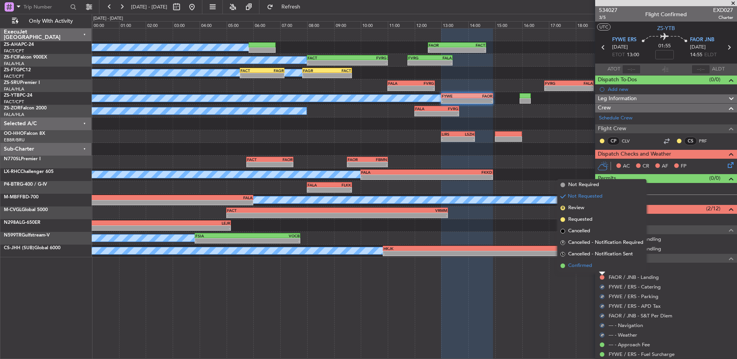
click at [601, 269] on li "Confirmed" at bounding box center [601, 266] width 89 height 12
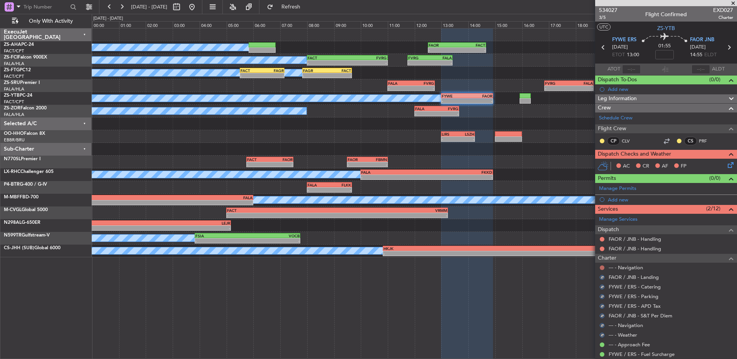
click at [601, 269] on button at bounding box center [602, 267] width 5 height 5
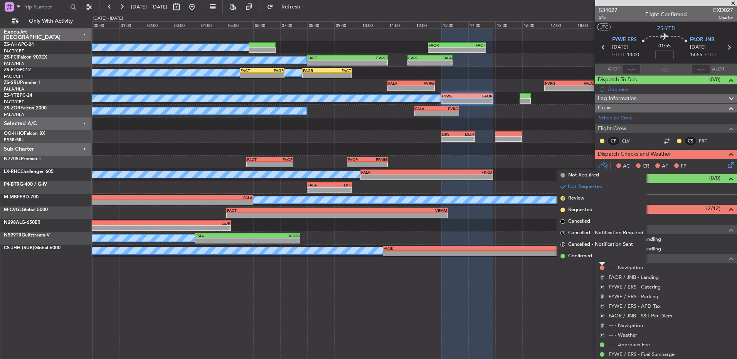
click at [599, 257] on li "Confirmed" at bounding box center [601, 256] width 89 height 12
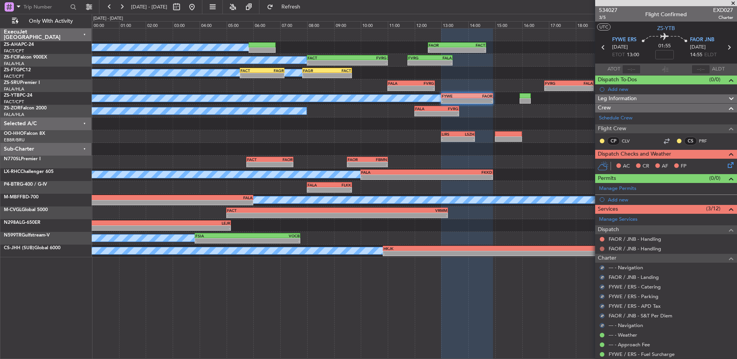
click at [603, 248] on button at bounding box center [602, 249] width 5 height 5
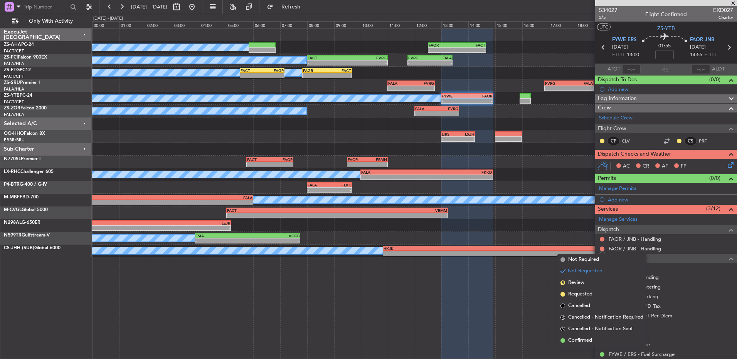
drag, startPoint x: 580, startPoint y: 346, endPoint x: 585, endPoint y: 340, distance: 6.9
click at [582, 346] on li "Confirmed" at bounding box center [601, 341] width 89 height 12
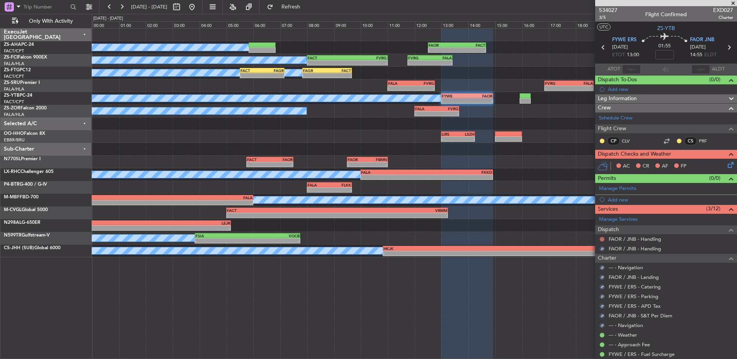
click at [603, 238] on button at bounding box center [602, 239] width 5 height 5
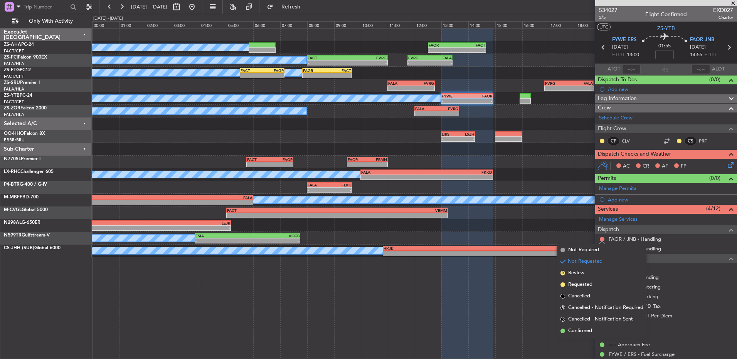
click at [587, 322] on span "Cancelled - Notification Sent" at bounding box center [600, 320] width 65 height 8
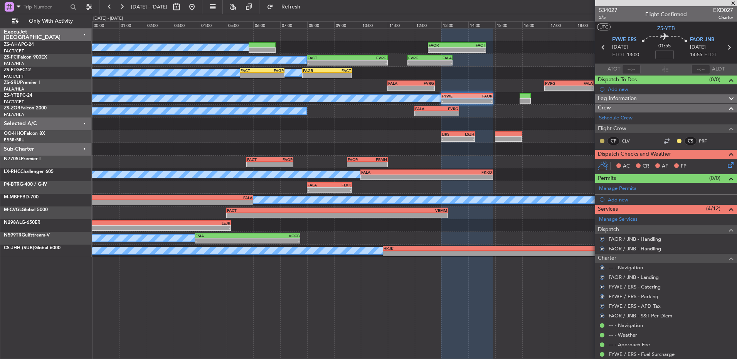
click at [601, 139] on button at bounding box center [602, 141] width 5 height 5
click at [618, 161] on span "Acknowledged" at bounding box center [604, 164] width 34 height 8
click at [677, 140] on button at bounding box center [679, 141] width 5 height 5
click at [658, 164] on span "Acknowledged" at bounding box center [675, 164] width 34 height 8
click at [726, 165] on icon at bounding box center [729, 164] width 6 height 6
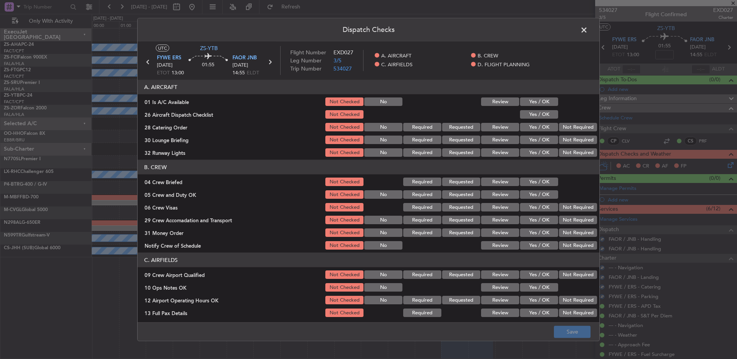
click at [538, 102] on button "Yes / OK" at bounding box center [539, 101] width 38 height 8
click at [541, 109] on div "Yes / OK" at bounding box center [538, 114] width 39 height 11
click at [556, 121] on section "A. AIRCRAFT 01 Is A/C Available Not Checked No Review Yes / OK 26 Aircraft Disp…" at bounding box center [369, 119] width 462 height 78
click at [548, 116] on button "Yes / OK" at bounding box center [539, 114] width 38 height 8
click at [565, 124] on button "Not Required" at bounding box center [578, 127] width 38 height 8
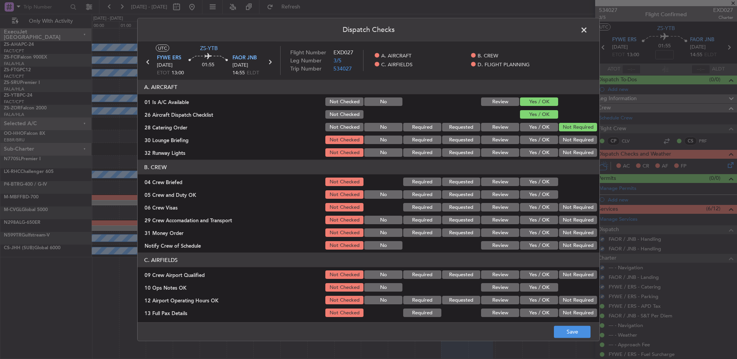
click at [565, 128] on button "Not Required" at bounding box center [578, 127] width 38 height 8
click at [567, 136] on section "A. AIRCRAFT 01 Is A/C Available Not Checked No Review Yes / OK 26 Aircraft Disp…" at bounding box center [369, 119] width 462 height 78
click at [567, 139] on button "Not Required" at bounding box center [578, 140] width 38 height 8
drag, startPoint x: 568, startPoint y: 142, endPoint x: 569, endPoint y: 148, distance: 6.2
click at [569, 145] on section "A. AIRCRAFT 01 Is A/C Available Not Checked No Review Yes / OK 26 Aircraft Disp…" at bounding box center [369, 119] width 462 height 78
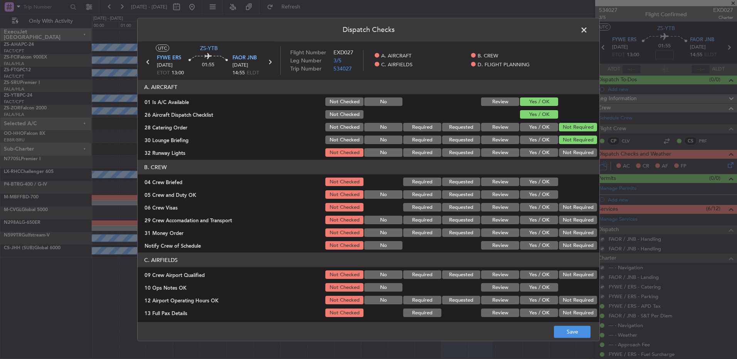
click at [570, 151] on button "Not Required" at bounding box center [578, 152] width 38 height 8
drag, startPoint x: 569, startPoint y: 155, endPoint x: 555, endPoint y: 165, distance: 17.4
click at [569, 157] on div "Not Required" at bounding box center [577, 152] width 39 height 11
click at [542, 178] on button "Yes / OK" at bounding box center [539, 182] width 38 height 8
click at [536, 192] on button "Yes / OK" at bounding box center [539, 194] width 38 height 8
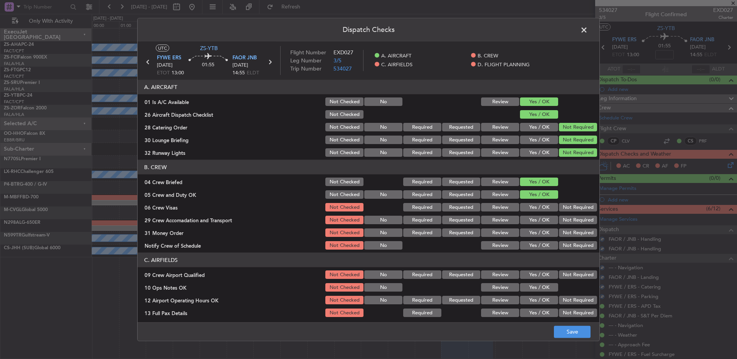
drag, startPoint x: 536, startPoint y: 192, endPoint x: 565, endPoint y: 208, distance: 32.5
click at [537, 192] on button "Yes / OK" at bounding box center [539, 194] width 38 height 8
click at [568, 208] on button "Not Required" at bounding box center [578, 207] width 38 height 8
click at [566, 218] on button "Not Required" at bounding box center [578, 220] width 38 height 8
click at [567, 222] on button "Not Required" at bounding box center [578, 220] width 38 height 8
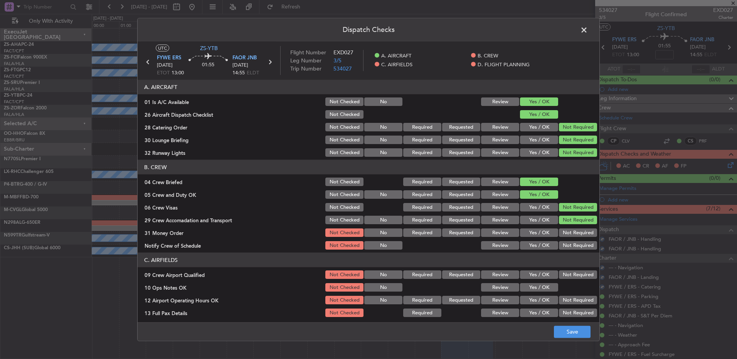
click at [568, 232] on button "Not Required" at bounding box center [578, 233] width 38 height 8
click at [568, 235] on button "Not Required" at bounding box center [578, 233] width 38 height 8
click at [571, 244] on button "Not Required" at bounding box center [578, 245] width 38 height 8
click at [574, 265] on header "C. AIRFIELDS" at bounding box center [369, 260] width 462 height 15
drag, startPoint x: 572, startPoint y: 274, endPoint x: 568, endPoint y: 276, distance: 4.2
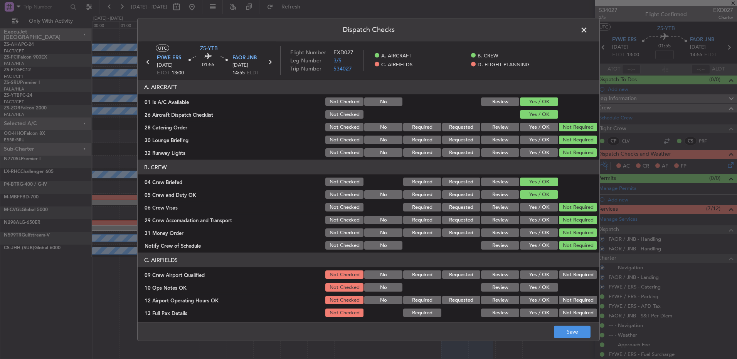
click at [571, 274] on button "Not Required" at bounding box center [578, 275] width 38 height 8
click at [546, 287] on button "Yes / OK" at bounding box center [539, 287] width 38 height 8
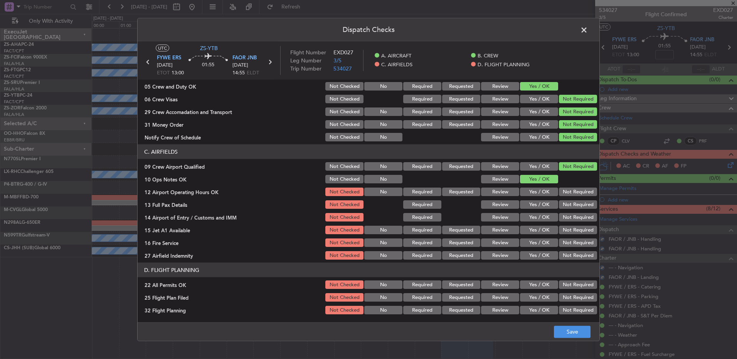
click at [563, 187] on div "Not Required" at bounding box center [577, 191] width 39 height 11
click at [565, 194] on button "Not Required" at bounding box center [578, 192] width 38 height 8
click at [565, 197] on section "C. AIRFIELDS 09 Crew Airport Qualified Not Checked No Required Requested Review…" at bounding box center [369, 202] width 462 height 116
click at [565, 205] on button "Not Required" at bounding box center [578, 204] width 38 height 8
click at [564, 205] on button "Not Required" at bounding box center [578, 204] width 38 height 8
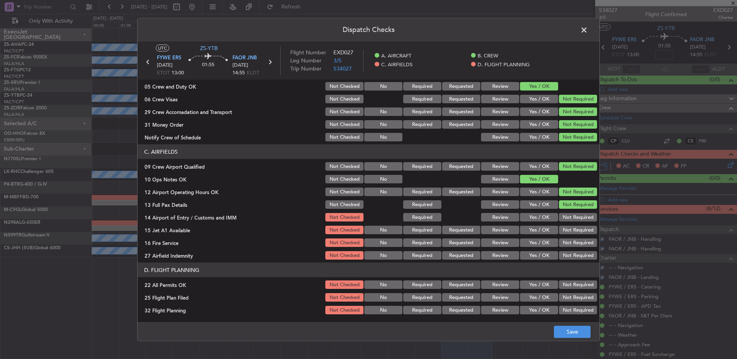
drag, startPoint x: 564, startPoint y: 213, endPoint x: 563, endPoint y: 217, distance: 3.9
click at [564, 214] on section "C. AIRFIELDS 09 Crew Airport Qualified Not Checked No Required Requested Review…" at bounding box center [369, 202] width 462 height 116
click at [563, 218] on button "Not Required" at bounding box center [578, 217] width 38 height 8
click at [564, 222] on div "Not Required" at bounding box center [577, 217] width 39 height 11
click at [566, 231] on button "Not Required" at bounding box center [578, 230] width 38 height 8
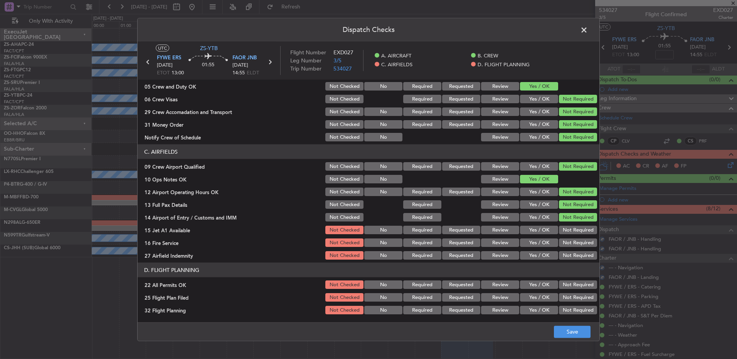
click at [566, 234] on button "Not Required" at bounding box center [578, 230] width 38 height 8
drag, startPoint x: 566, startPoint y: 239, endPoint x: 566, endPoint y: 244, distance: 4.2
click at [566, 243] on div "Not Required" at bounding box center [577, 242] width 39 height 11
drag, startPoint x: 566, startPoint y: 246, endPoint x: 566, endPoint y: 250, distance: 3.9
click at [566, 247] on button "Not Required" at bounding box center [578, 243] width 38 height 8
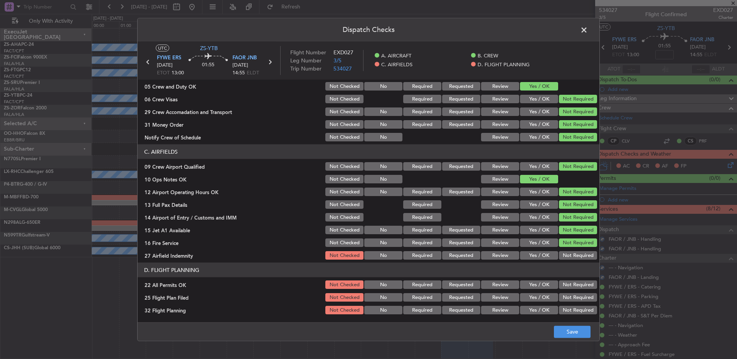
drag, startPoint x: 566, startPoint y: 257, endPoint x: 564, endPoint y: 252, distance: 5.5
click at [565, 257] on button "Not Required" at bounding box center [578, 255] width 38 height 8
drag, startPoint x: 568, startPoint y: 282, endPoint x: 526, endPoint y: 297, distance: 44.6
click at [568, 284] on button "Not Required" at bounding box center [578, 285] width 38 height 8
click at [528, 300] on button "Yes / OK" at bounding box center [539, 297] width 38 height 8
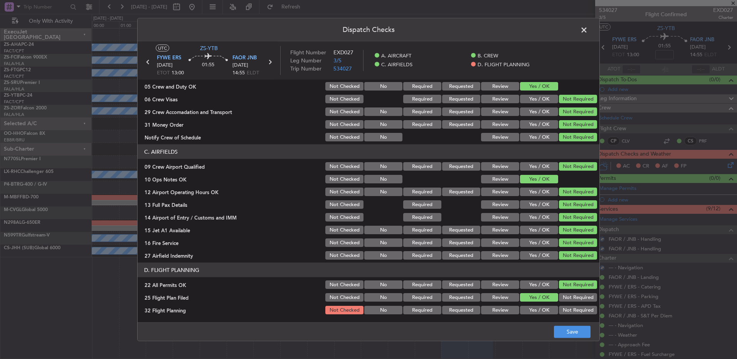
click at [532, 309] on button "Yes / OK" at bounding box center [539, 310] width 38 height 8
click at [556, 330] on button "Save" at bounding box center [572, 332] width 37 height 12
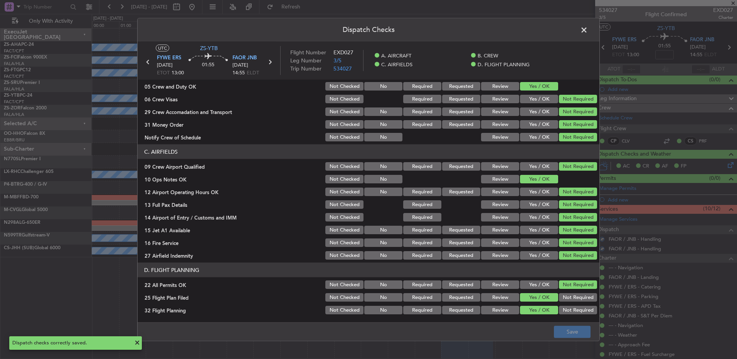
click at [588, 30] on span at bounding box center [588, 31] width 0 height 15
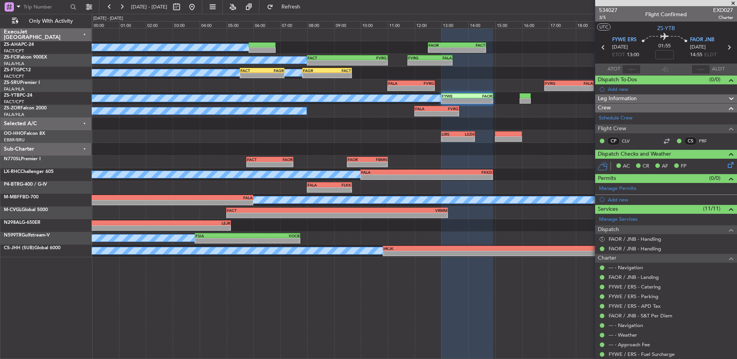
click at [598, 239] on div "S FAOR / JNB - Handling" at bounding box center [666, 239] width 142 height 10
click at [601, 239] on button "S" at bounding box center [602, 239] width 5 height 5
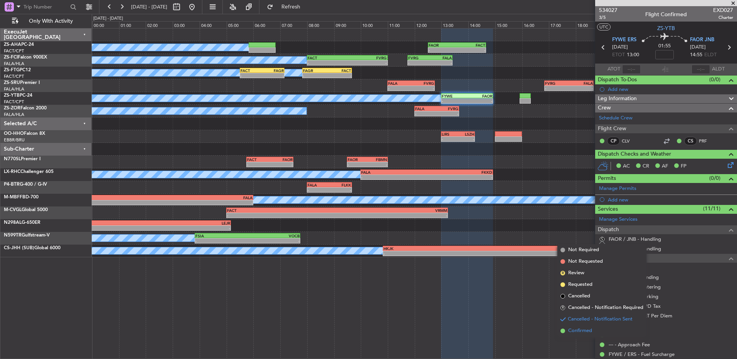
click at [577, 334] on span "Confirmed" at bounding box center [580, 331] width 24 height 8
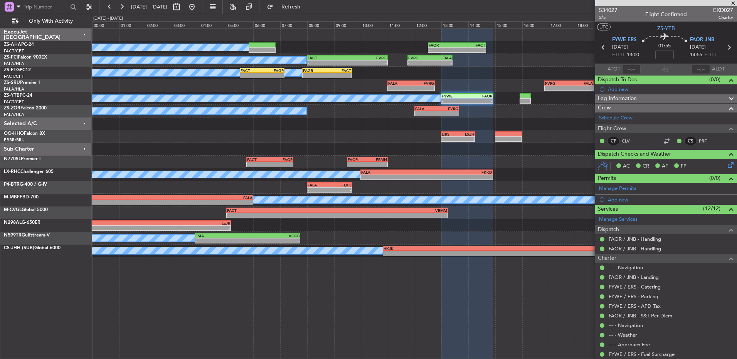
drag, startPoint x: 733, startPoint y: 4, endPoint x: 726, endPoint y: 5, distance: 7.8
click at [733, 4] on span at bounding box center [733, 3] width 8 height 7
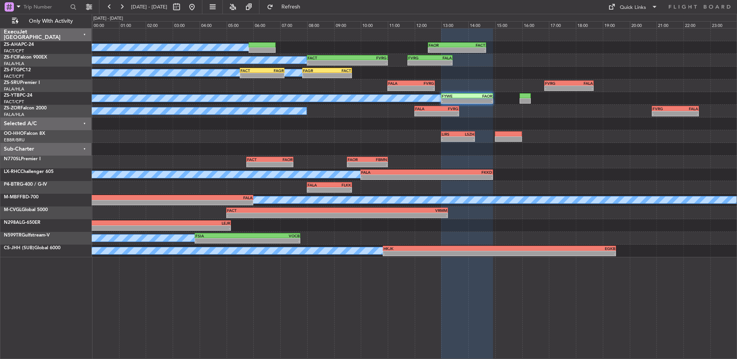
type input "0"
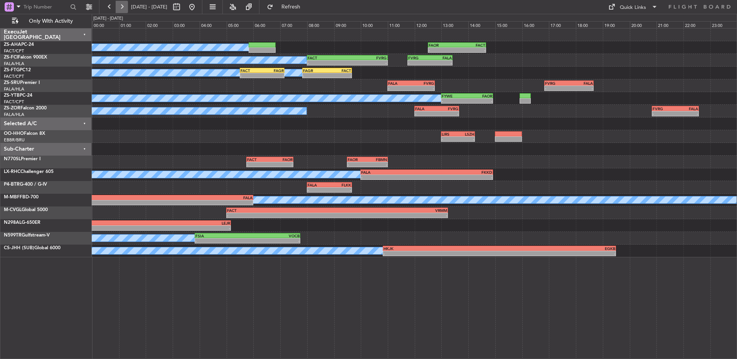
click at [116, 7] on button at bounding box center [122, 7] width 12 height 12
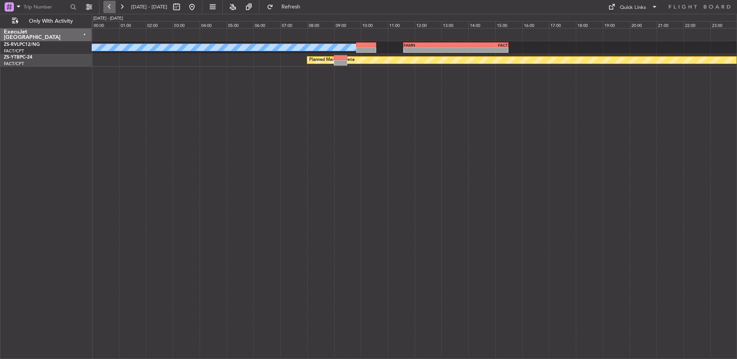
click at [111, 7] on button at bounding box center [109, 7] width 12 height 12
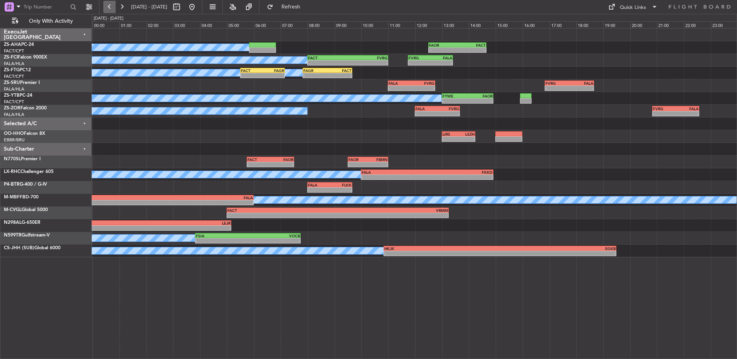
click at [109, 8] on button at bounding box center [109, 7] width 12 height 12
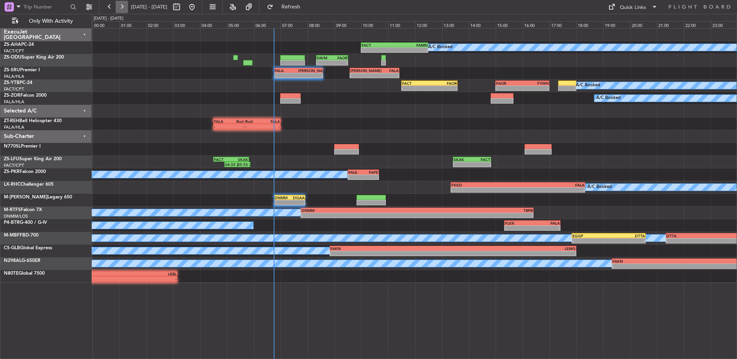
click at [121, 8] on button at bounding box center [122, 7] width 12 height 12
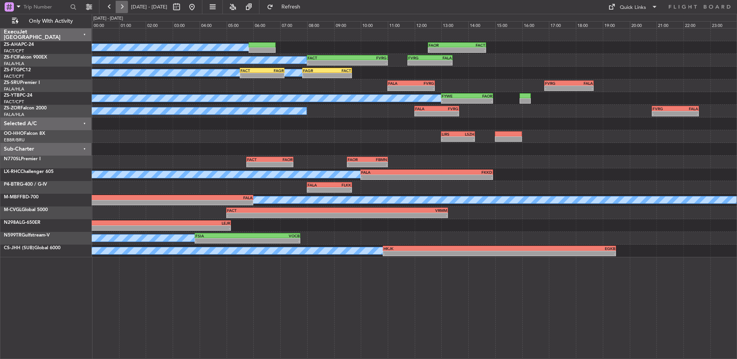
click at [121, 13] on button at bounding box center [122, 7] width 12 height 12
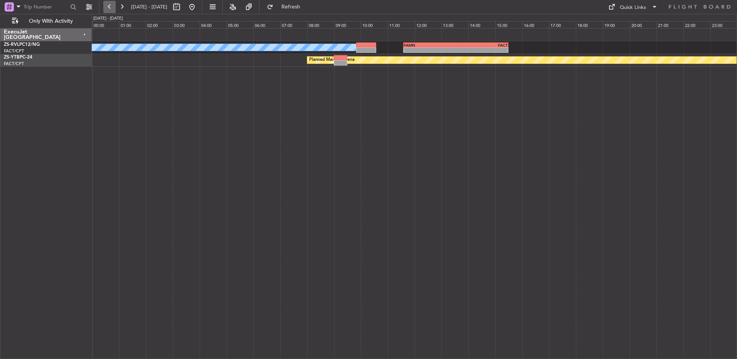
click at [106, 8] on button at bounding box center [109, 7] width 12 height 12
